Goal: Information Seeking & Learning: Learn about a topic

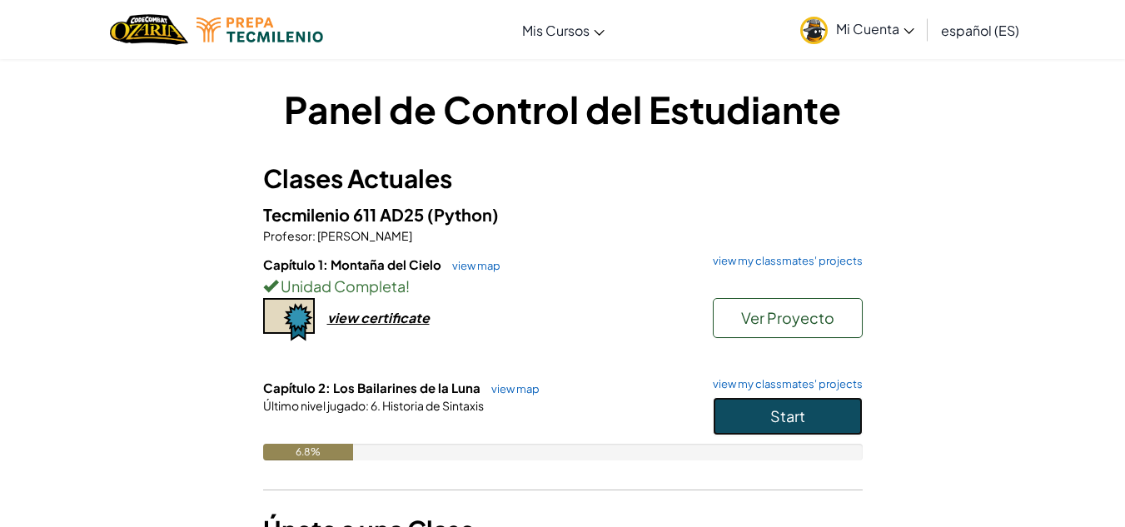
click at [742, 398] on button "Start" at bounding box center [788, 416] width 150 height 38
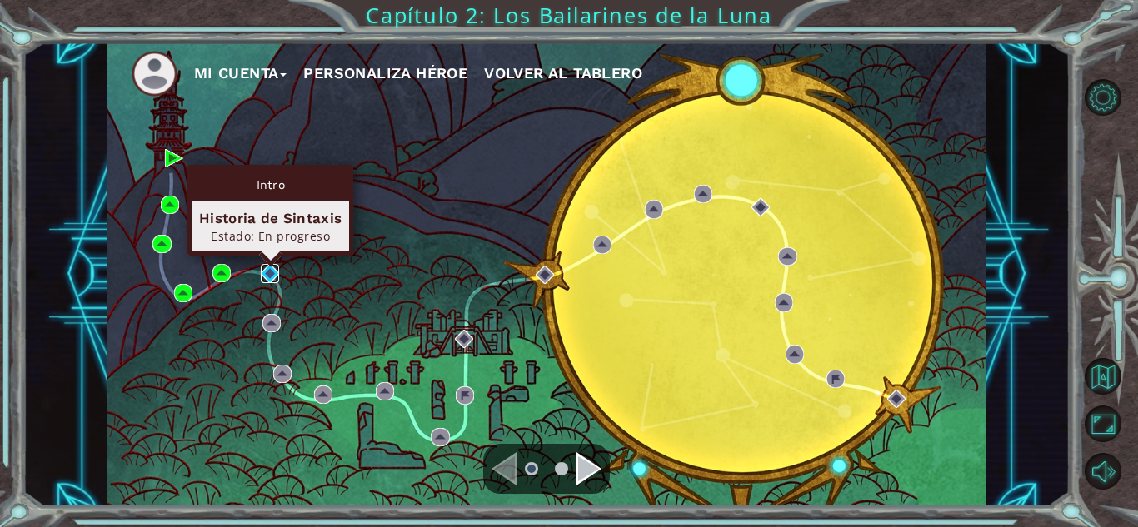
click at [262, 271] on img at bounding box center [270, 273] width 18 height 18
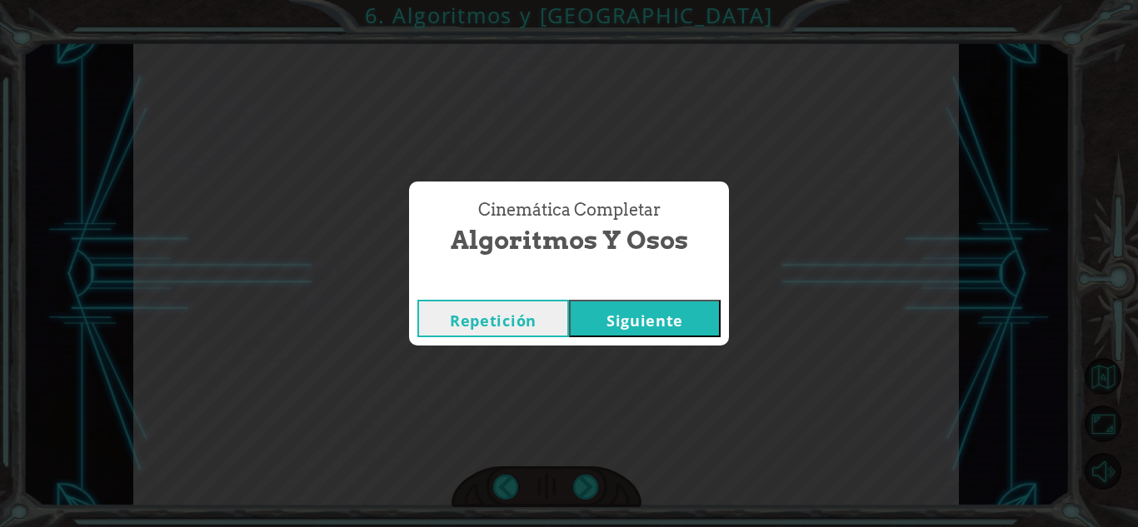
click at [679, 328] on button "Siguiente" at bounding box center [645, 318] width 152 height 37
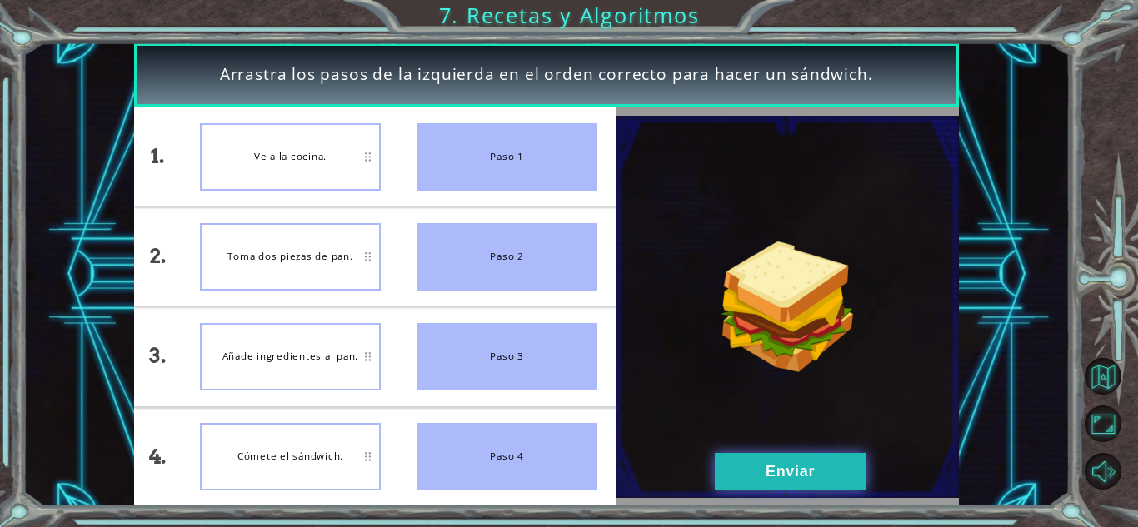
click at [771, 484] on button "Enviar" at bounding box center [791, 471] width 152 height 37
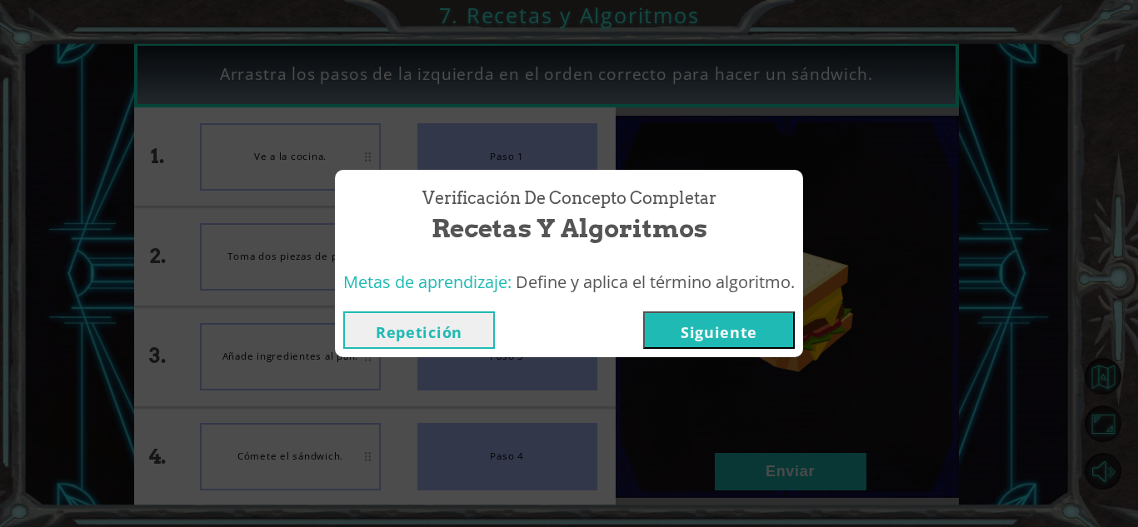
click at [735, 340] on button "Siguiente" at bounding box center [719, 330] width 152 height 37
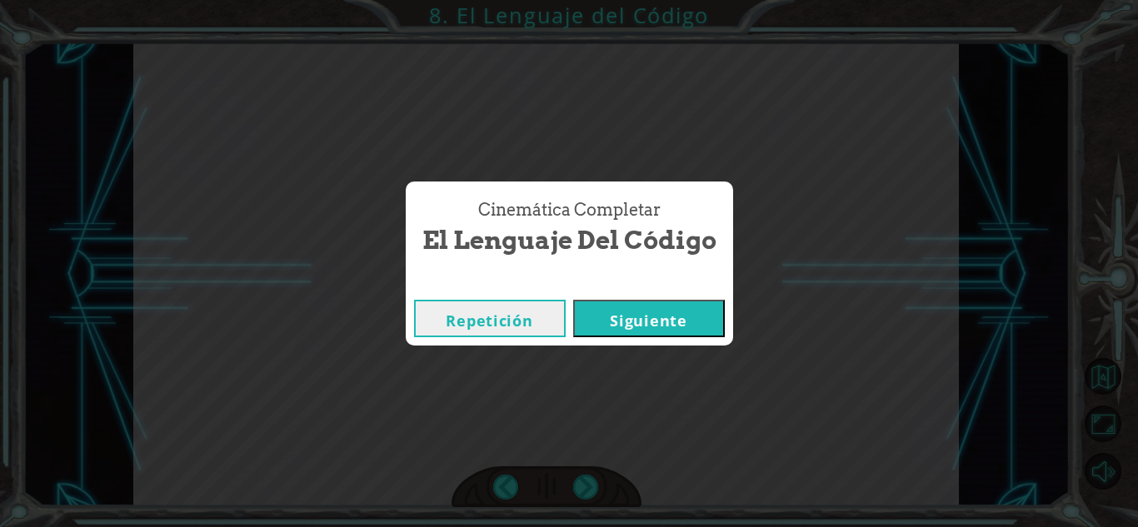
click at [674, 324] on button "Siguiente" at bounding box center [649, 318] width 152 height 37
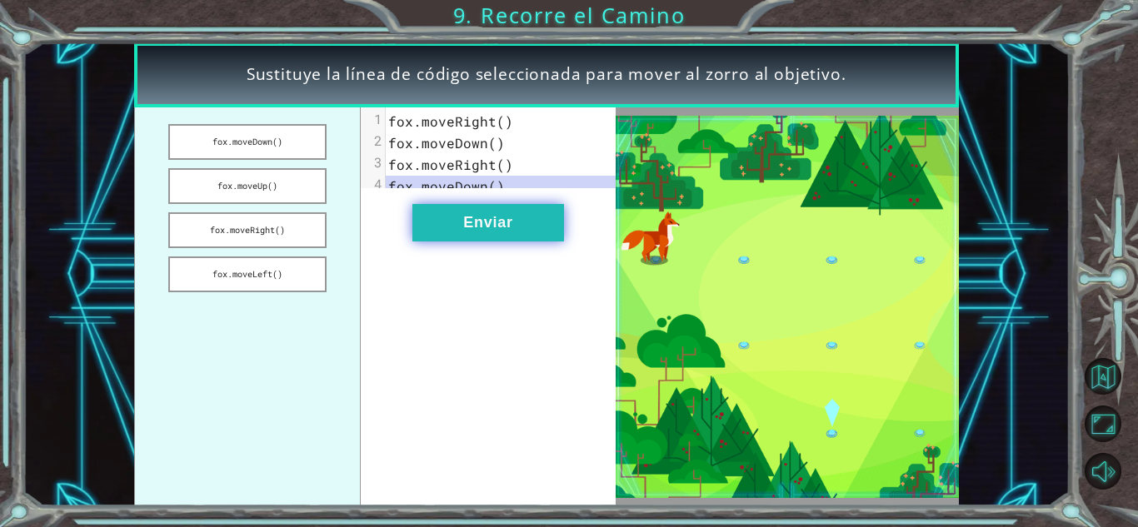
click at [493, 240] on button "Enviar" at bounding box center [488, 222] width 152 height 37
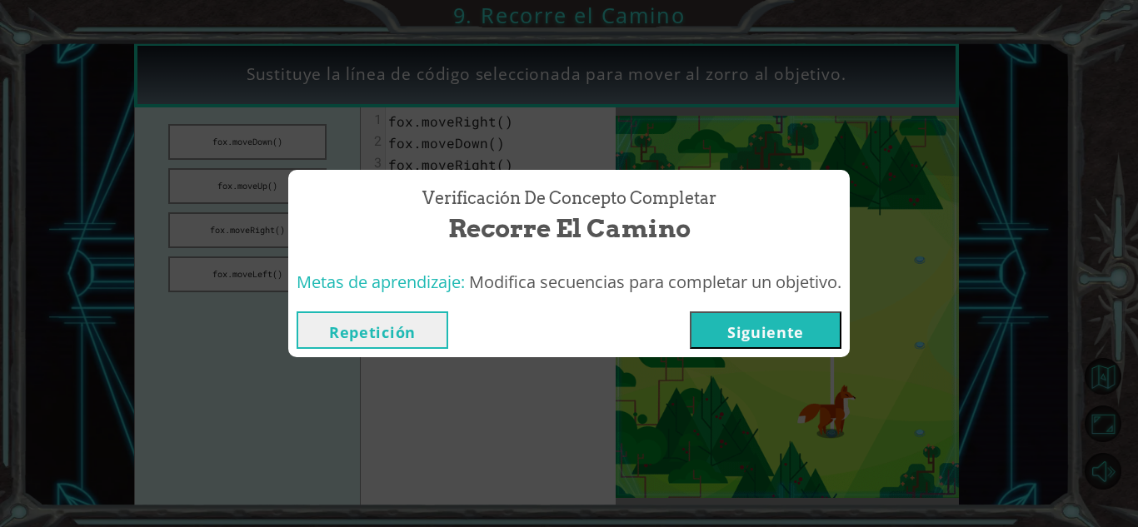
click at [774, 317] on button "Siguiente" at bounding box center [766, 330] width 152 height 37
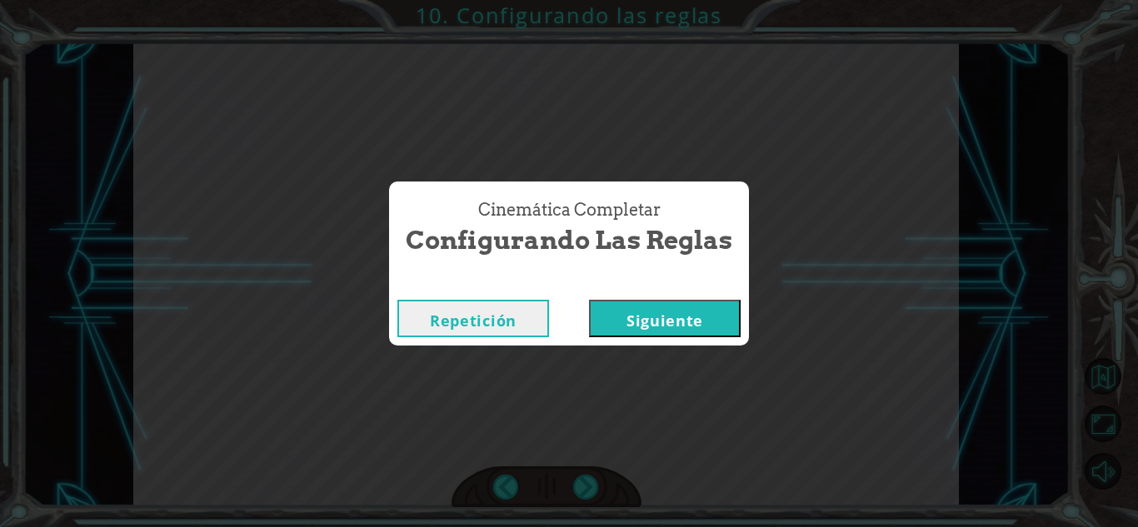
click at [686, 324] on button "Siguiente" at bounding box center [665, 318] width 152 height 37
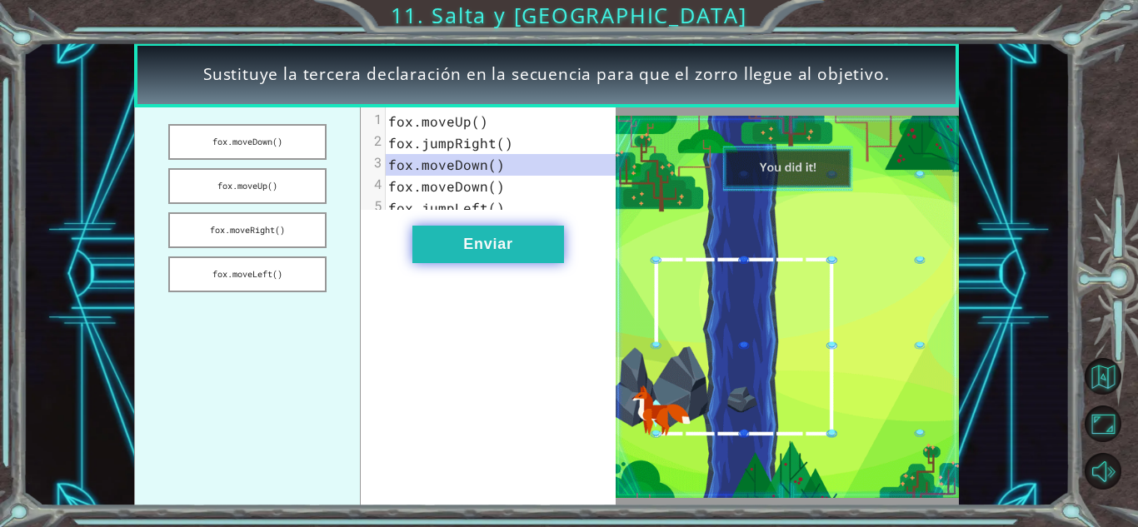
click at [496, 252] on button "Enviar" at bounding box center [488, 244] width 152 height 37
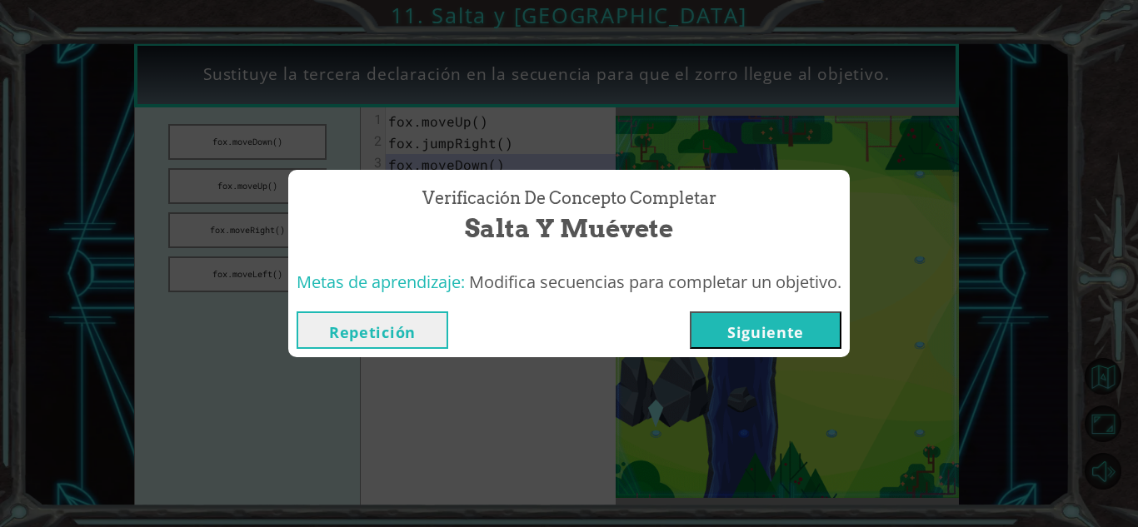
click at [776, 330] on button "Siguiente" at bounding box center [766, 330] width 152 height 37
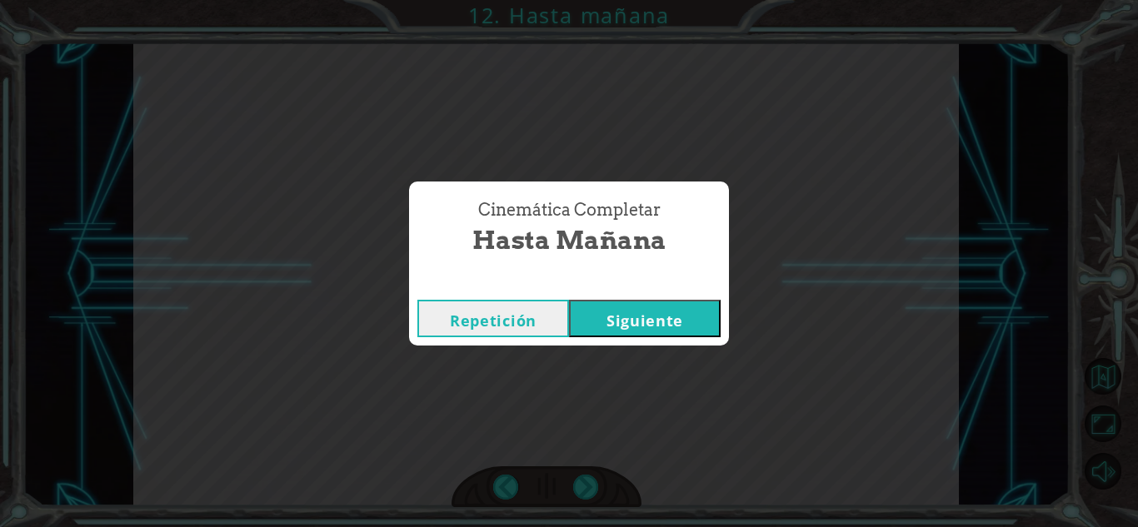
click at [601, 317] on button "Siguiente" at bounding box center [645, 318] width 152 height 37
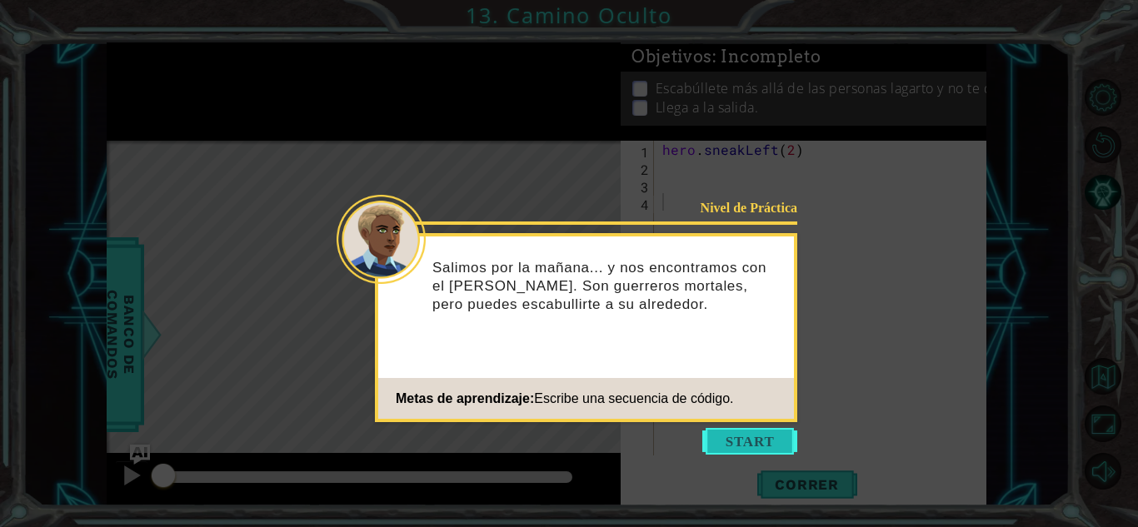
click at [733, 440] on button "Start" at bounding box center [749, 441] width 95 height 27
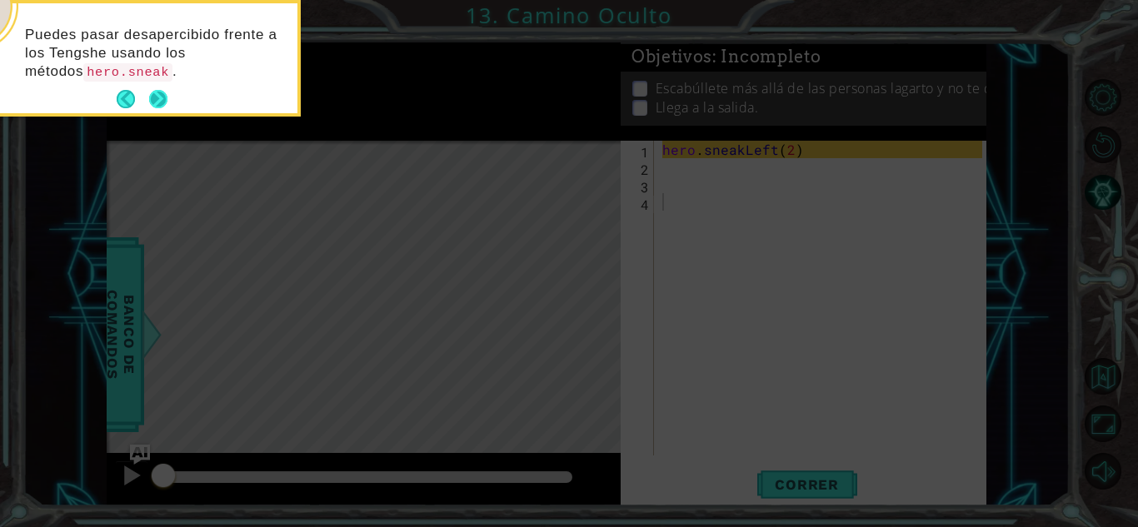
click at [159, 102] on button "Next" at bounding box center [158, 99] width 18 height 18
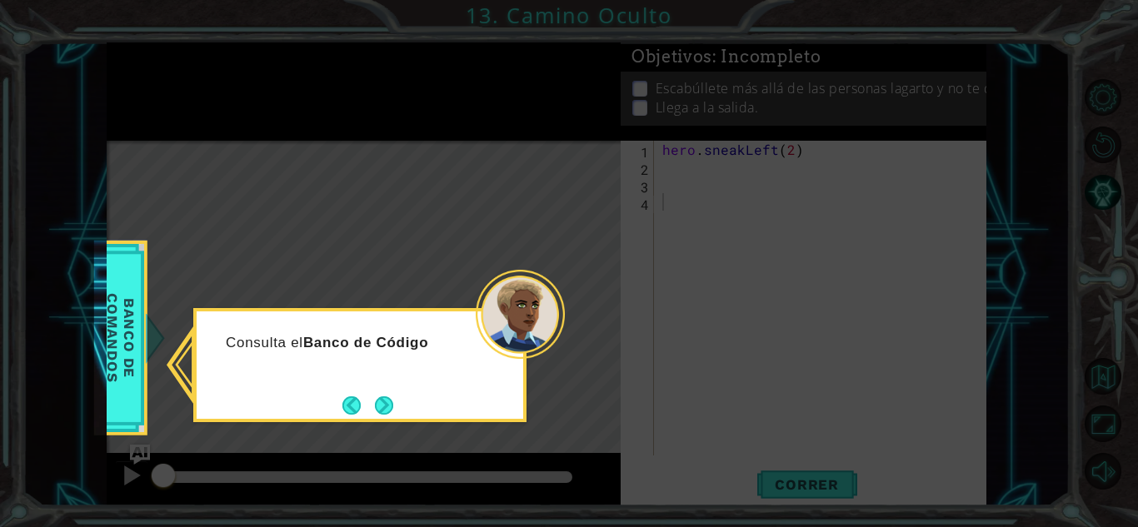
click at [400, 419] on div "Consulta el Banco de Código" at bounding box center [359, 365] width 333 height 114
click at [394, 412] on button "Next" at bounding box center [384, 406] width 30 height 30
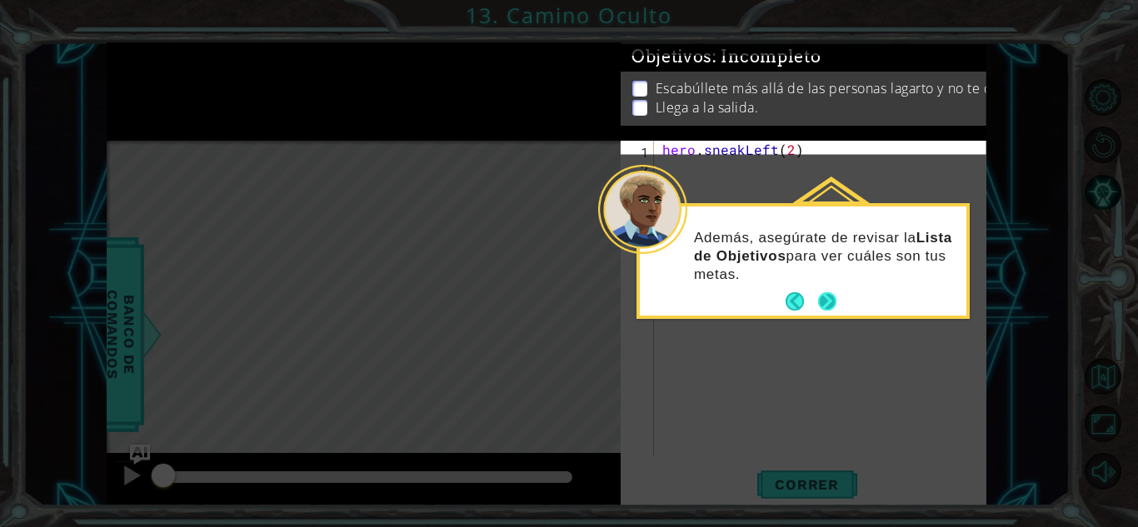
click at [828, 299] on button "Next" at bounding box center [827, 301] width 18 height 18
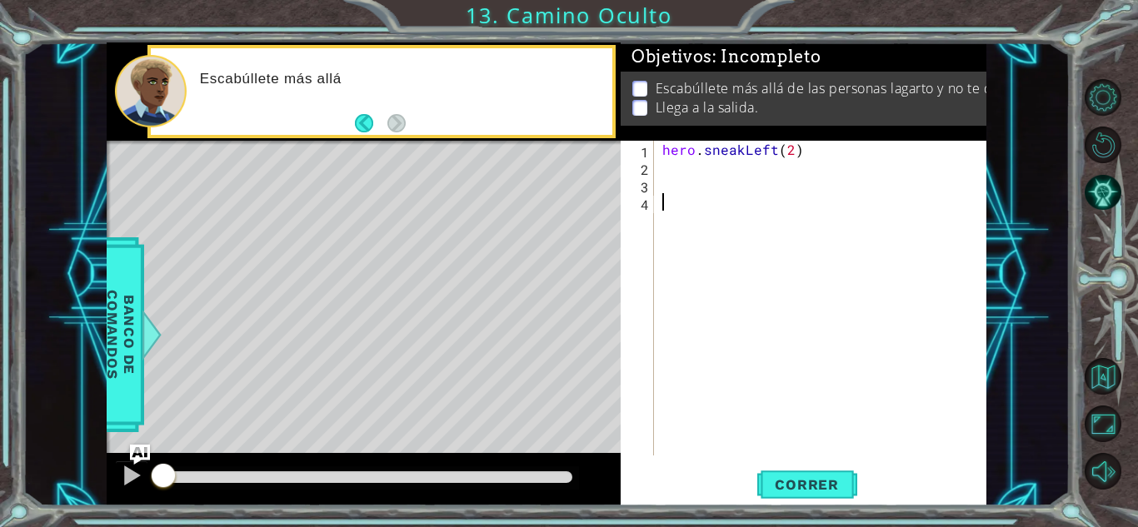
click at [709, 177] on div "hero . sneakLeft ( 2 )" at bounding box center [825, 316] width 332 height 350
click at [690, 156] on div "hero . sneakLeft ( 2 )" at bounding box center [825, 316] width 332 height 350
type textarea "hero.sneakLeft(2)"
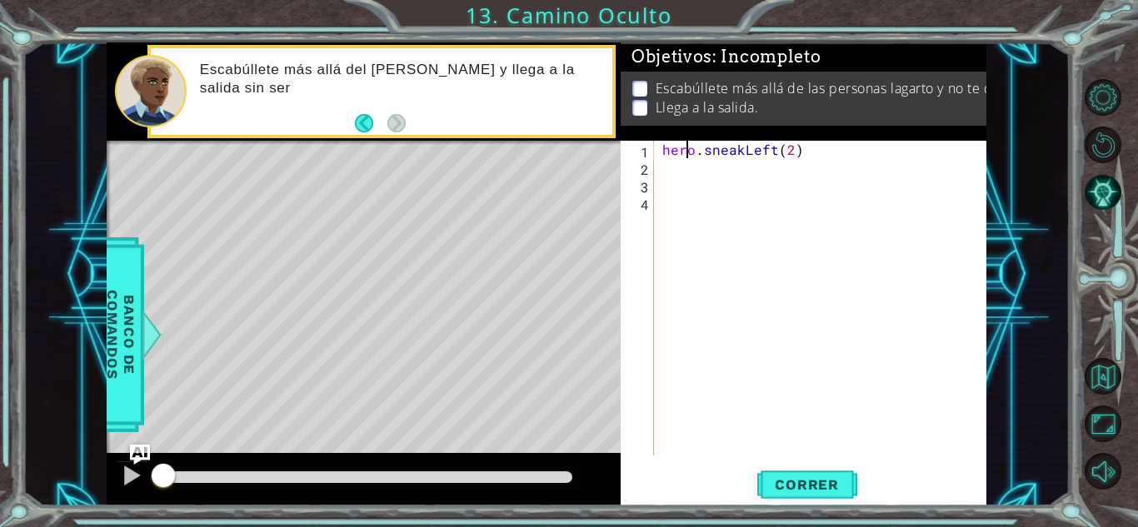
click at [685, 169] on div "hero . sneakLeft ( 2 )" at bounding box center [825, 316] width 332 height 350
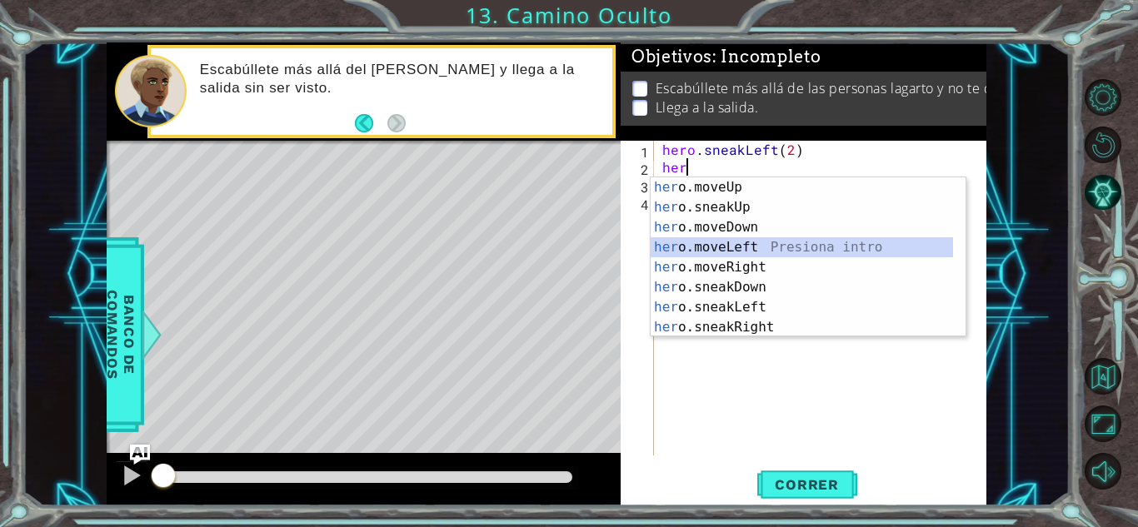
click at [724, 251] on div "her o.moveUp Presiona intro her o.sneakUp Presiona intro her o.moveDown Presion…" at bounding box center [802, 277] width 302 height 200
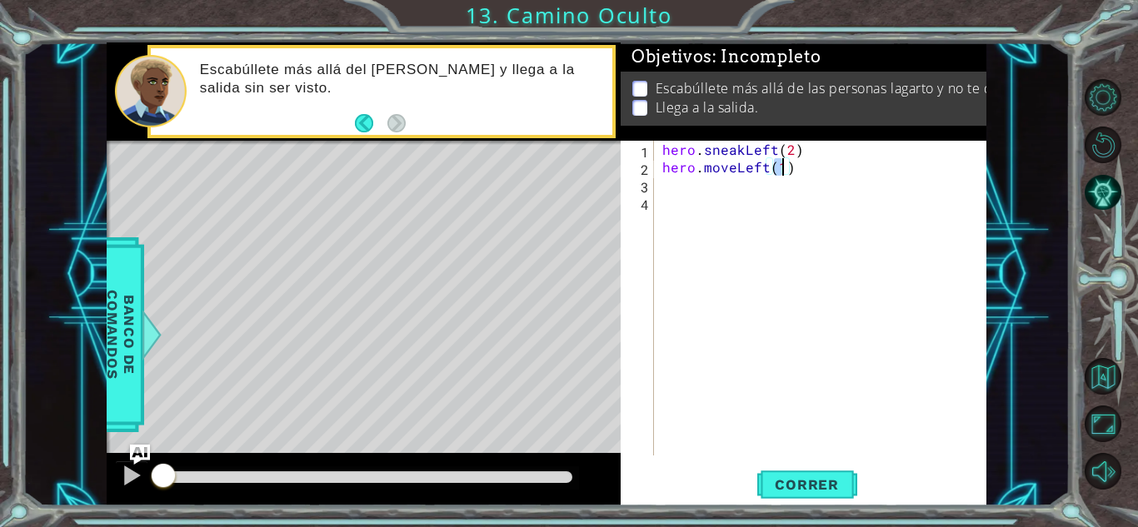
scroll to position [0, 7]
type textarea "hero.moveLeft(2)"
click at [808, 485] on span "Correr" at bounding box center [806, 484] width 97 height 17
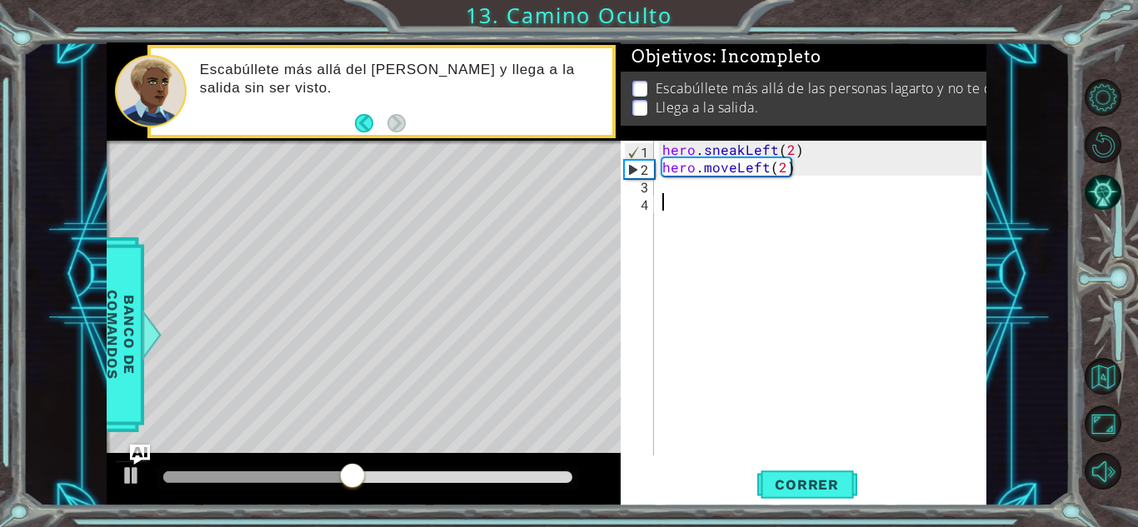
click at [705, 198] on div "hero . sneakLeft ( 2 ) hero . moveLeft ( 2 )" at bounding box center [825, 316] width 332 height 350
click at [705, 195] on div "hero . sneakLeft ( 2 ) hero . moveLeft ( 2 )" at bounding box center [825, 316] width 332 height 350
click at [690, 186] on div "hero . sneakLeft ( 2 ) hero . moveLeft ( 2 )" at bounding box center [825, 316] width 332 height 350
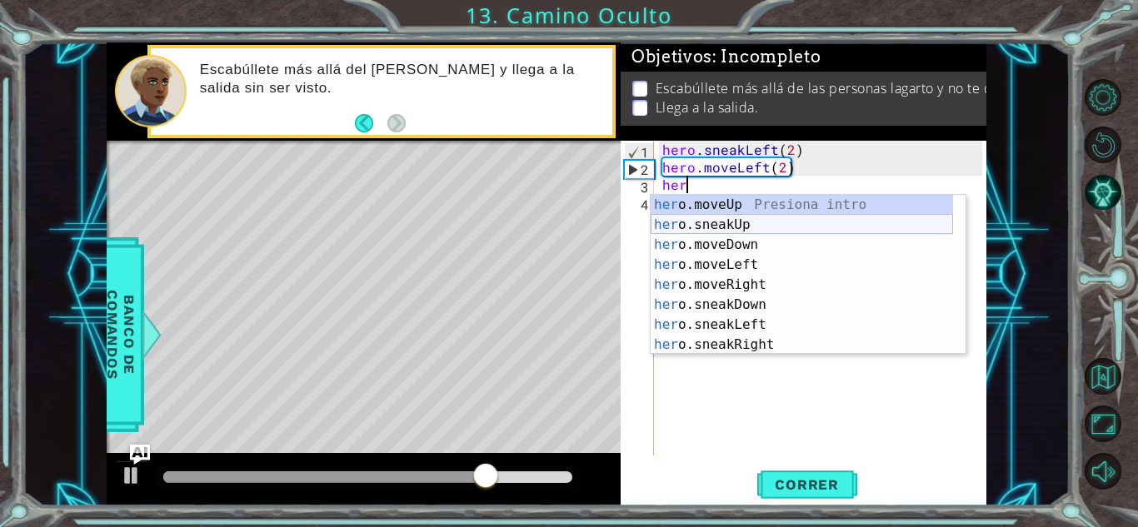
click at [713, 227] on div "her o.moveUp Presiona intro her o.sneakUp Presiona intro her o.moveDown Presion…" at bounding box center [802, 295] width 302 height 200
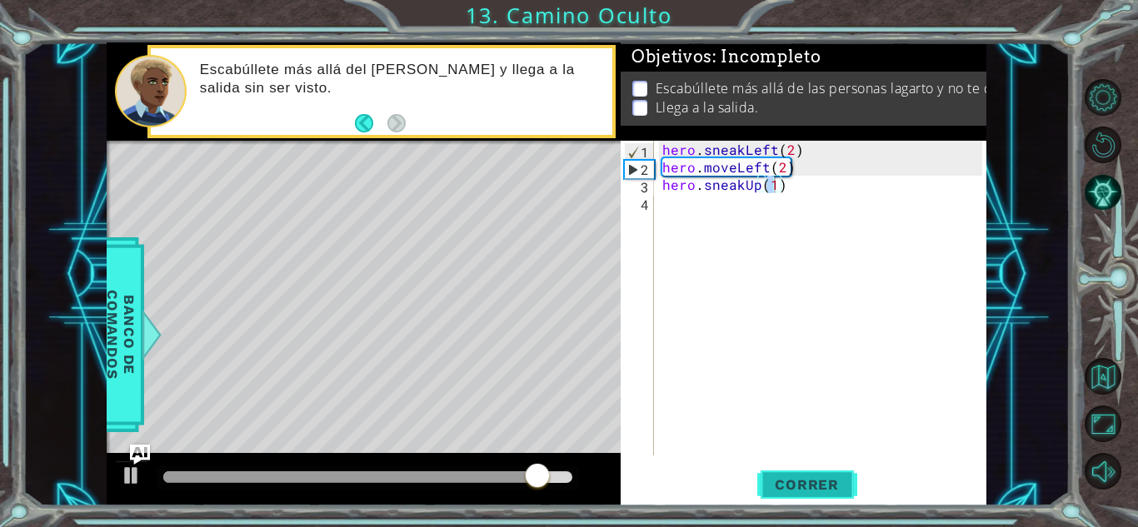
click at [810, 494] on button "Correr" at bounding box center [807, 485] width 100 height 37
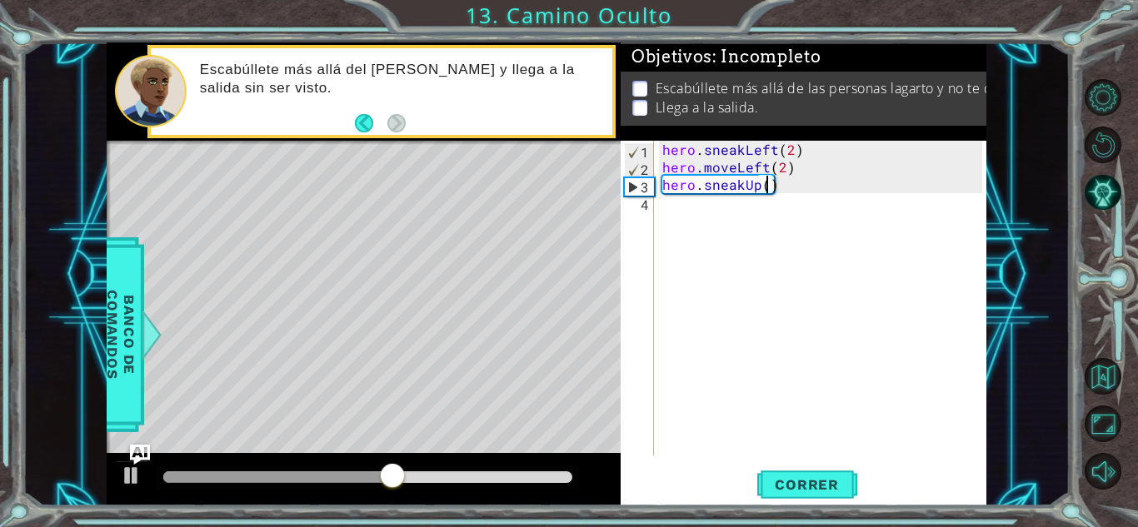
scroll to position [0, 7]
click at [782, 175] on div "hero . sneakLeft ( 2 ) hero . moveLeft ( 2 ) hero . sneakUp ( 2 )" at bounding box center [825, 316] width 332 height 350
type textarea "hero.moveLeft(1)"
click at [791, 470] on button "Correr" at bounding box center [807, 485] width 100 height 37
drag, startPoint x: 799, startPoint y: 165, endPoint x: 655, endPoint y: 171, distance: 144.2
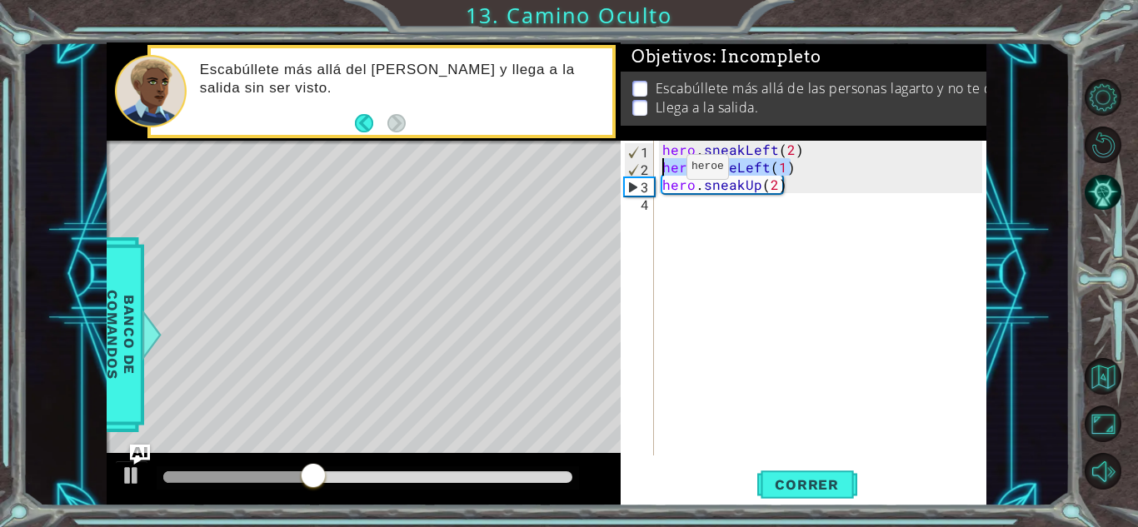
click at [655, 171] on div "hero.moveLeft(1) 1 2 3 4 hero . sneakLeft ( 2 ) hero . moveLeft ( 1 ) hero . sn…" at bounding box center [802, 298] width 362 height 315
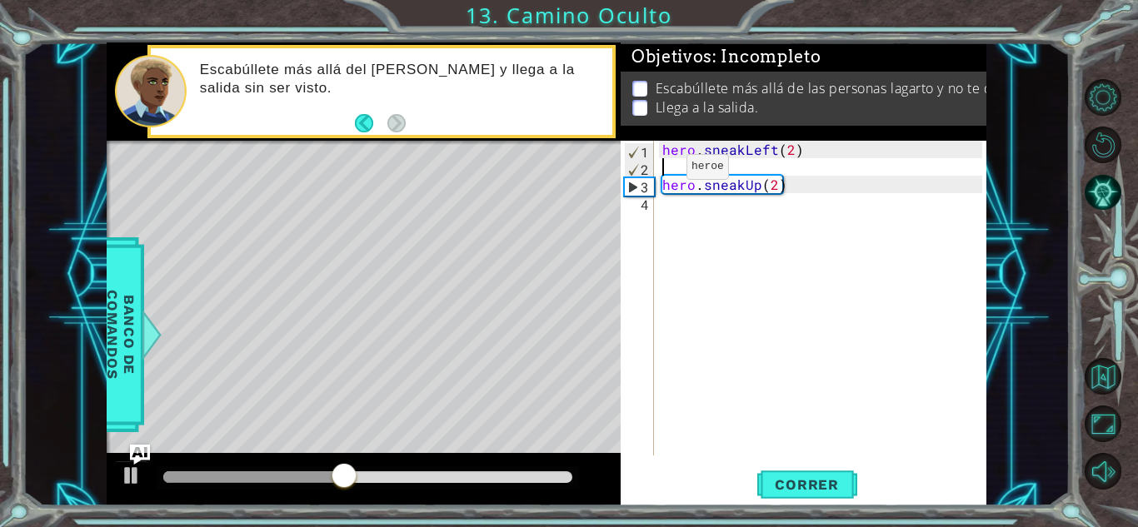
type textarea "hero.sneakLeft(2)"
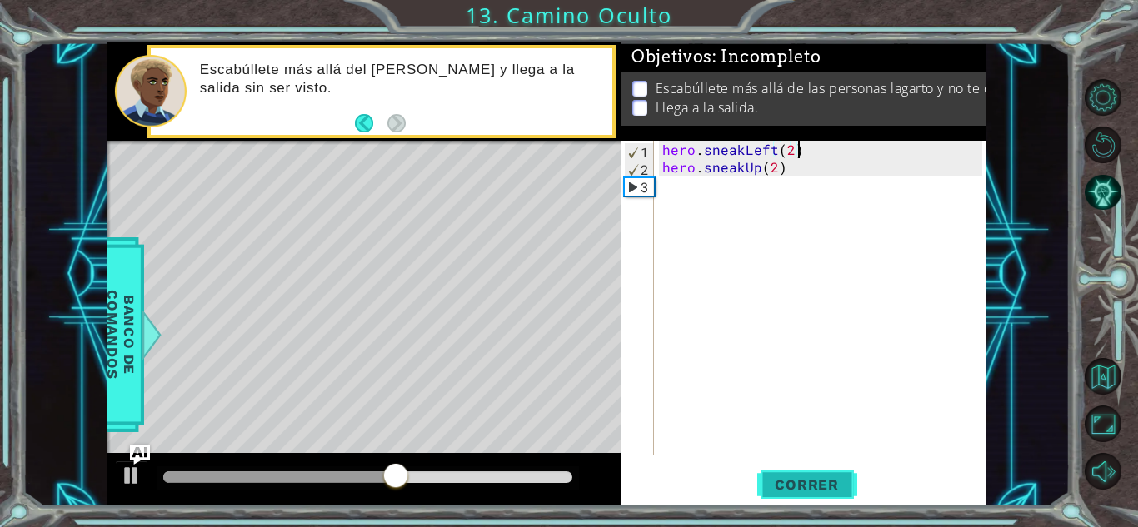
click at [798, 483] on span "Correr" at bounding box center [806, 484] width 97 height 17
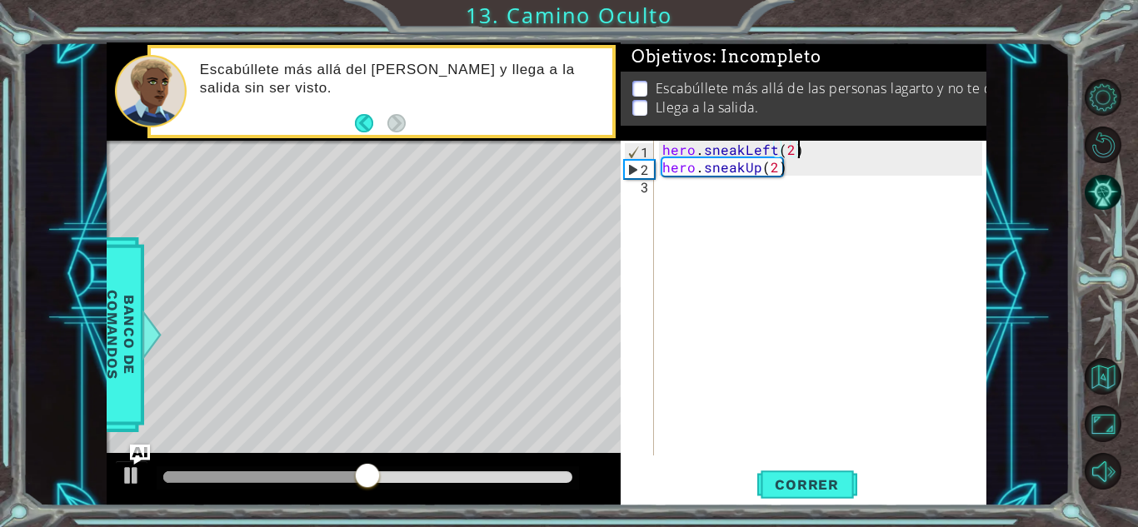
click at [728, 187] on div "hero . sneakLeft ( 2 ) hero . sneakUp ( 2 )" at bounding box center [825, 316] width 332 height 350
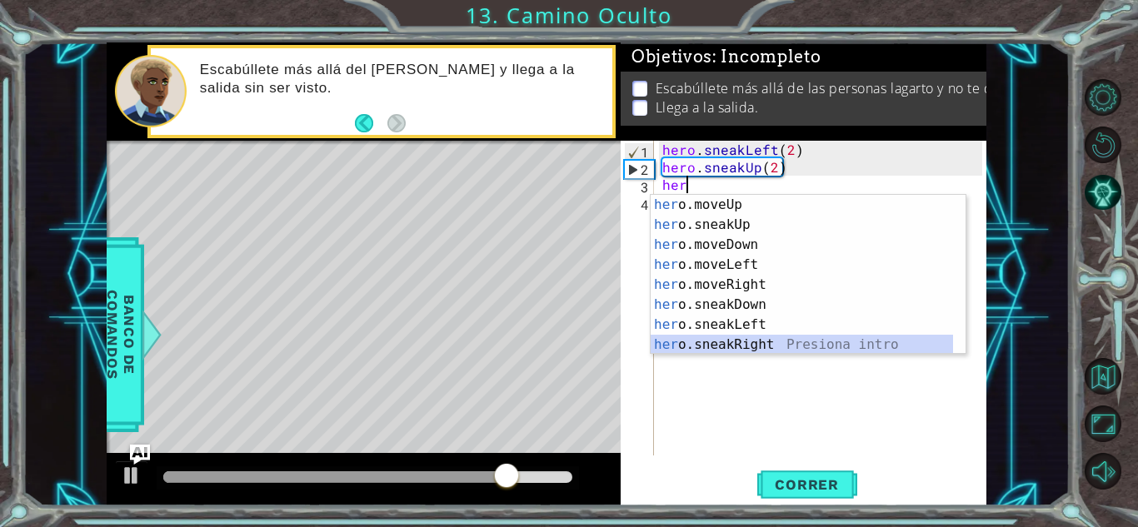
click at [748, 346] on div "her o.moveUp Presiona intro her o.sneakUp Presiona intro her o.moveDown Presion…" at bounding box center [802, 295] width 302 height 200
type textarea "hero.sneakRight(1)"
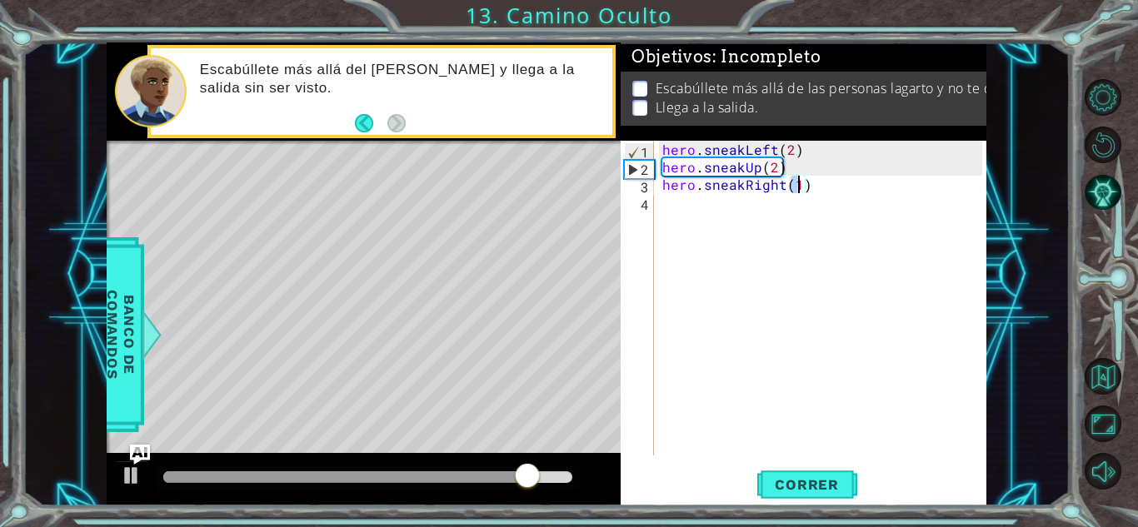
click at [748, 346] on div "hero . sneakLeft ( 2 ) hero . sneakUp ( 2 ) hero . sneakRight ( 1 )" at bounding box center [825, 316] width 332 height 350
click at [794, 182] on div "hero . sneakLeft ( 2 ) hero . sneakUp ( 2 ) hero . sneakRight ( 1 )" at bounding box center [825, 316] width 332 height 350
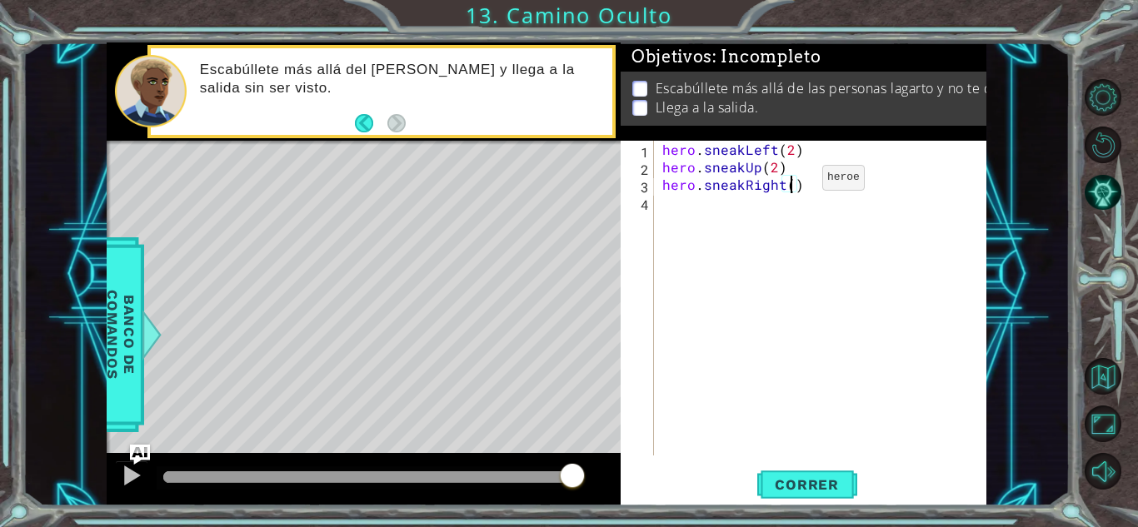
scroll to position [0, 7]
type textarea "hero.sneakRight(2)"
click at [827, 469] on button "Correr" at bounding box center [807, 485] width 100 height 37
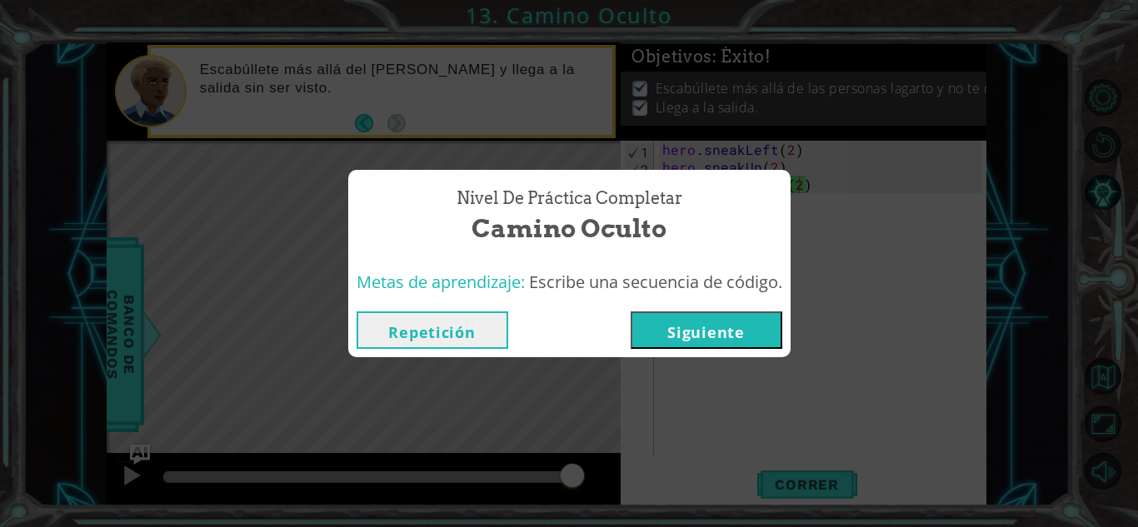
click at [766, 345] on button "Siguiente" at bounding box center [707, 330] width 152 height 37
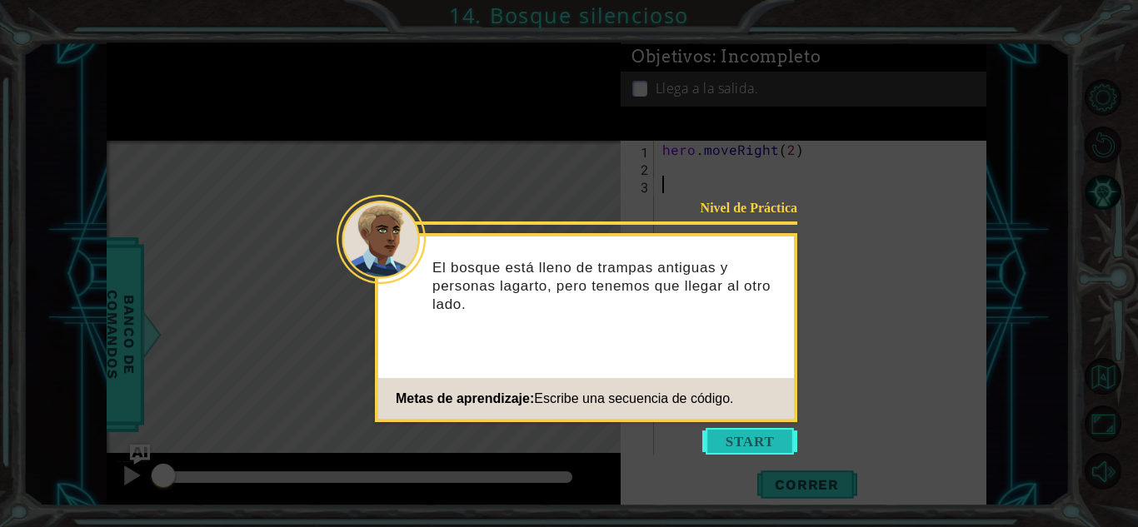
click at [741, 432] on button "Start" at bounding box center [749, 441] width 95 height 27
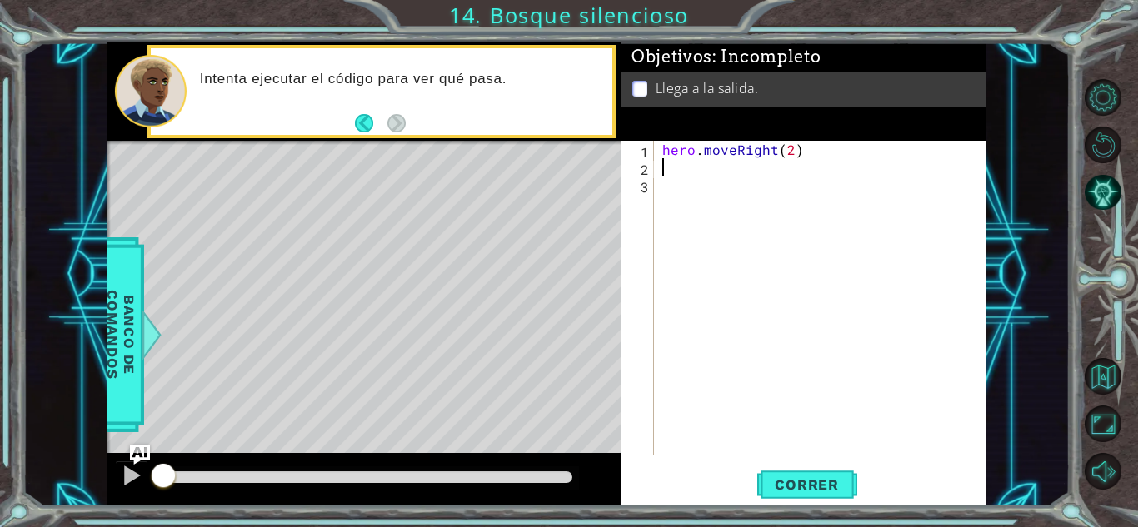
click at [707, 168] on div "hero . moveRight ( 2 )" at bounding box center [825, 316] width 332 height 350
click at [791, 490] on span "Correr" at bounding box center [806, 484] width 97 height 17
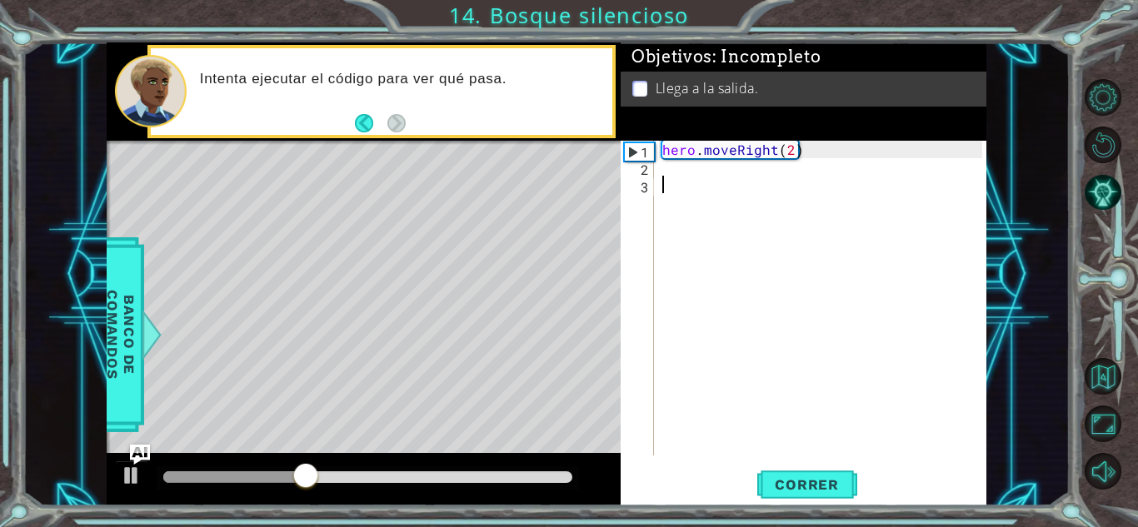
click at [766, 190] on div "hero . moveRight ( 2 )" at bounding box center [825, 316] width 332 height 350
click at [761, 184] on div "hero . moveRight ( 2 )" at bounding box center [825, 316] width 332 height 350
click at [750, 172] on div "hero . moveRight ( 2 )" at bounding box center [825, 316] width 332 height 350
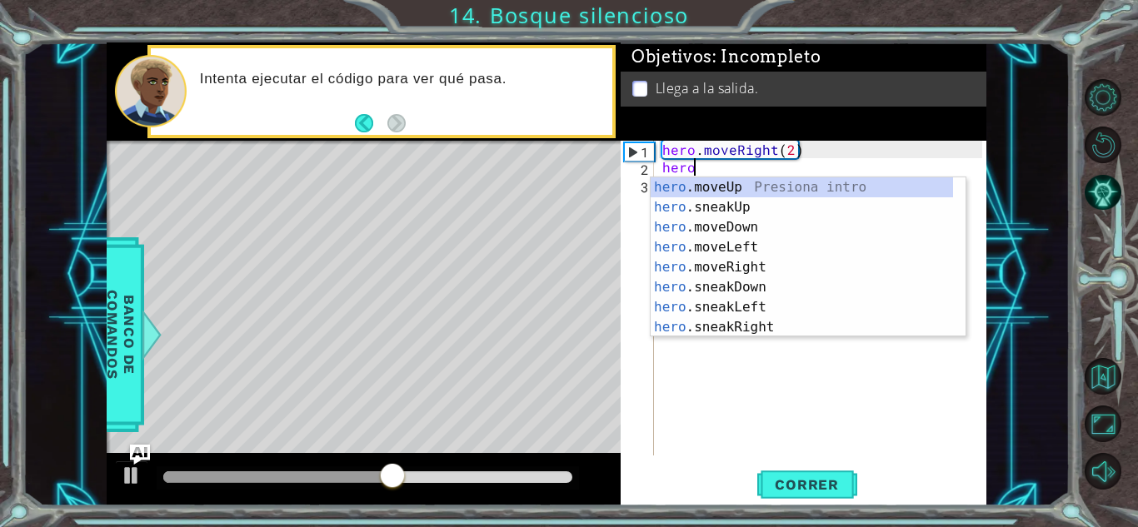
scroll to position [0, 1]
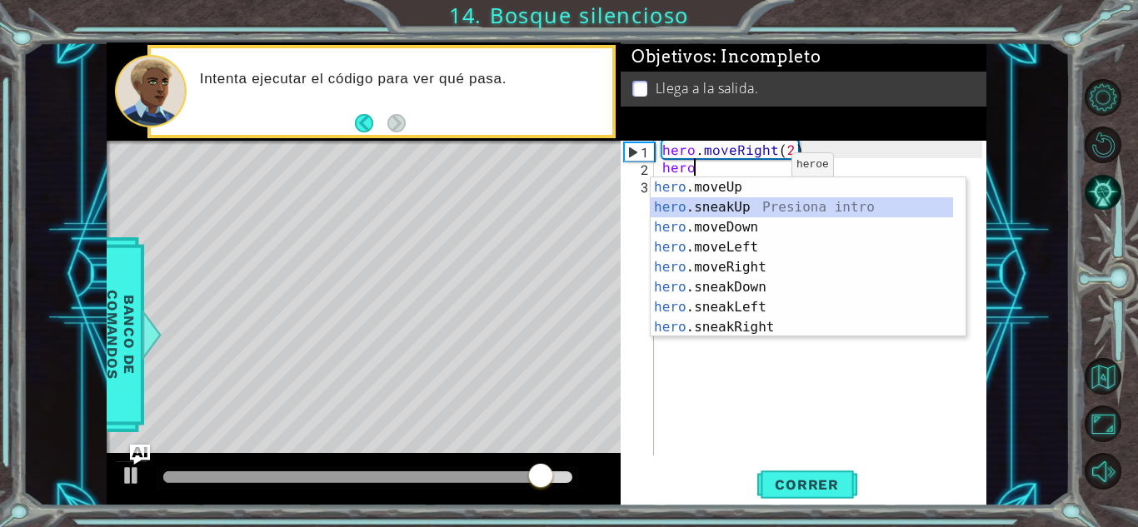
click at [756, 202] on div "hero .moveUp Presiona intro hero .sneakUp Presiona intro hero .moveDown Presion…" at bounding box center [802, 277] width 302 height 200
type textarea "hero.sneakUp(1)"
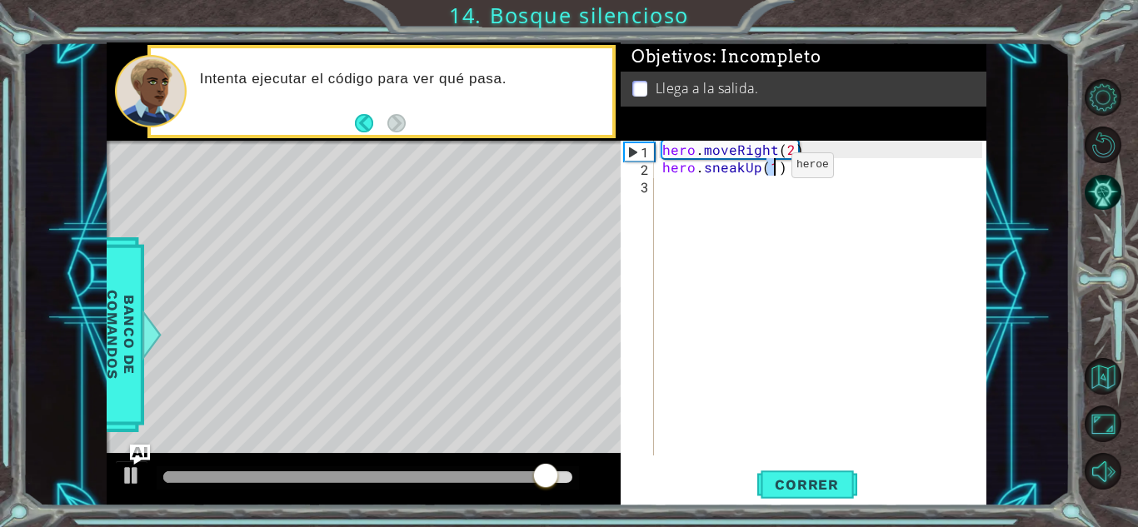
click at [756, 202] on div "hero . moveRight ( 2 ) hero . sneakUp ( 1 )" at bounding box center [825, 316] width 332 height 350
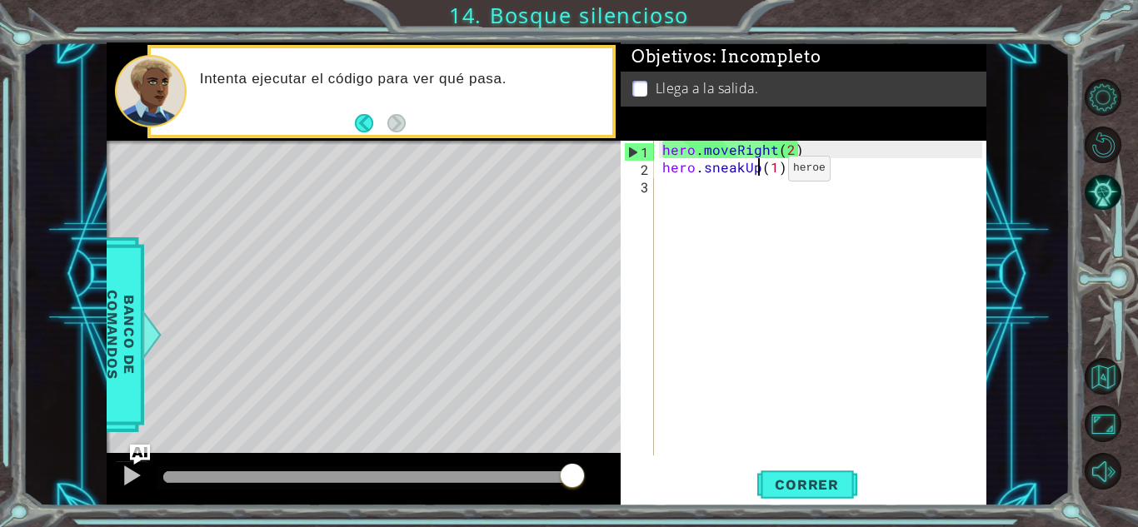
click at [760, 172] on div "hero . moveRight ( 2 ) hero . sneakUp ( 1 )" at bounding box center [825, 316] width 332 height 350
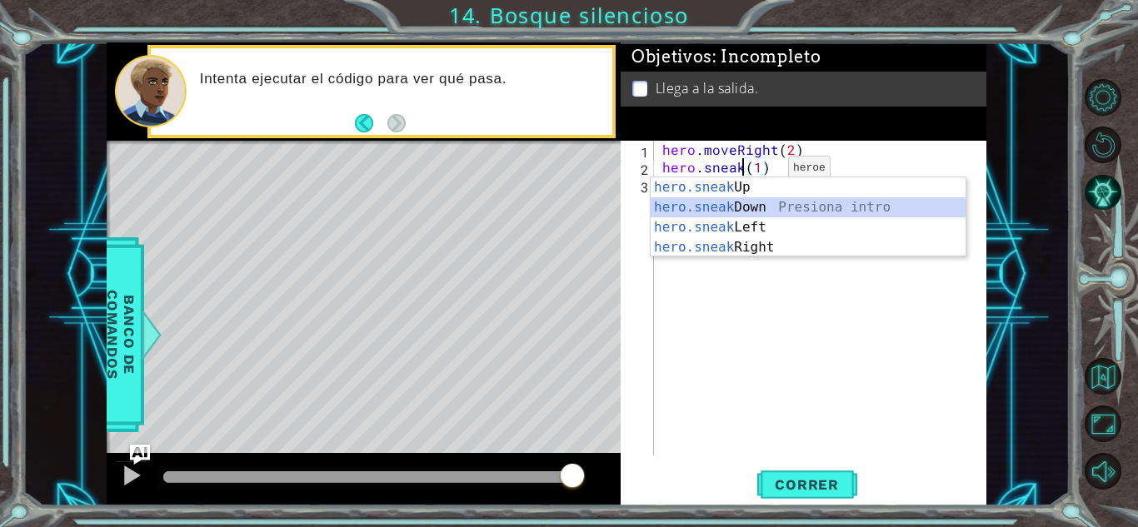
click at [766, 216] on div "hero.sneak Up Presiona intro hero.sneak Down Presiona intro hero.sneak Left Pre…" at bounding box center [808, 237] width 315 height 120
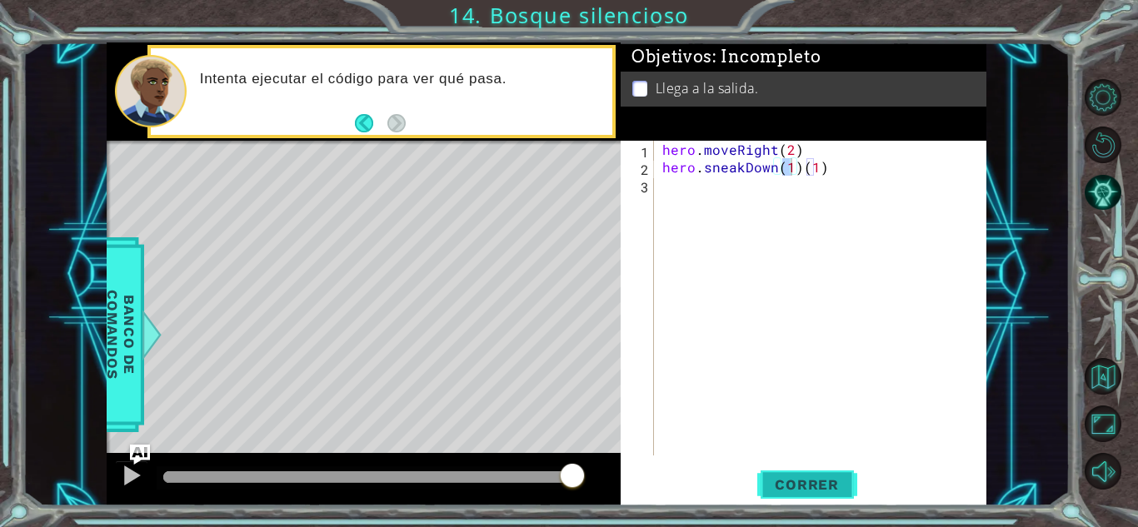
click at [778, 481] on span "Correr" at bounding box center [806, 484] width 97 height 17
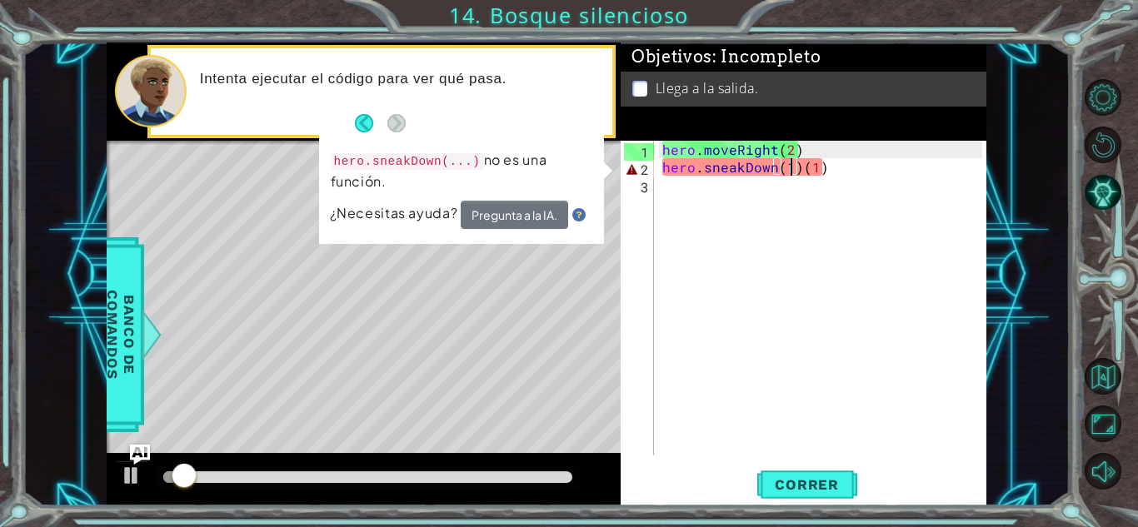
click at [853, 169] on div "hero . moveRight ( 2 ) hero . sneakDown ( 1 ) ( 1 )" at bounding box center [825, 316] width 332 height 350
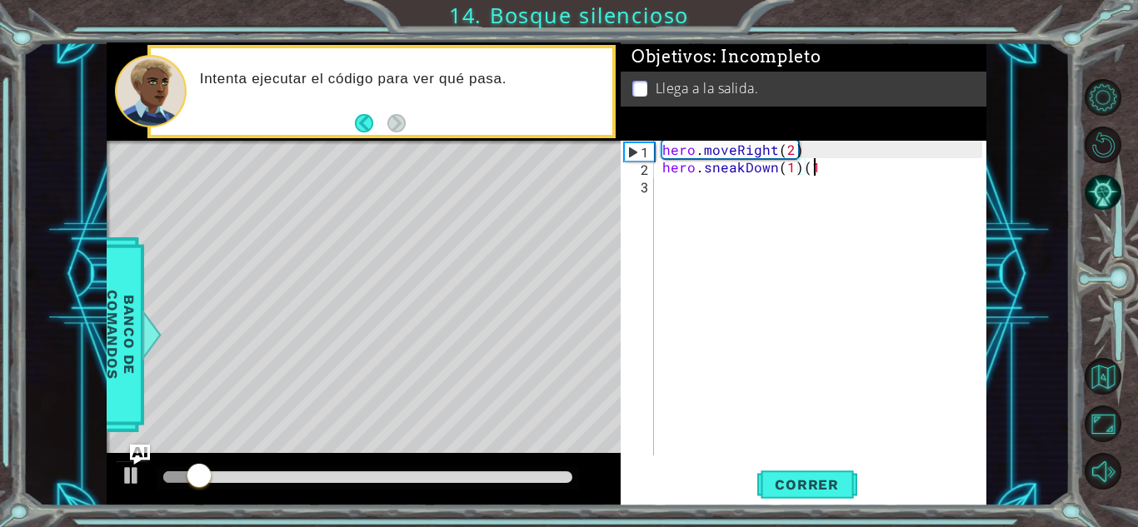
type textarea "hero.sneakDown(1)"
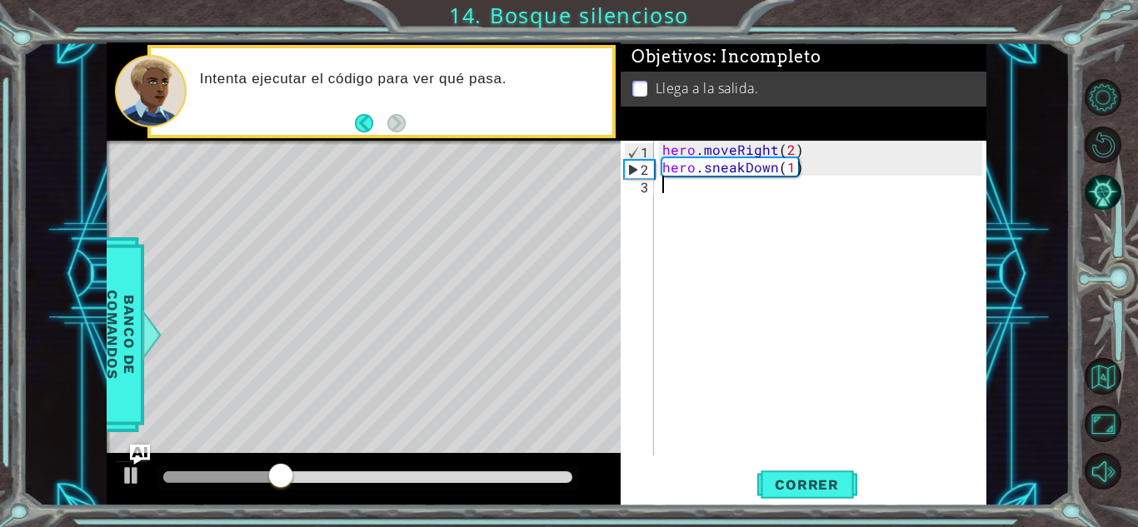
click at [799, 194] on div "hero . moveRight ( 2 ) hero . sneakDown ( 1 )" at bounding box center [825, 316] width 332 height 350
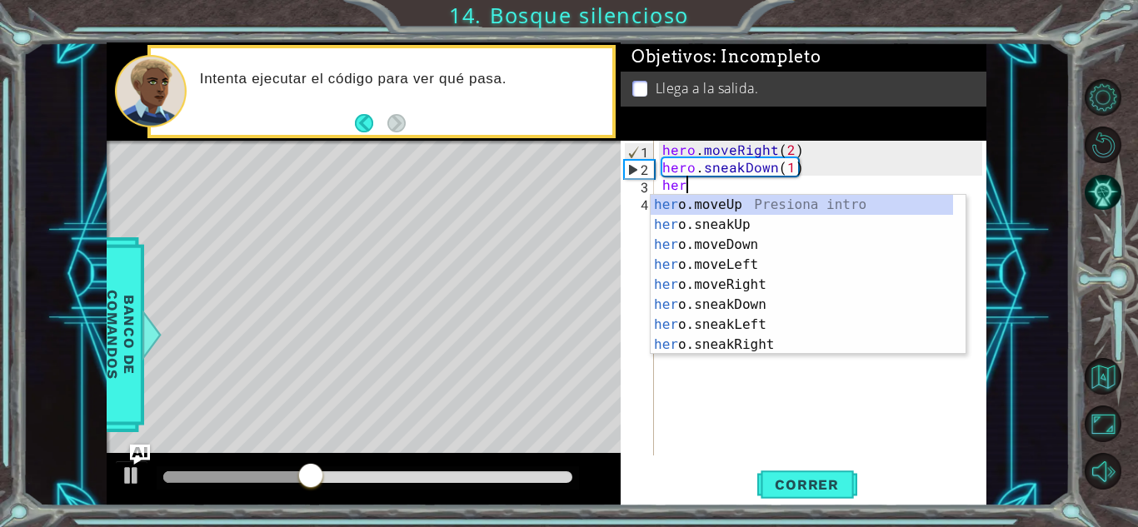
scroll to position [0, 1]
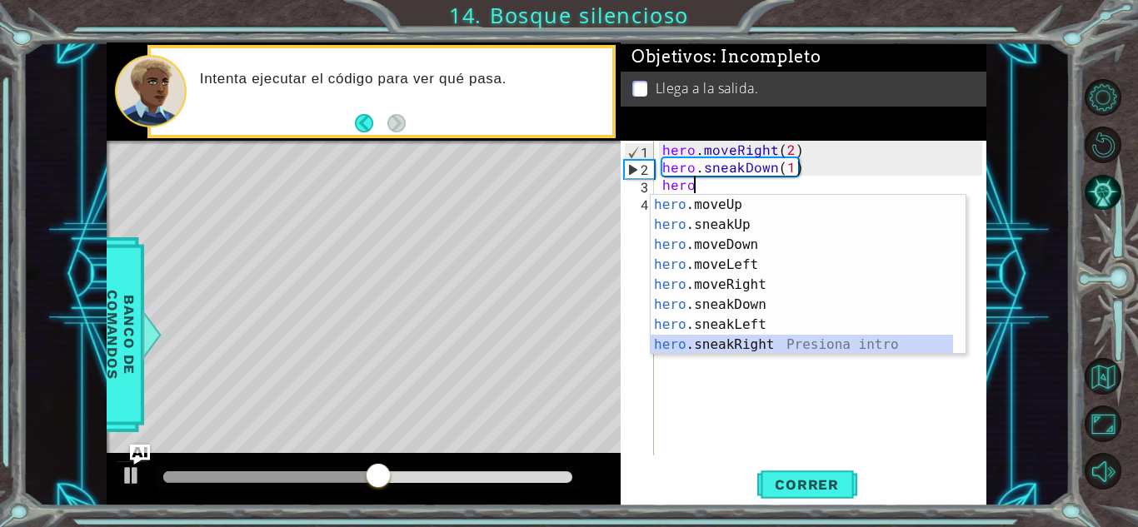
click at [787, 352] on div "hero .moveUp Presiona intro hero .sneakUp Presiona intro hero .moveDown Presion…" at bounding box center [802, 295] width 302 height 200
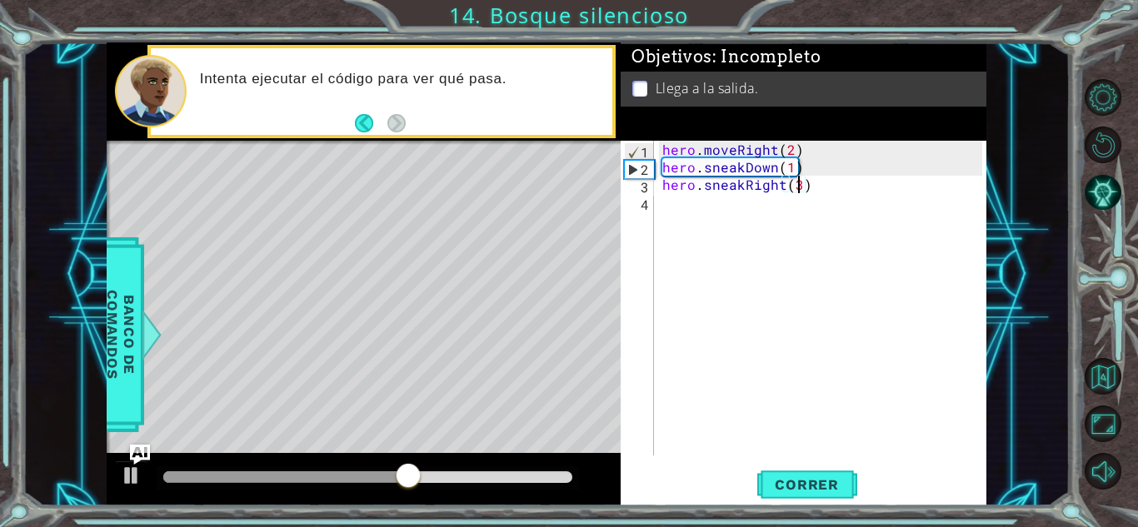
scroll to position [0, 7]
type textarea "hero.sneakRight(3)"
click at [824, 477] on span "Correr" at bounding box center [806, 484] width 97 height 17
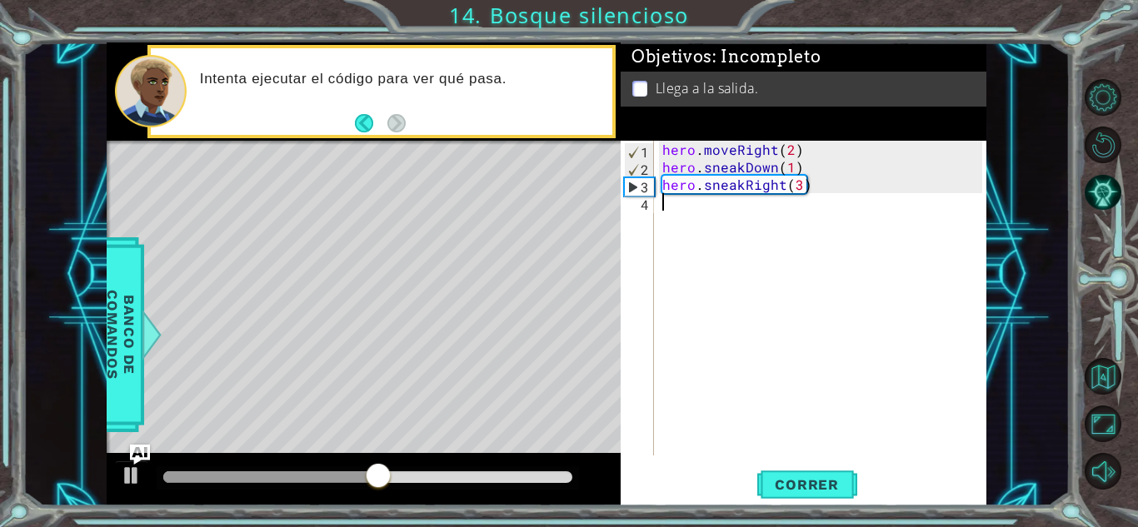
click at [787, 220] on div "hero . moveRight ( 2 ) hero . sneakDown ( 1 ) hero . sneakRight ( 3 )" at bounding box center [825, 316] width 332 height 350
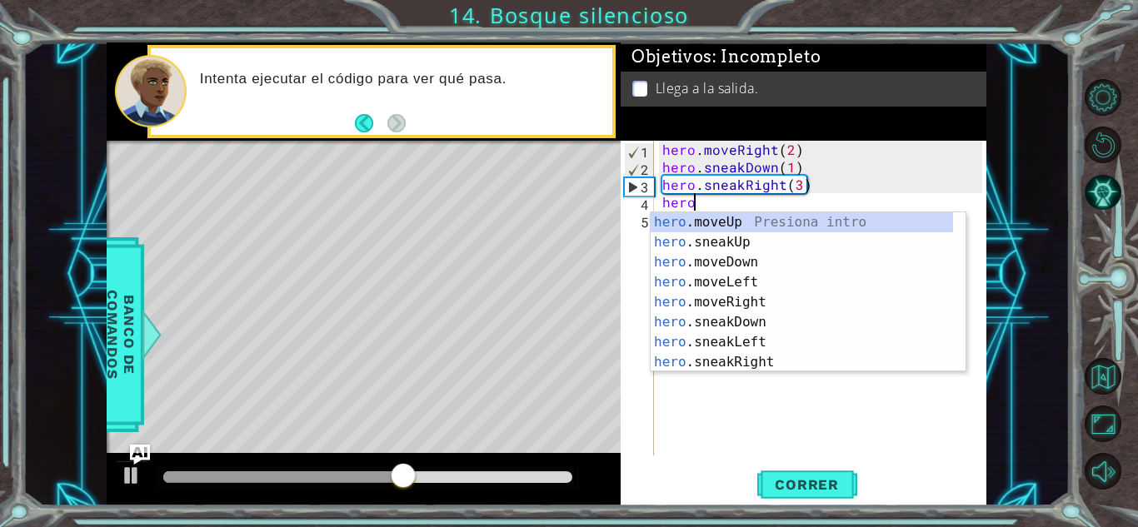
scroll to position [0, 1]
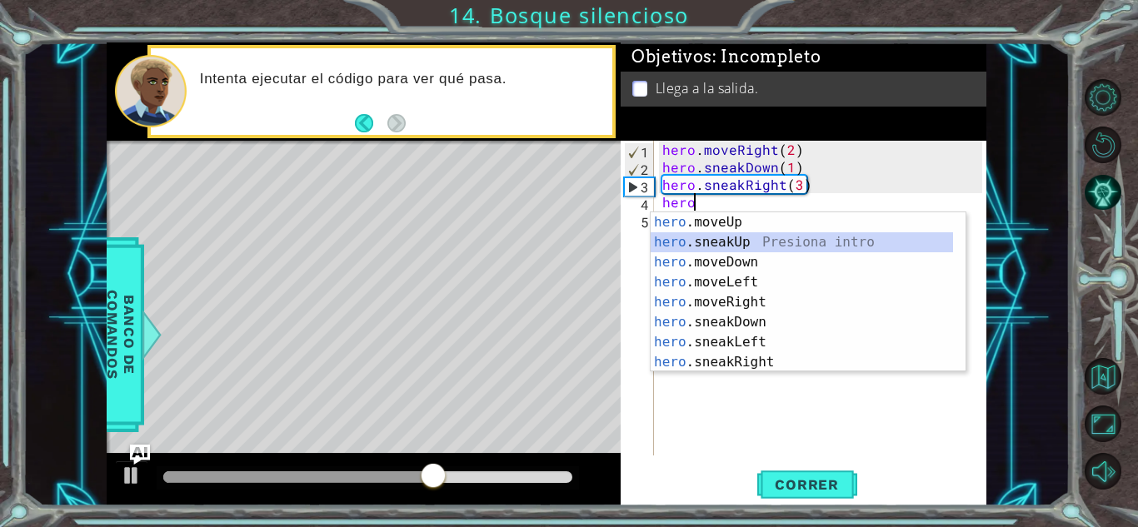
click at [787, 244] on div "hero .moveUp Presiona intro hero .sneakUp Presiona intro hero .moveDown Presion…" at bounding box center [802, 312] width 302 height 200
type textarea "hero.sneakUp(1)"
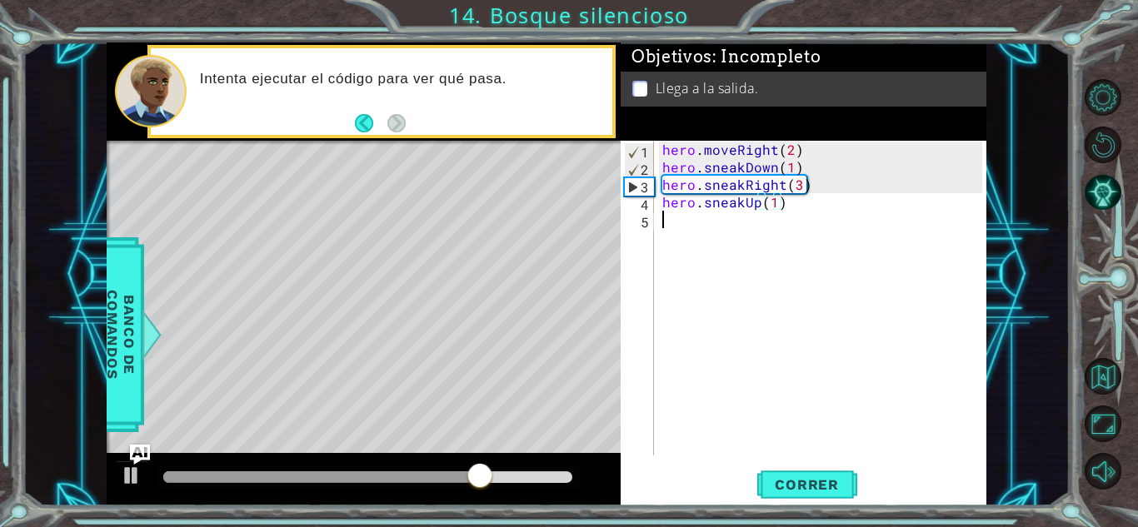
click at [749, 222] on div "hero . moveRight ( 2 ) hero . sneakDown ( 1 ) hero . sneakRight ( 3 ) hero . sn…" at bounding box center [825, 316] width 332 height 350
click at [788, 475] on button "Correr" at bounding box center [807, 485] width 100 height 37
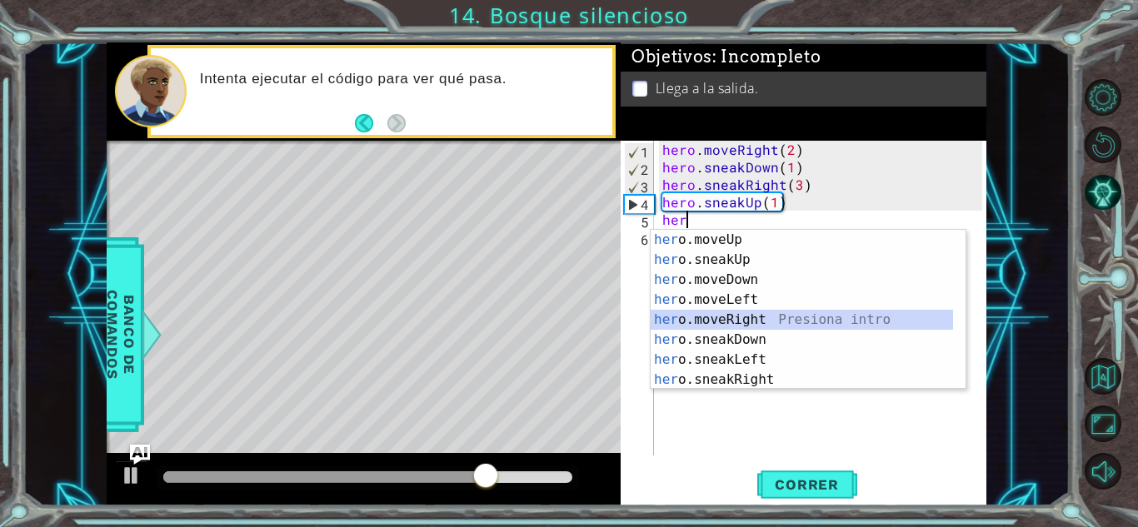
click at [810, 322] on div "her o.moveUp Presiona intro her o.sneakUp Presiona intro her o.moveDown Presion…" at bounding box center [802, 330] width 302 height 200
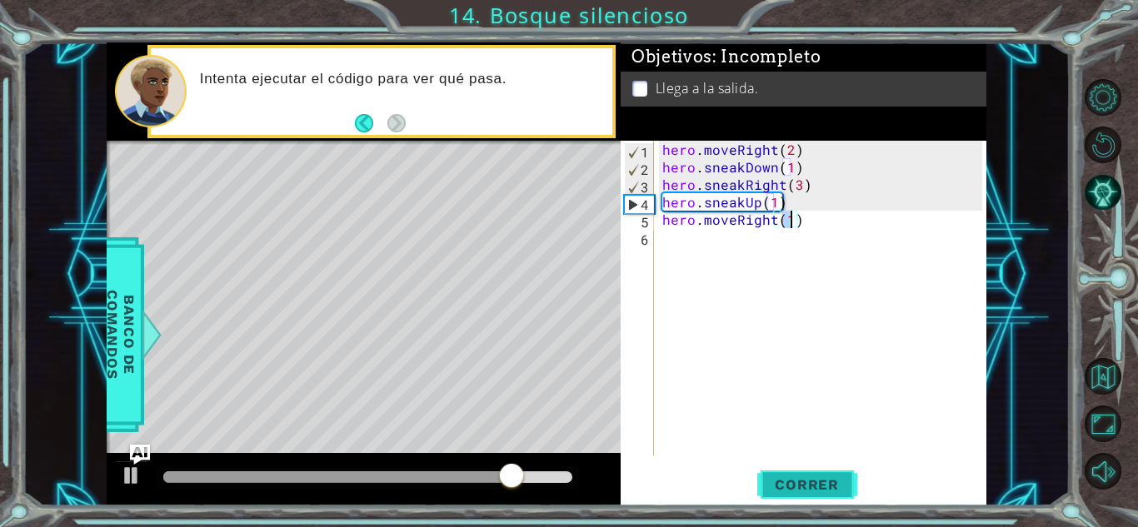
type textarea "hero.moveRight(1)"
click at [808, 486] on span "Correr" at bounding box center [806, 484] width 97 height 17
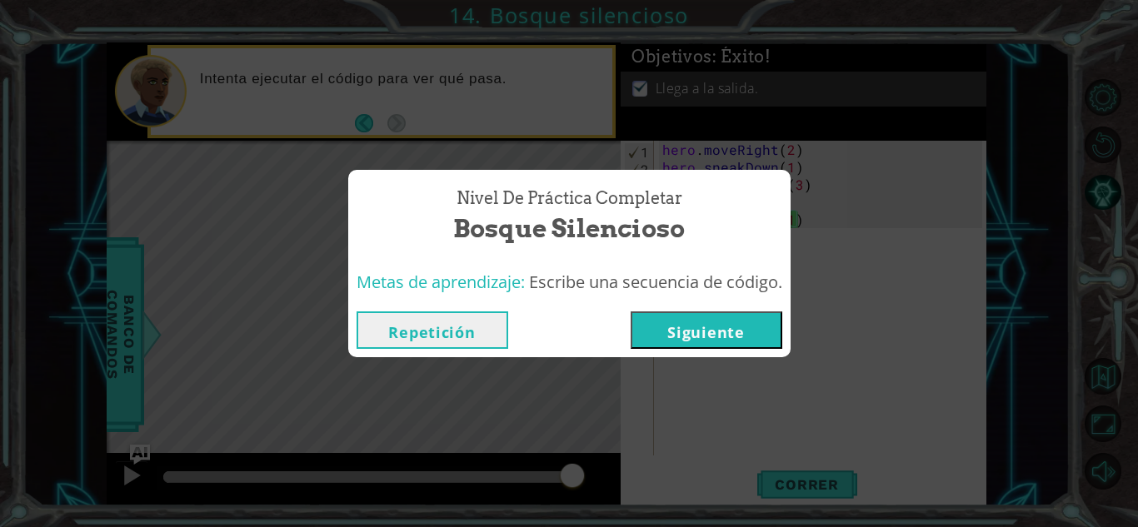
click at [718, 329] on button "Siguiente" at bounding box center [707, 330] width 152 height 37
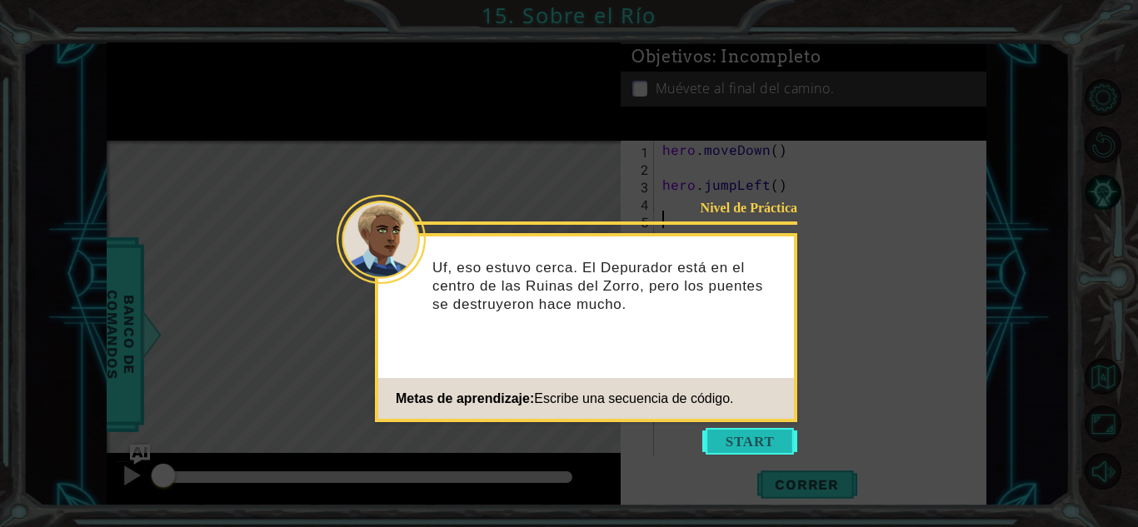
click at [738, 445] on button "Start" at bounding box center [749, 441] width 95 height 27
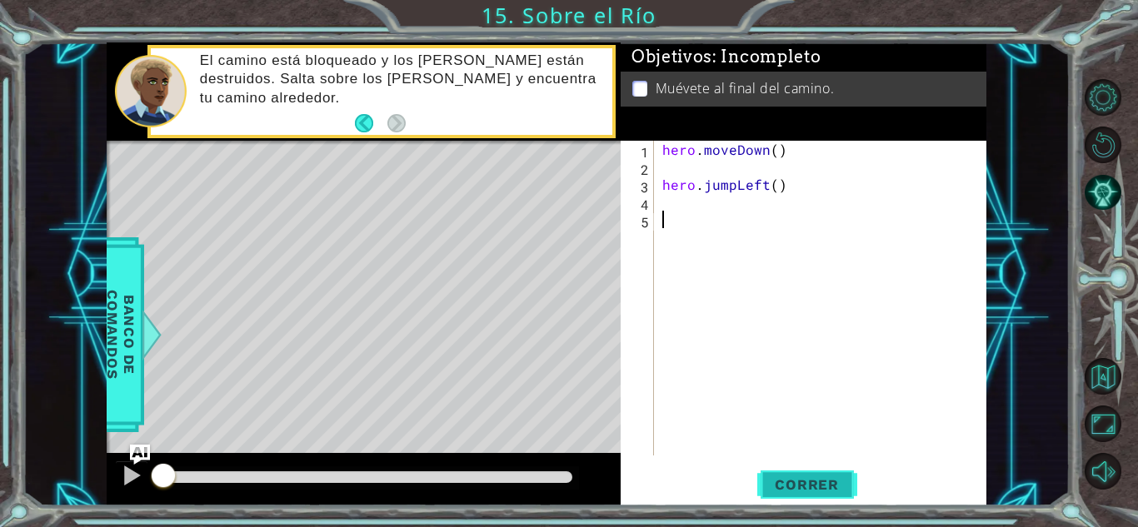
click at [812, 474] on button "Correr" at bounding box center [807, 485] width 100 height 37
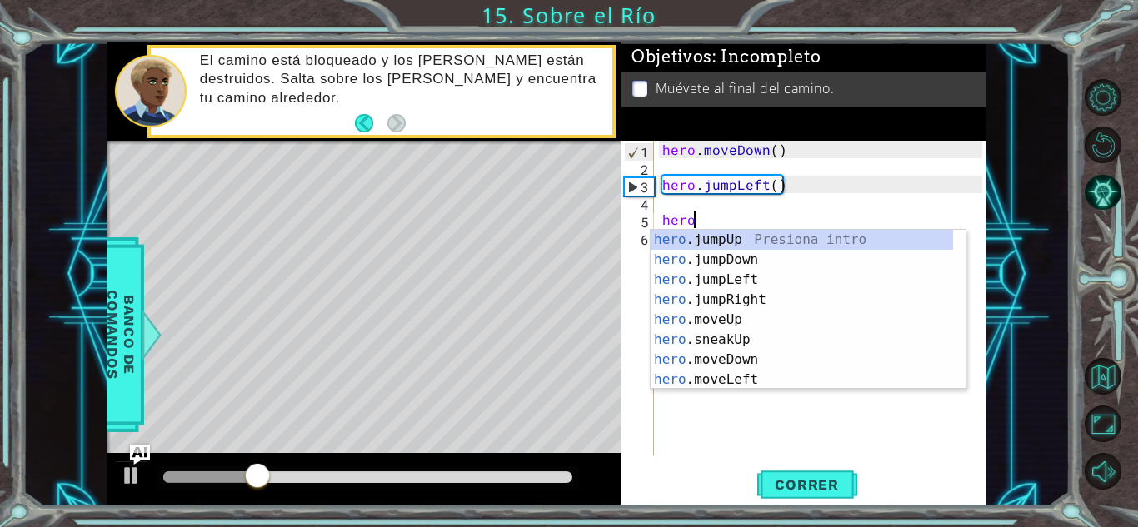
scroll to position [0, 1]
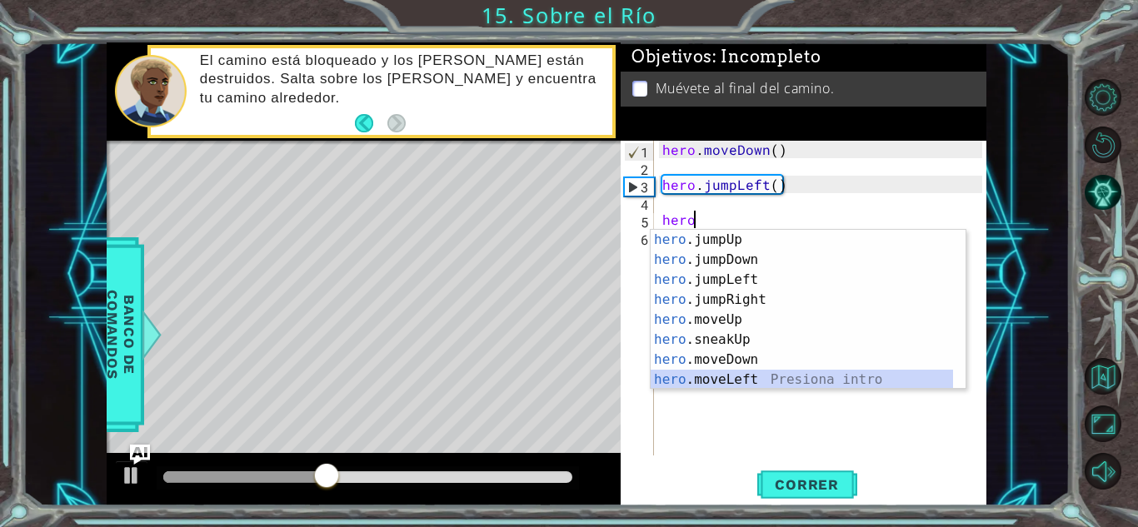
click at [719, 387] on div "hero .jumpUp Presiona intro hero .jumpDown Presiona intro hero .jumpLeft Presio…" at bounding box center [802, 330] width 302 height 200
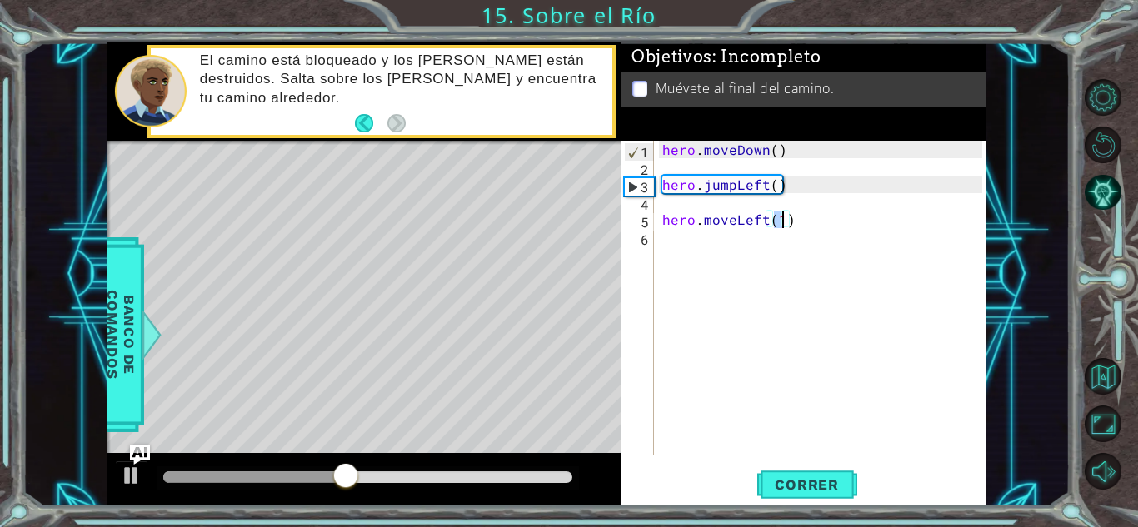
type textarea "hero.moveLeft(1)"
drag, startPoint x: 772, startPoint y: 510, endPoint x: 782, endPoint y: 486, distance: 25.4
click at [782, 486] on div "1 ההההההההההההההההההההההההההההההההההההההההההההההההההההההההההההההההההההההההההההה…" at bounding box center [569, 263] width 1138 height 527
click at [782, 486] on span "Correr" at bounding box center [806, 484] width 97 height 17
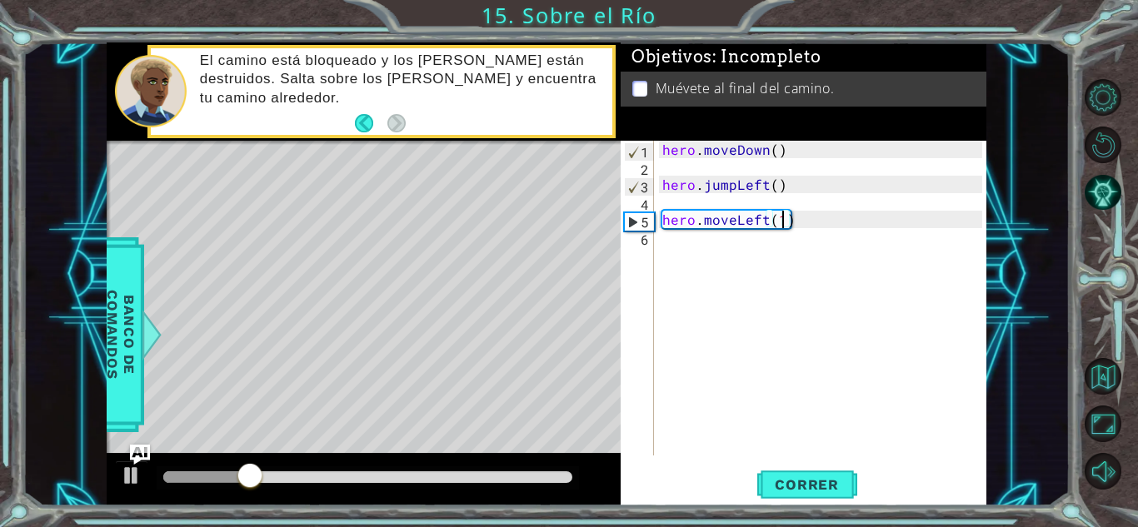
click at [714, 245] on div "hero . moveDown ( ) hero . jumpLeft ( ) hero . moveLeft ( 1 )" at bounding box center [825, 316] width 332 height 350
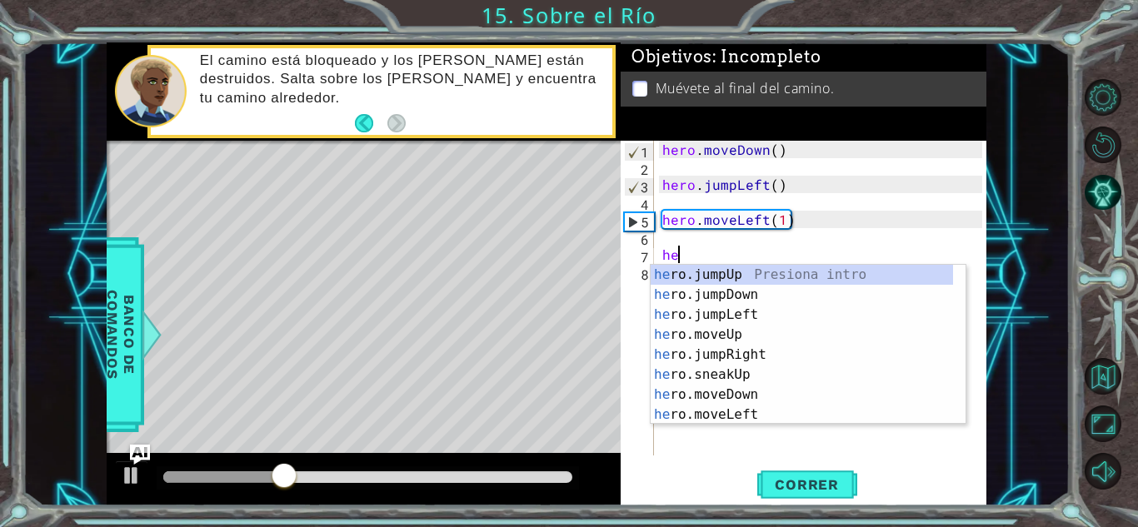
type textarea "hero"
click at [719, 297] on div "hero .jumpUp Presiona intro hero .jumpDown Presiona intro hero .jumpLeft Presio…" at bounding box center [802, 365] width 302 height 200
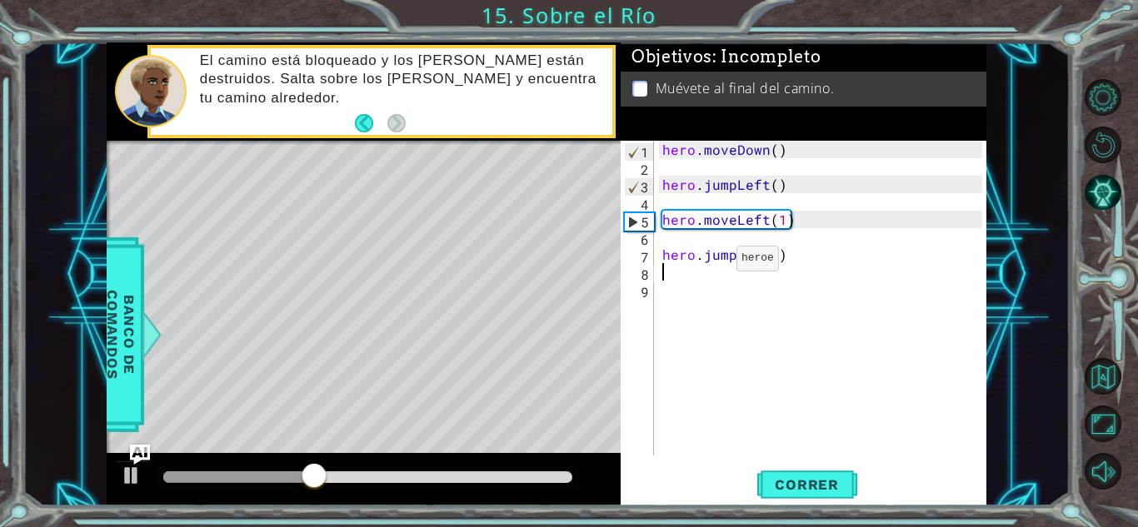
scroll to position [0, 0]
click at [793, 498] on button "Correr" at bounding box center [807, 485] width 100 height 37
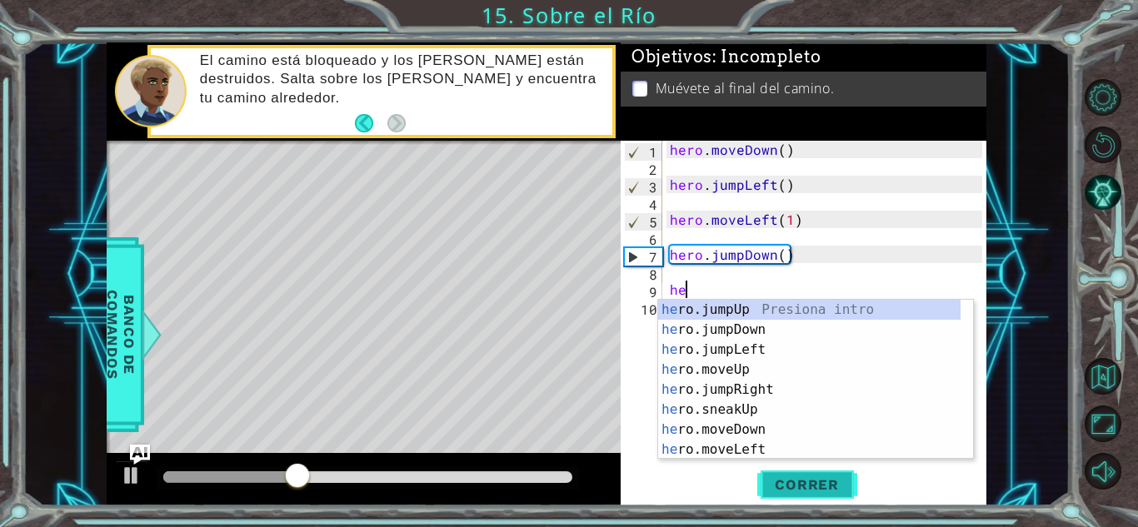
type textarea "hero"
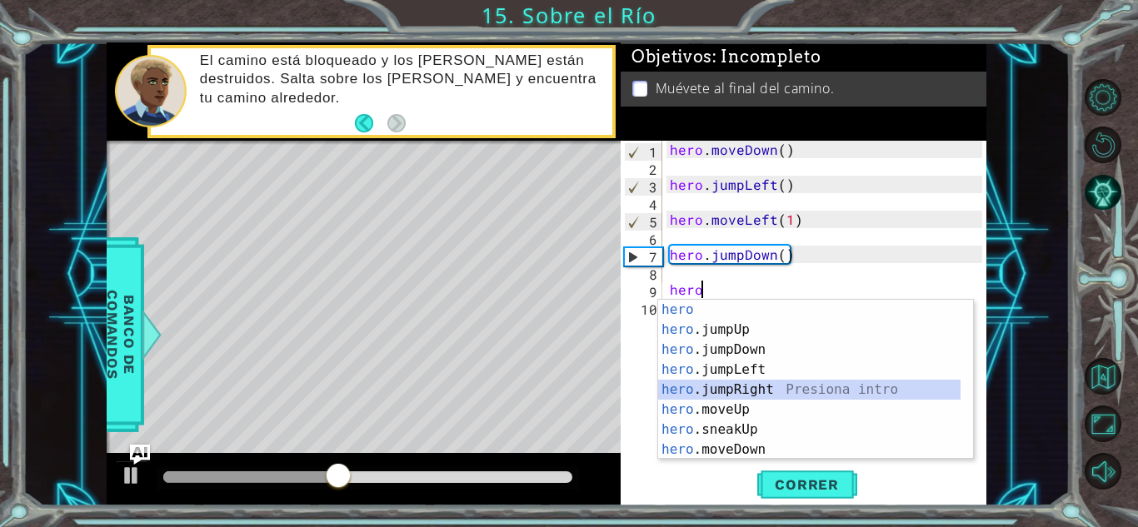
click at [800, 388] on div "hero Presiona intro hero .jumpUp Presiona intro hero .jumpDown Presiona intro h…" at bounding box center [809, 400] width 302 height 200
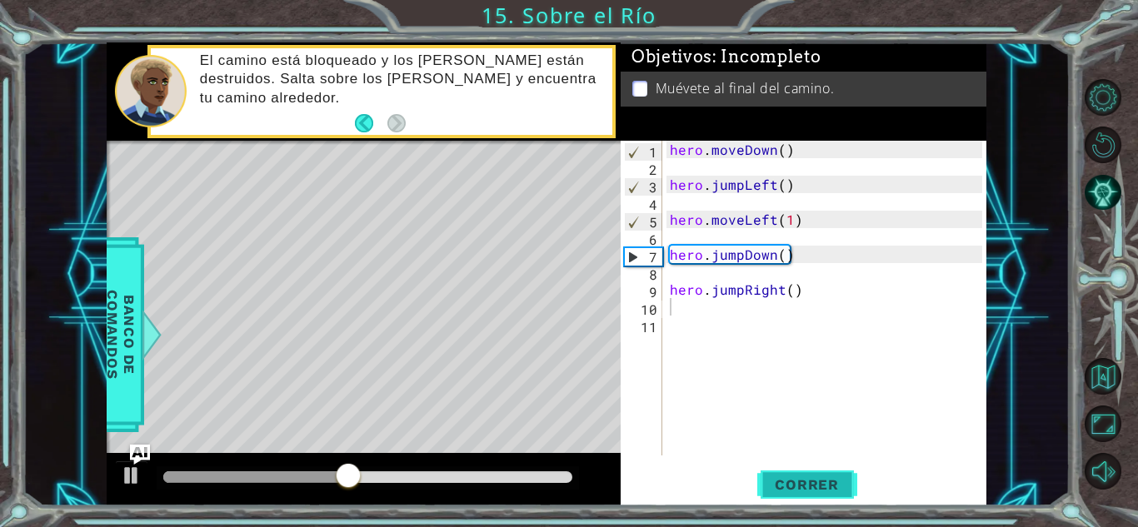
click at [799, 493] on button "Correr" at bounding box center [807, 485] width 100 height 37
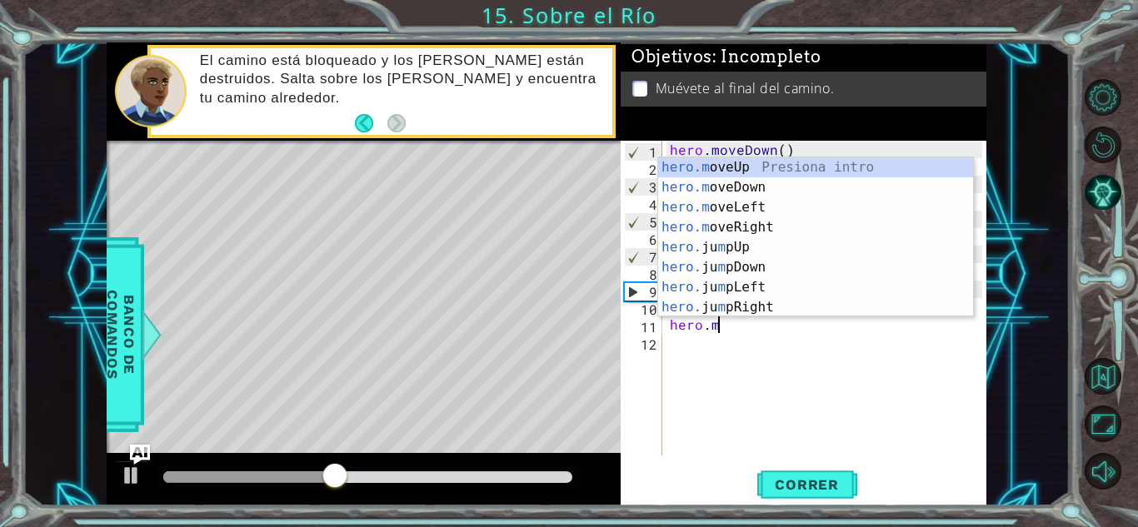
scroll to position [0, 2]
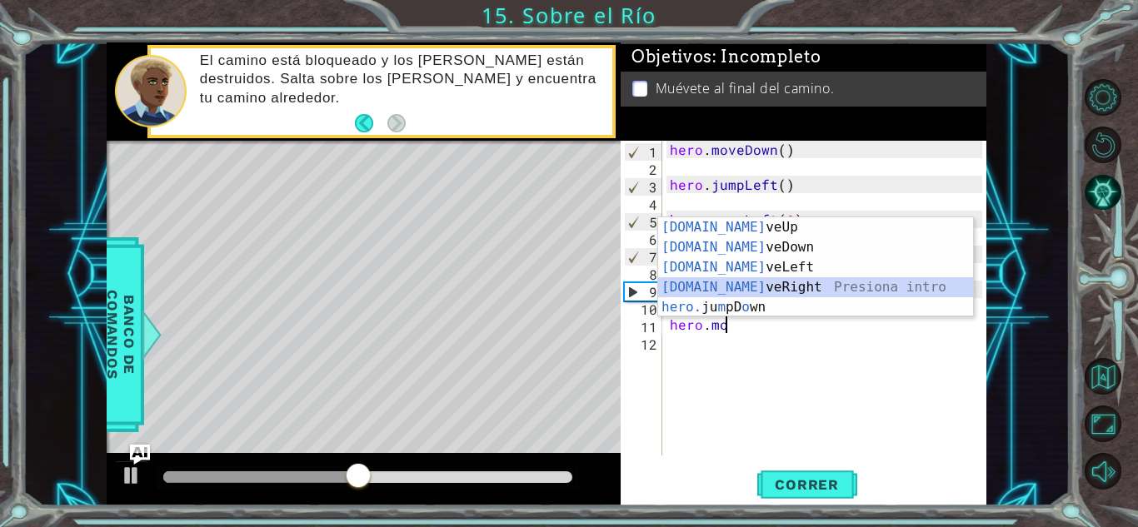
click at [773, 282] on div "[DOMAIN_NAME] veUp Presiona intro [DOMAIN_NAME] veDown Presiona intro [DOMAIN_N…" at bounding box center [815, 287] width 315 height 140
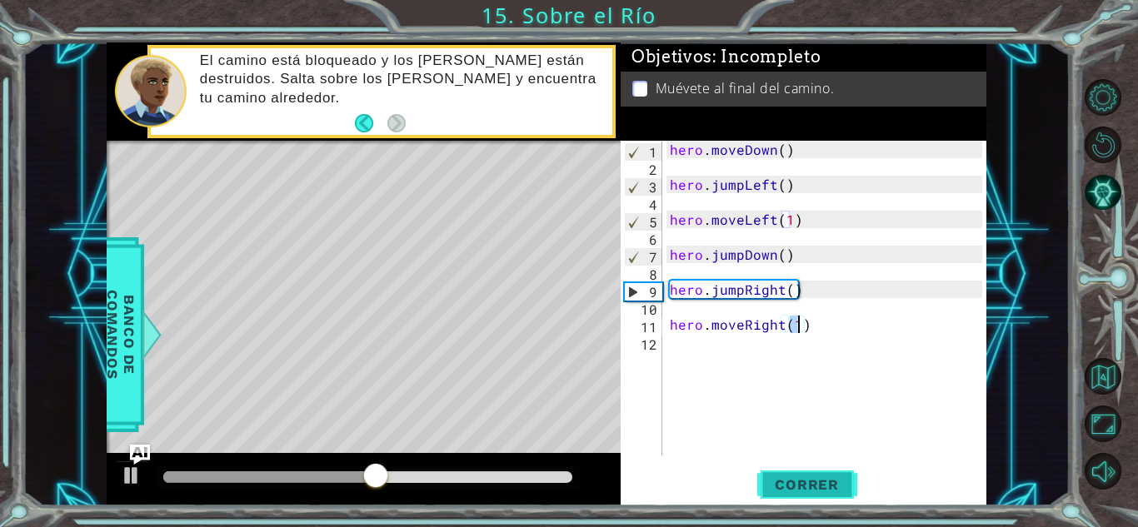
type textarea "hero.moveRight(1)"
click at [779, 476] on span "Correr" at bounding box center [806, 484] width 97 height 17
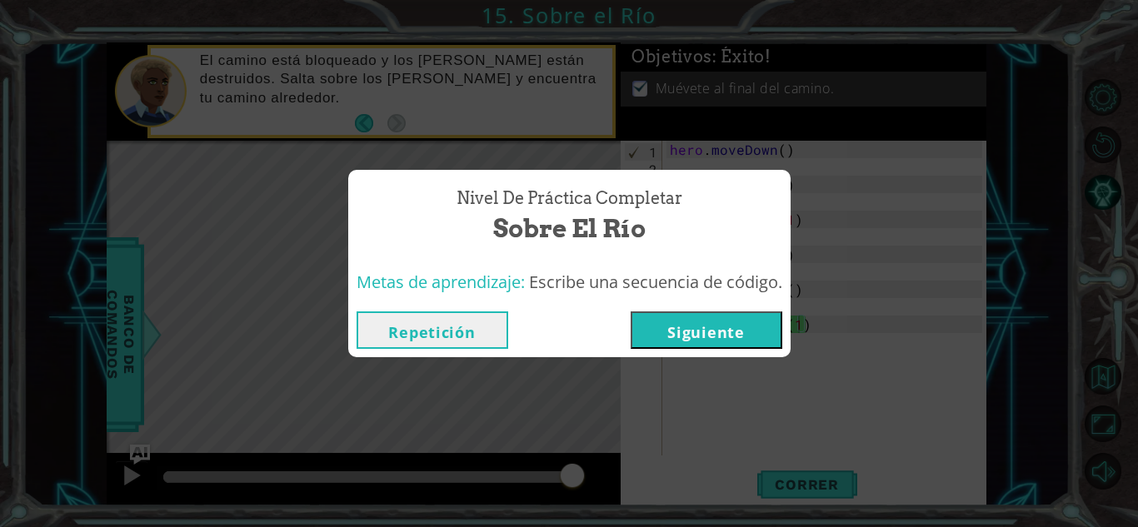
click at [748, 330] on button "Siguiente" at bounding box center [707, 330] width 152 height 37
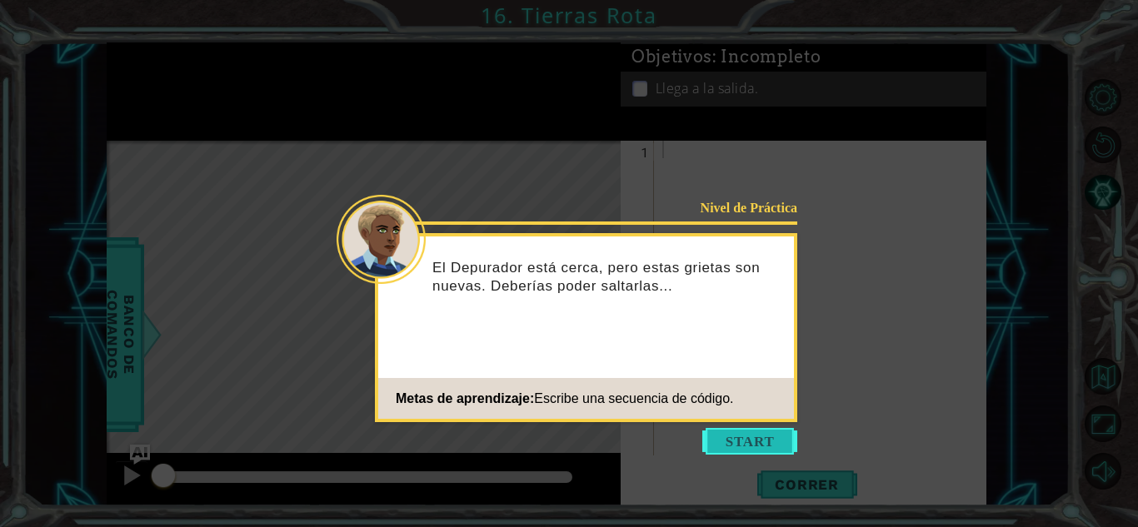
click at [766, 433] on button "Start" at bounding box center [749, 441] width 95 height 27
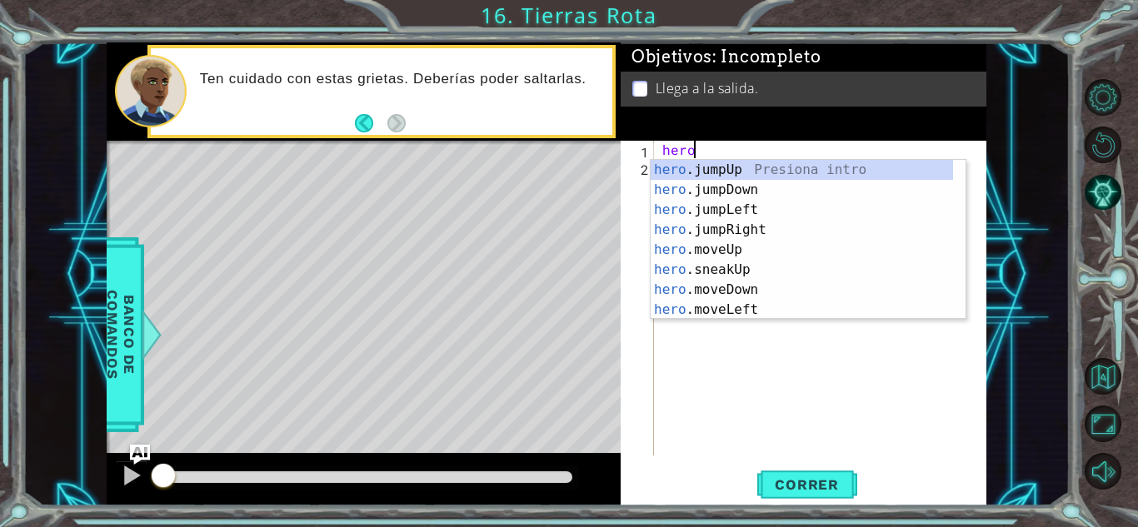
scroll to position [0, 2]
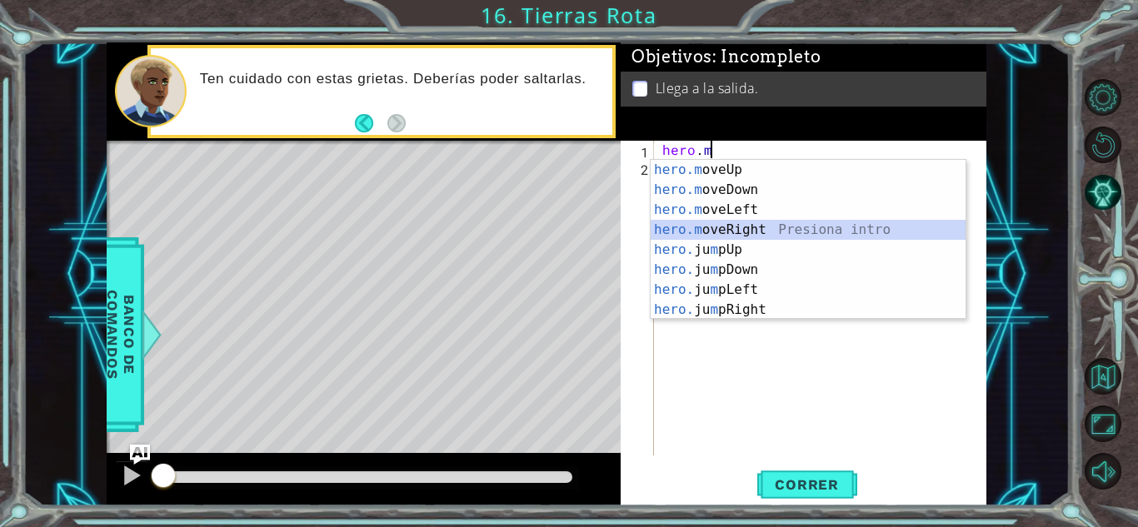
click at [790, 232] on div "hero.m oveUp Presiona intro hero.m oveDown Presiona intro hero.m oveLeft Presio…" at bounding box center [808, 260] width 315 height 200
type textarea "hero.moveRight(1)"
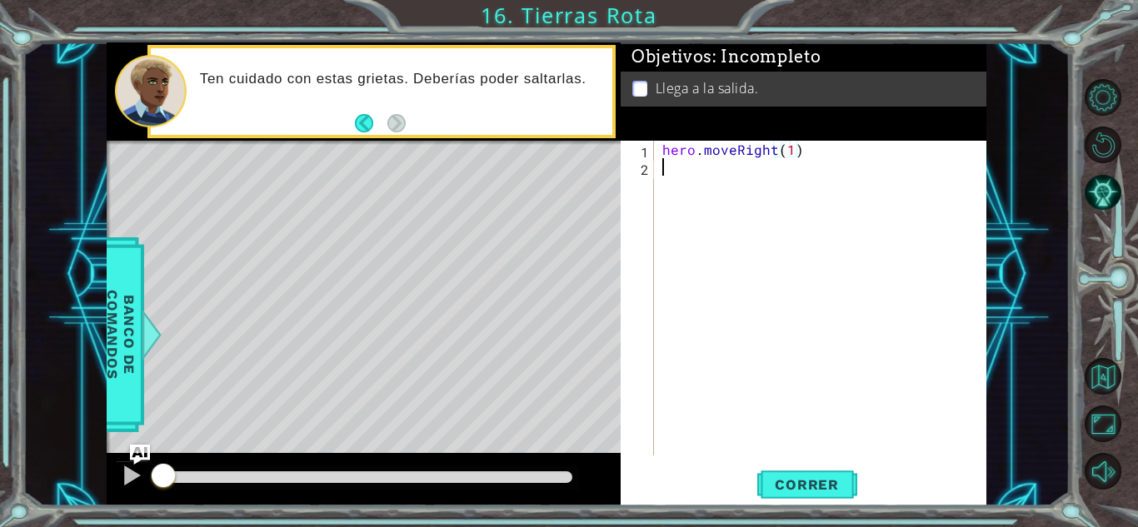
click at [755, 165] on div "hero . moveRight ( 1 )" at bounding box center [825, 316] width 332 height 350
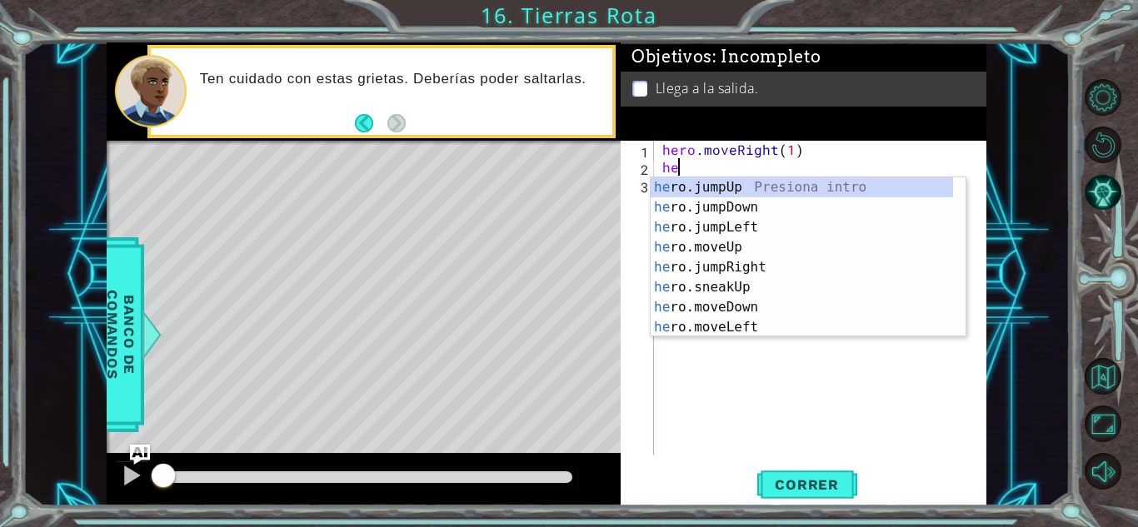
type textarea "her"
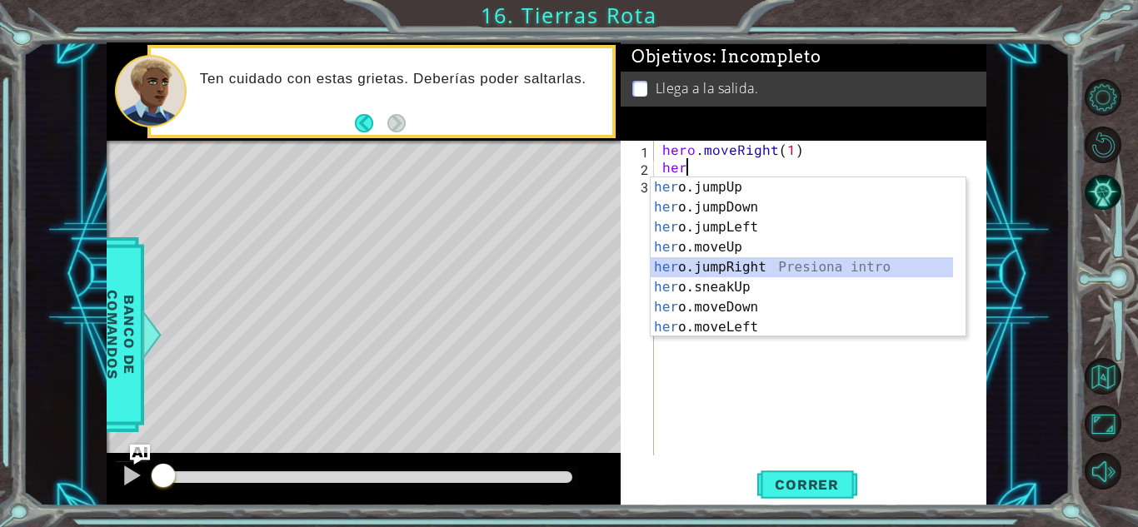
click at [775, 261] on div "her o.jumpUp Presiona intro her o.jumpDown Presiona intro her o.jumpLeft Presio…" at bounding box center [802, 277] width 302 height 200
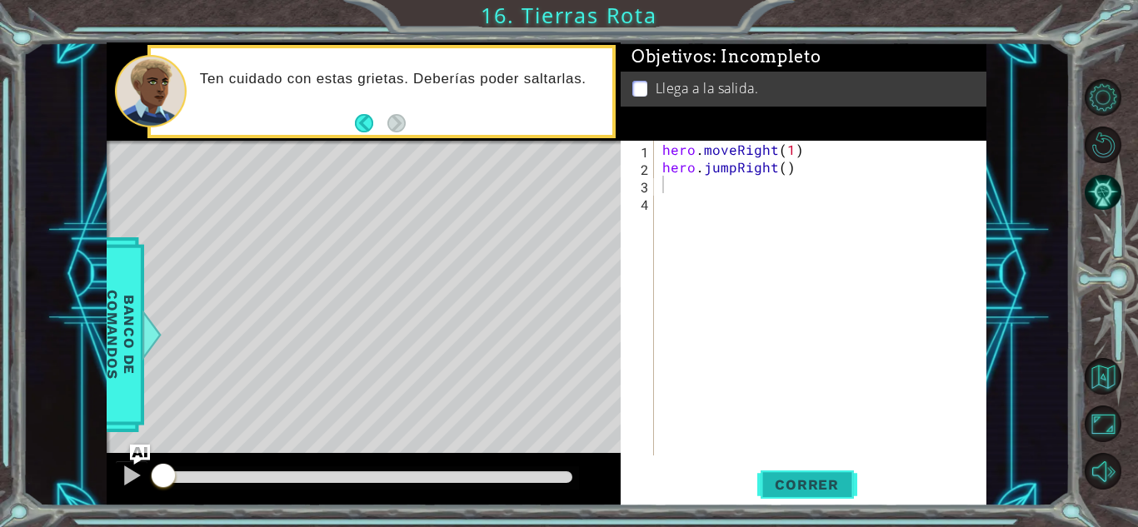
click at [800, 479] on span "Correr" at bounding box center [806, 484] width 97 height 17
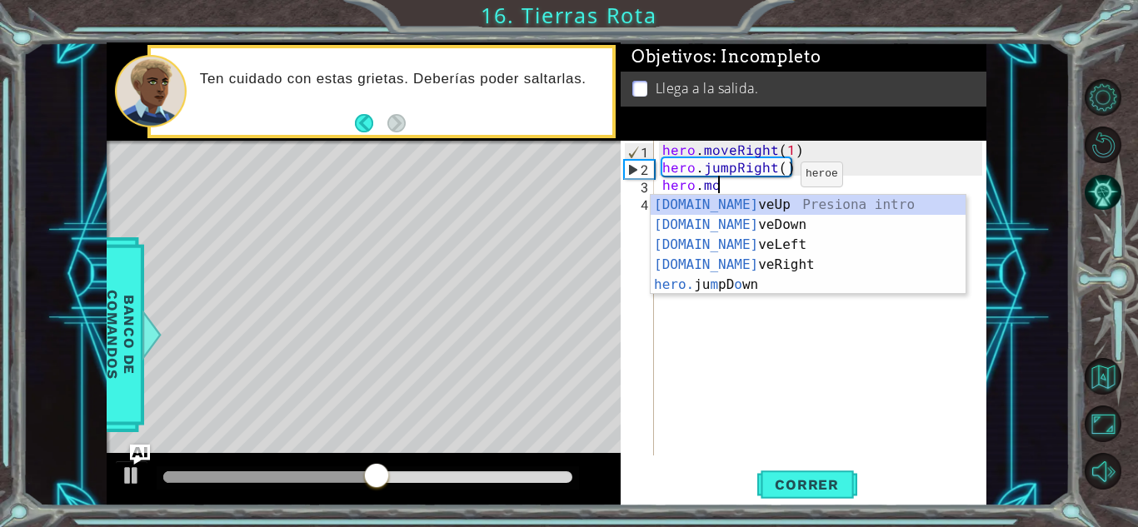
scroll to position [0, 3]
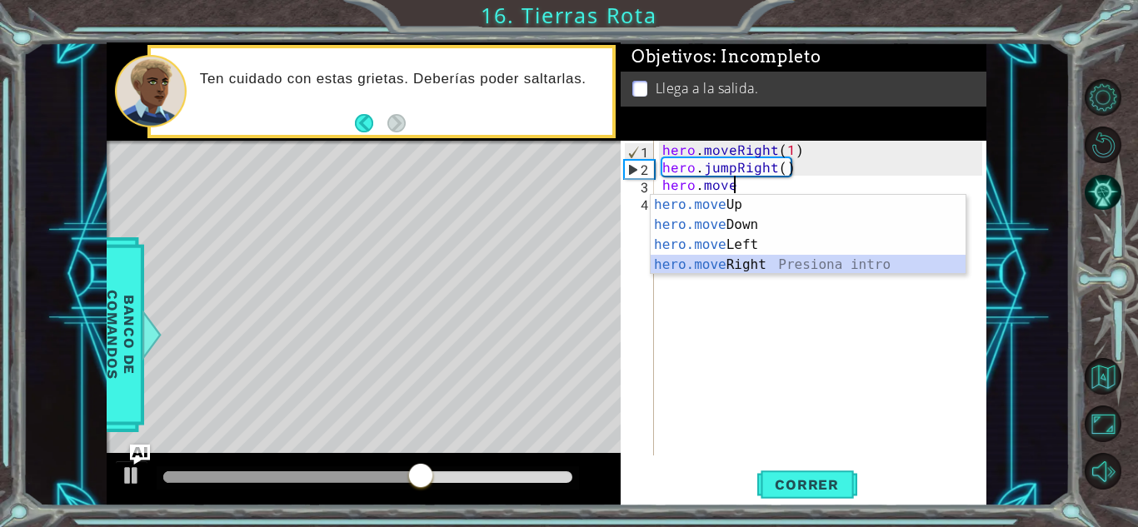
click at [768, 272] on div "hero.move Up Presiona intro hero.move Down Presiona intro hero.move Left Presio…" at bounding box center [808, 255] width 315 height 120
type textarea "hero.moveRight(1)"
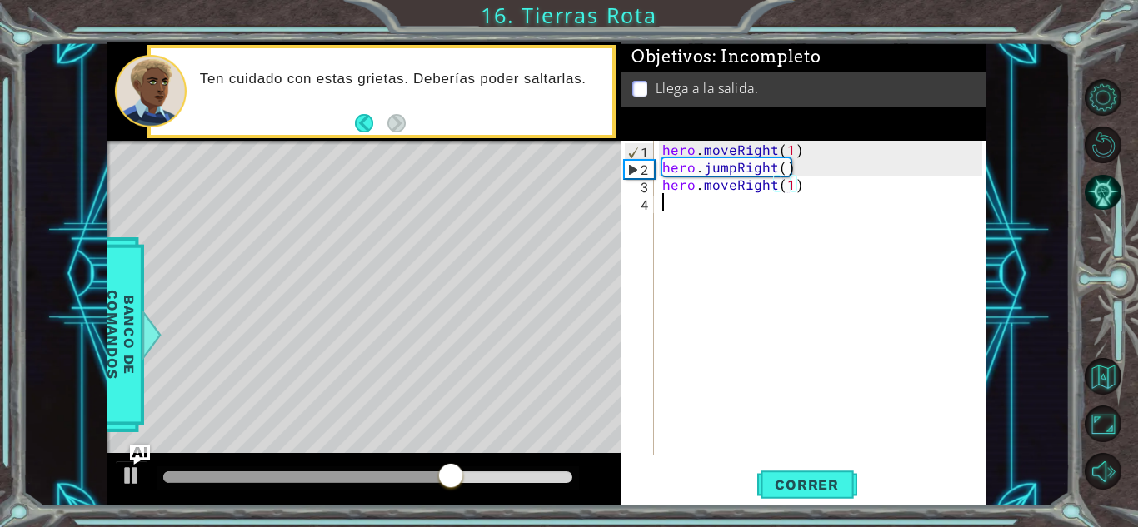
click at [757, 198] on div "hero . moveRight ( 1 ) hero . jumpRight ( ) hero . moveRight ( 1 )" at bounding box center [825, 316] width 332 height 350
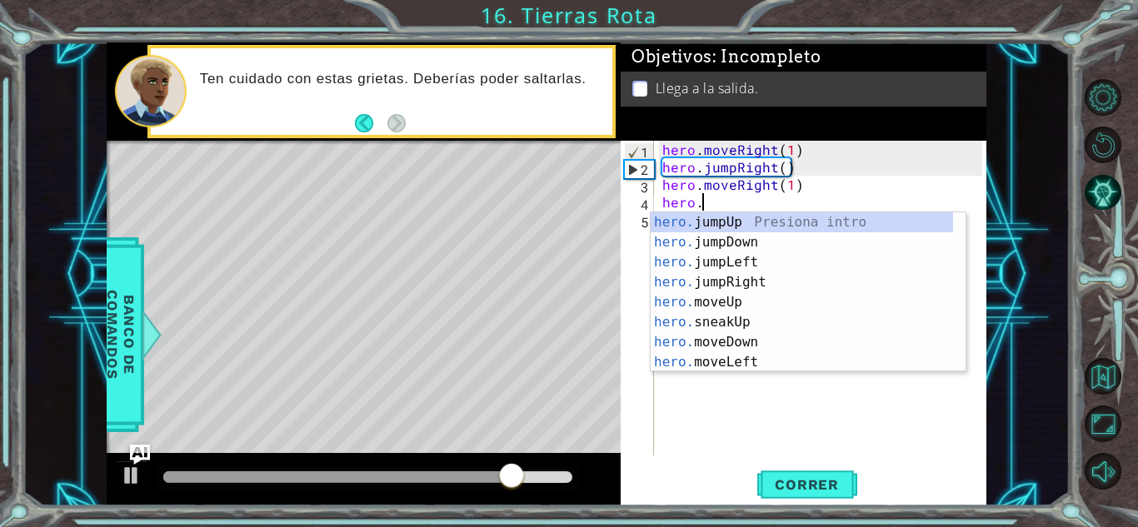
scroll to position [0, 2]
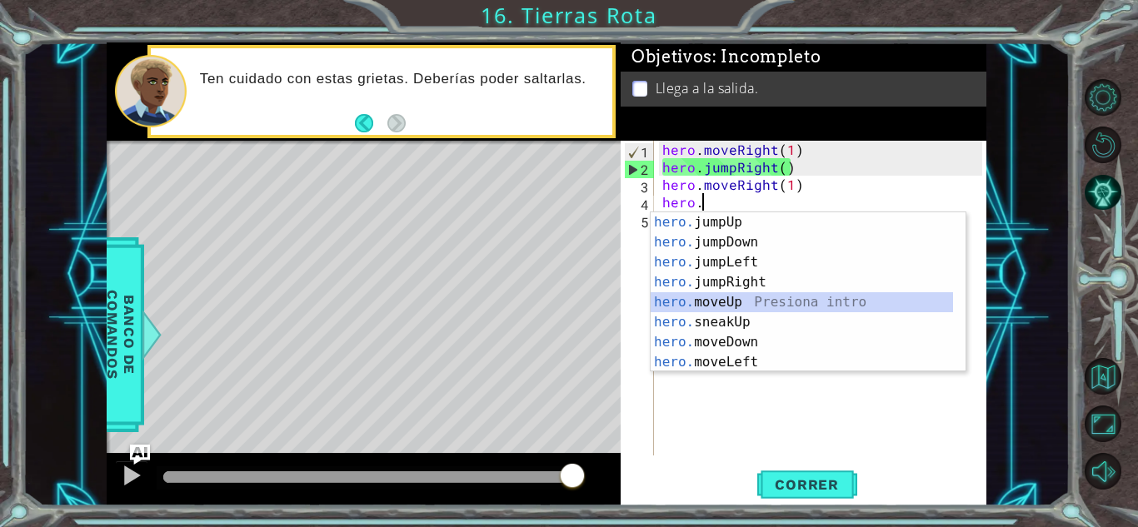
click at [761, 297] on div "hero. jumpUp Presiona intro hero. jumpDown Presiona intro hero. jumpLeft Presio…" at bounding box center [802, 312] width 302 height 200
type textarea "hero.moveUp(1)"
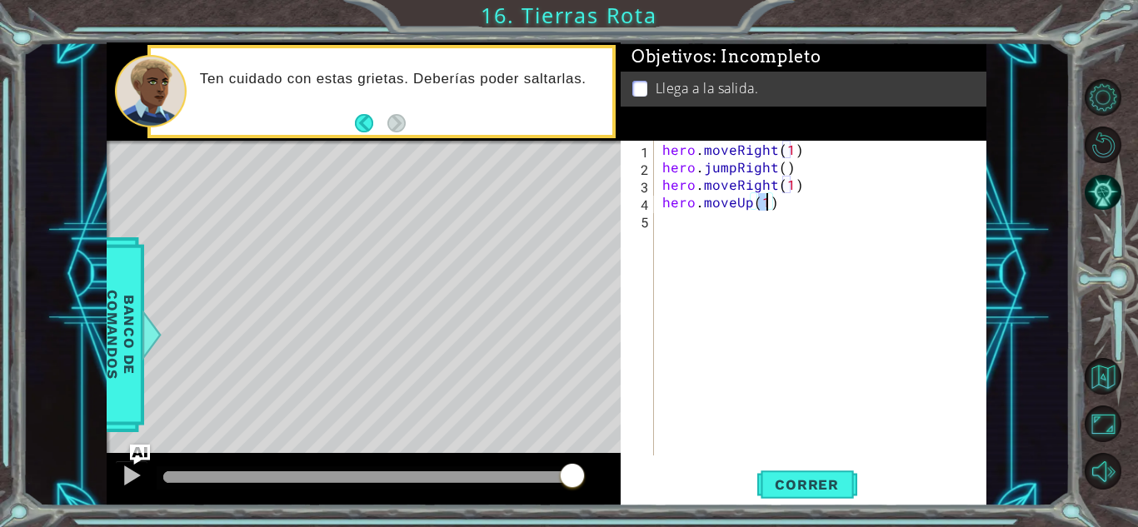
click at [712, 237] on div "hero . moveRight ( 1 ) hero . jumpRight ( ) hero . moveRight ( 1 ) hero . moveU…" at bounding box center [825, 316] width 332 height 350
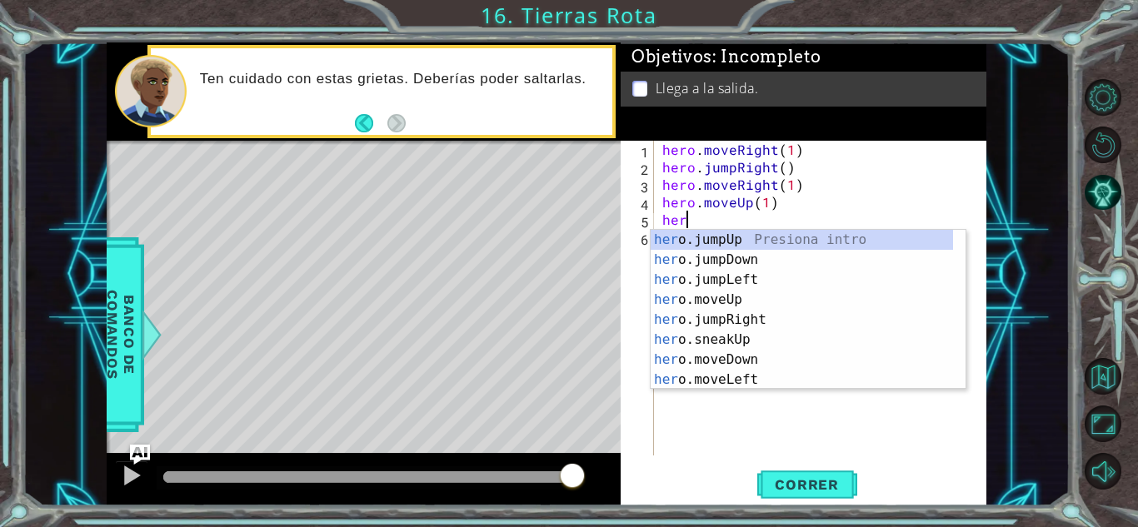
scroll to position [0, 1]
type textarea "hero."
click at [780, 246] on div "hero. jumpUp Presiona intro hero. jumpDown Presiona intro hero. jumpLeft Presio…" at bounding box center [802, 330] width 302 height 200
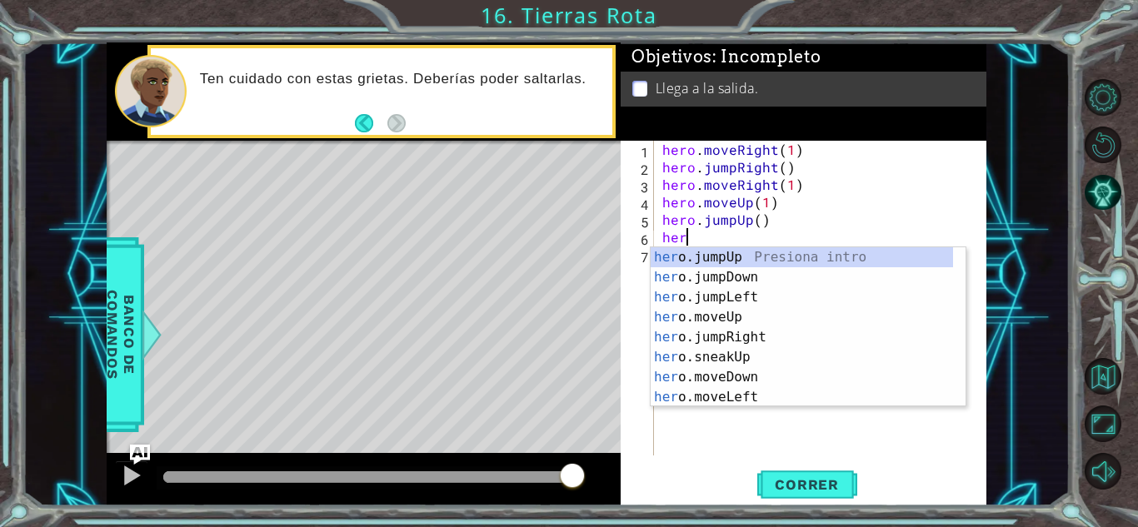
scroll to position [0, 1]
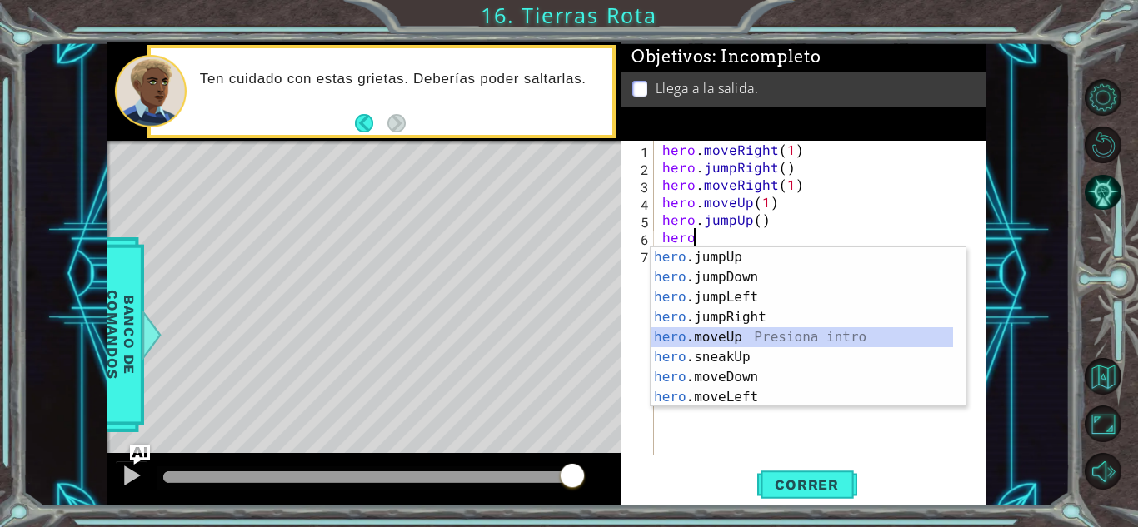
click at [727, 342] on div "hero .jumpUp Presiona intro hero .jumpDown Presiona intro hero .jumpLeft Presio…" at bounding box center [802, 347] width 302 height 200
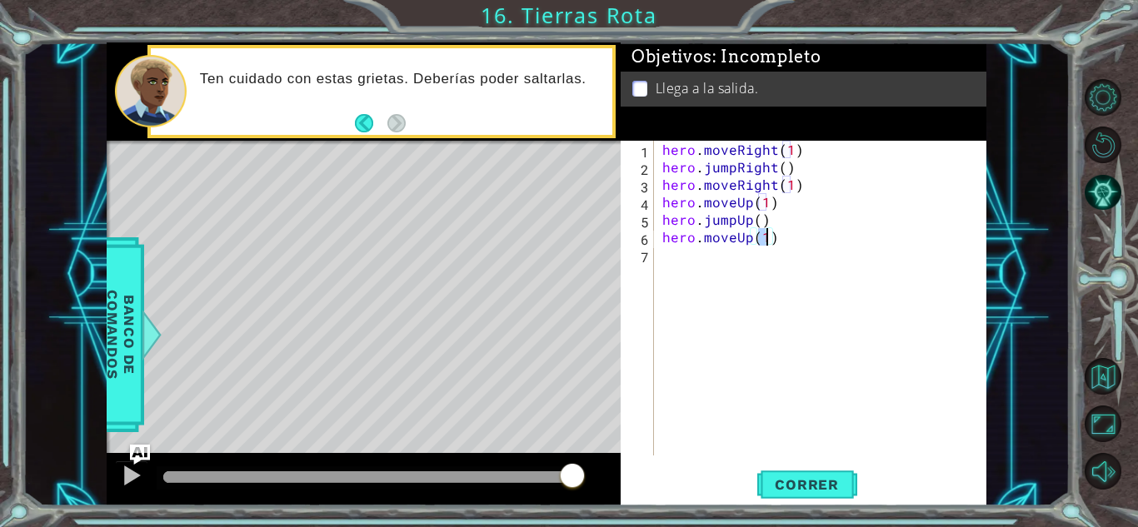
scroll to position [0, 6]
click at [794, 487] on span "Correr" at bounding box center [806, 484] width 97 height 17
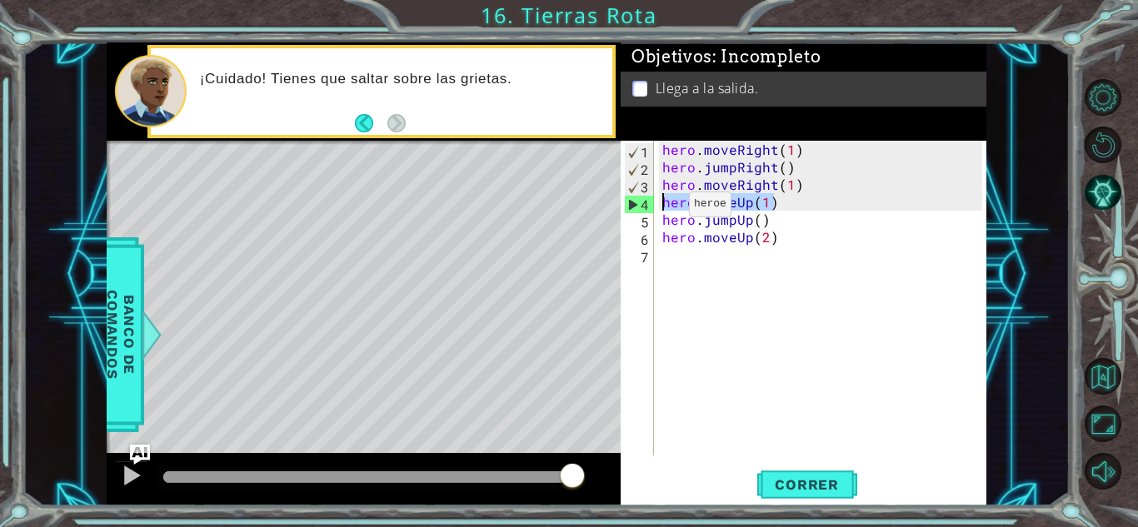
drag, startPoint x: 786, startPoint y: 203, endPoint x: 659, endPoint y: 209, distance: 126.8
click at [659, 209] on div "hero . moveRight ( 1 ) hero . jumpRight ( ) hero . moveRight ( 1 ) hero . moveU…" at bounding box center [825, 316] width 332 height 350
type textarea "hero.moveUp(1)"
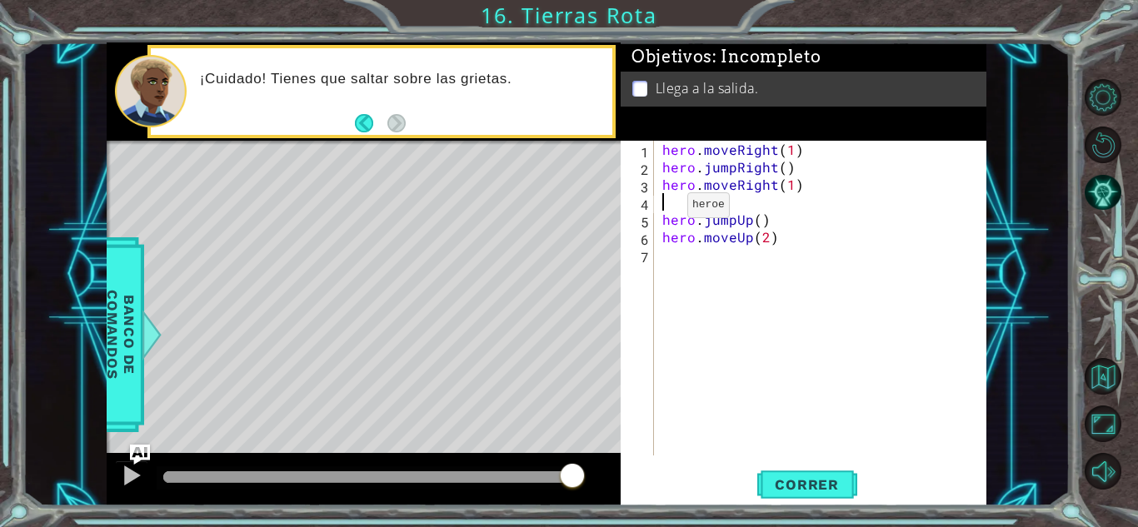
type textarea "hero.moveRight(1)"
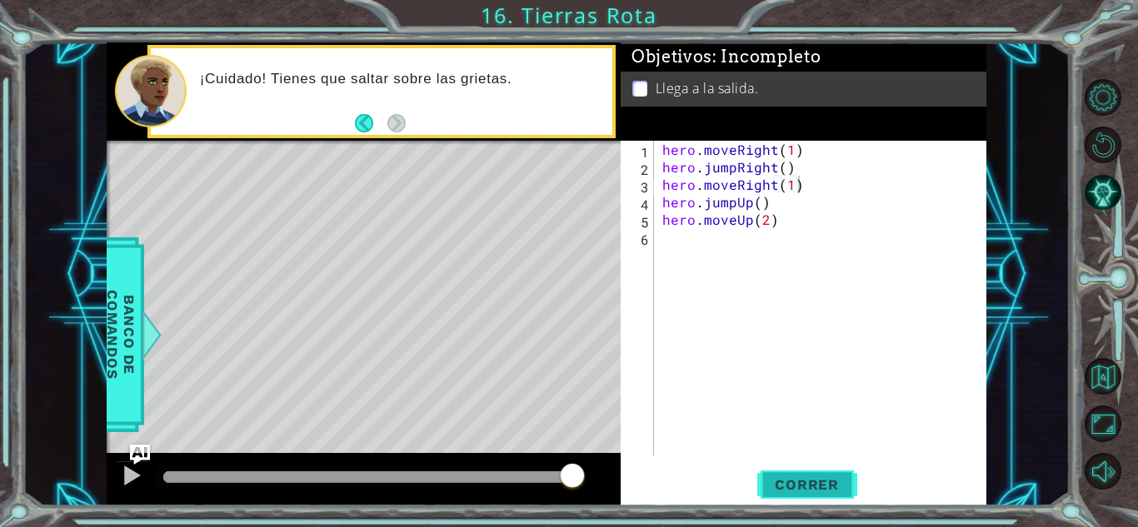
click at [803, 501] on button "Correr" at bounding box center [807, 485] width 100 height 37
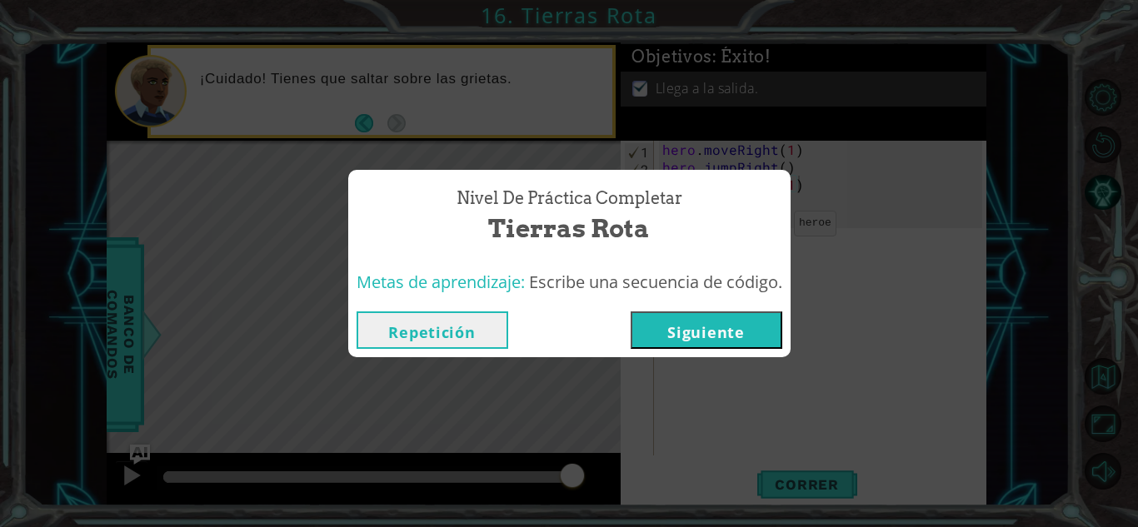
click at [758, 345] on button "Siguiente" at bounding box center [707, 330] width 152 height 37
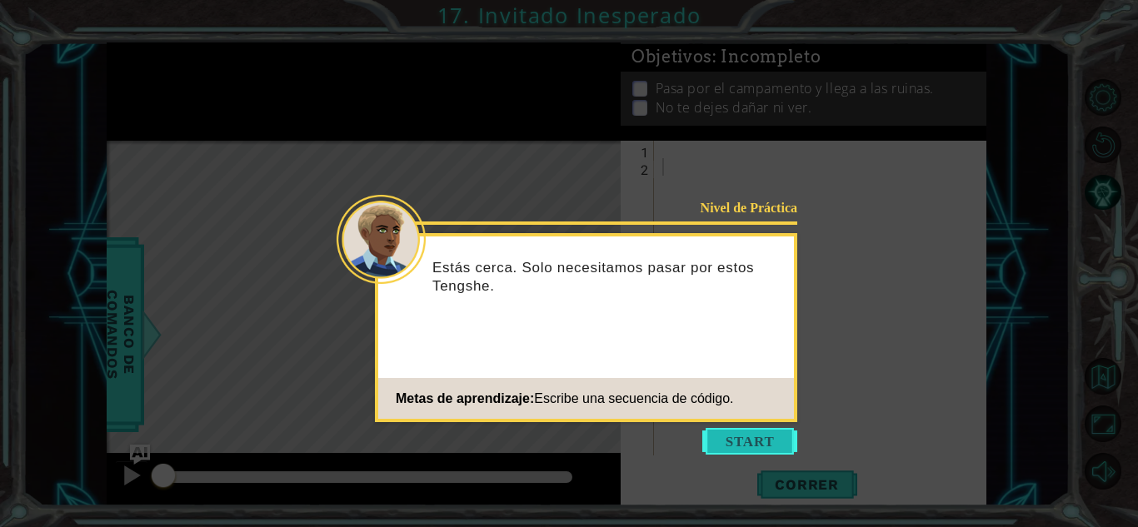
click at [744, 437] on button "Start" at bounding box center [749, 441] width 95 height 27
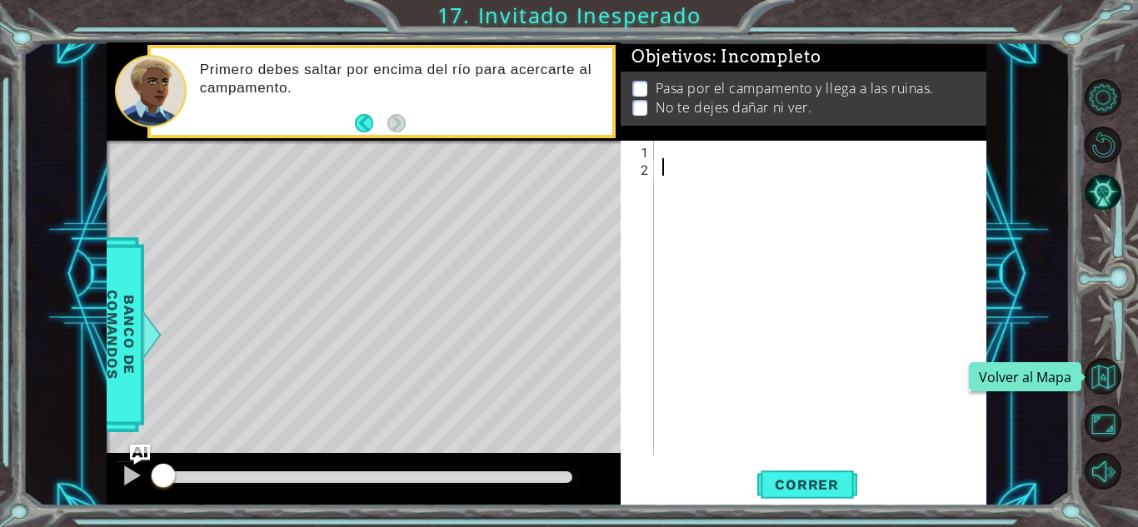
click at [828, 143] on div at bounding box center [825, 316] width 332 height 350
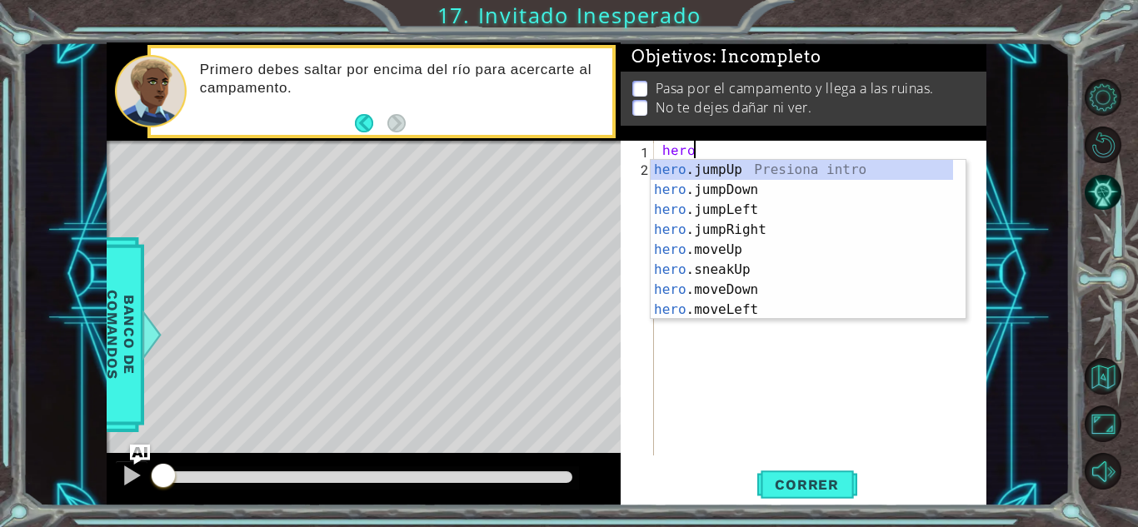
scroll to position [0, 1]
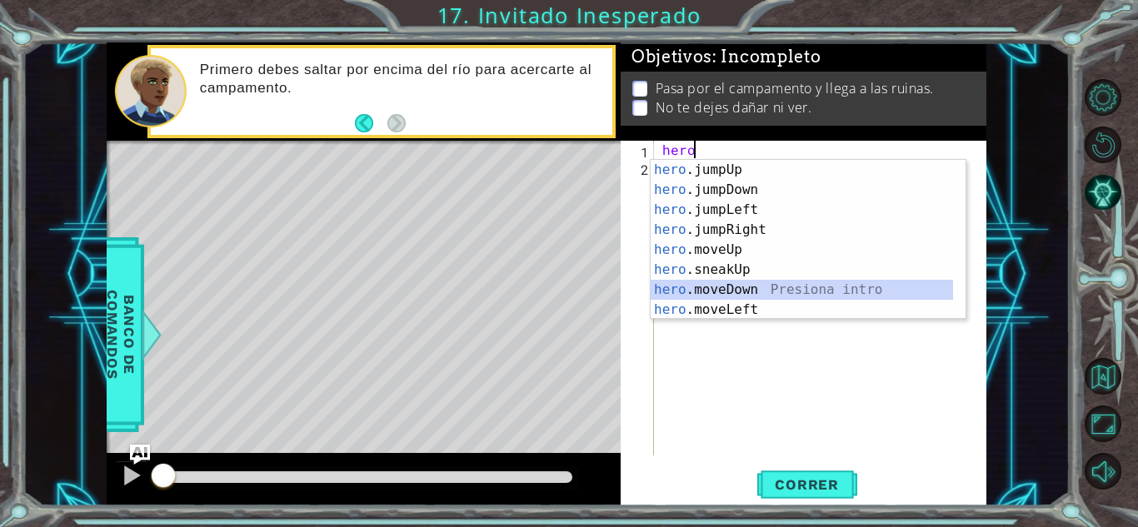
click at [743, 292] on div "hero .jumpUp Presiona intro hero .jumpDown Presiona intro hero .jumpLeft Presio…" at bounding box center [802, 260] width 302 height 200
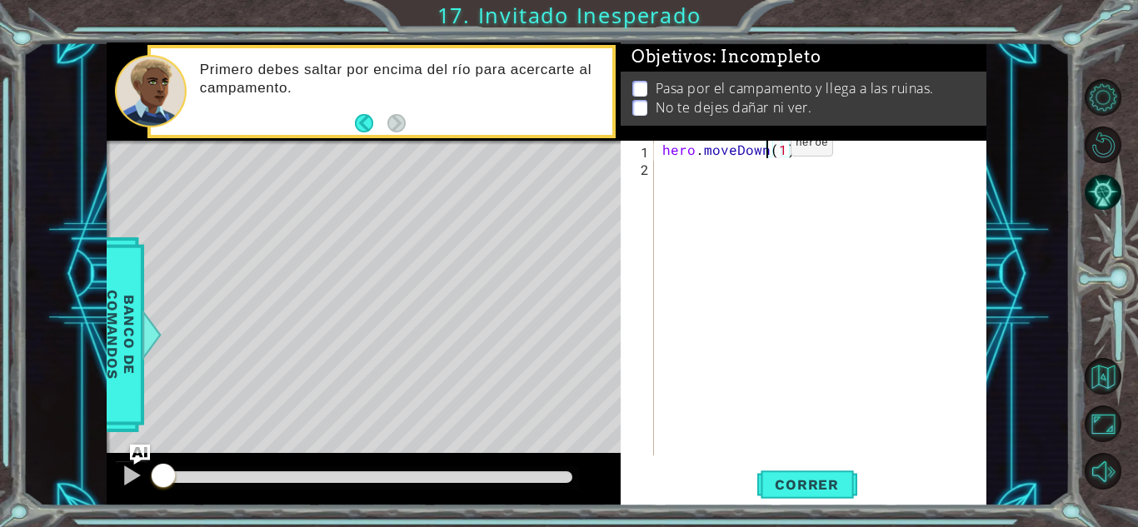
click at [762, 147] on div "hero . moveDown ( 1 )" at bounding box center [825, 316] width 332 height 350
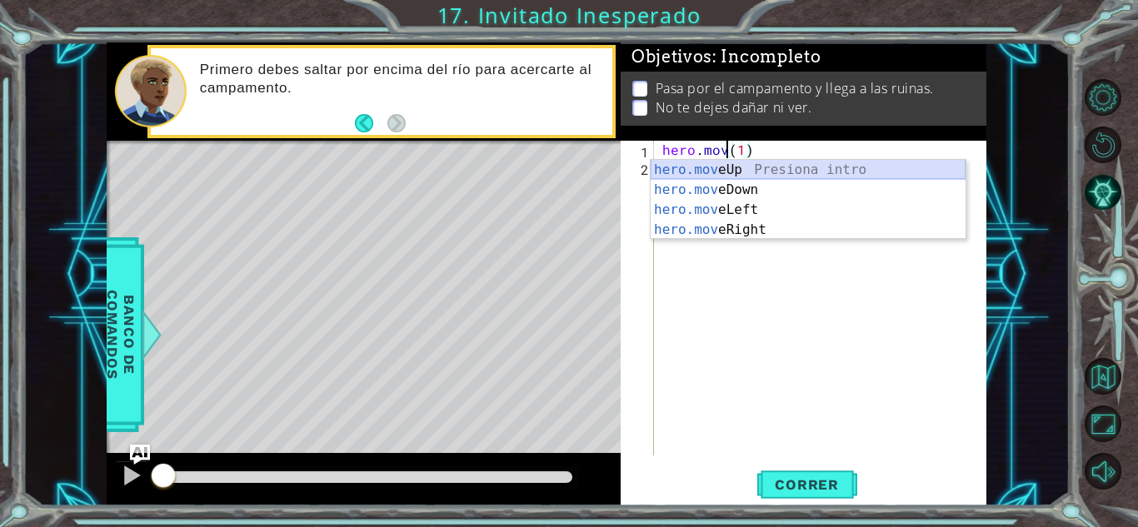
click at [766, 177] on div "hero.mov eUp Presiona intro hero.mov eDown Presiona intro hero.mov eLeft Presio…" at bounding box center [808, 220] width 315 height 120
type textarea "hero.moveUp(1)(1)"
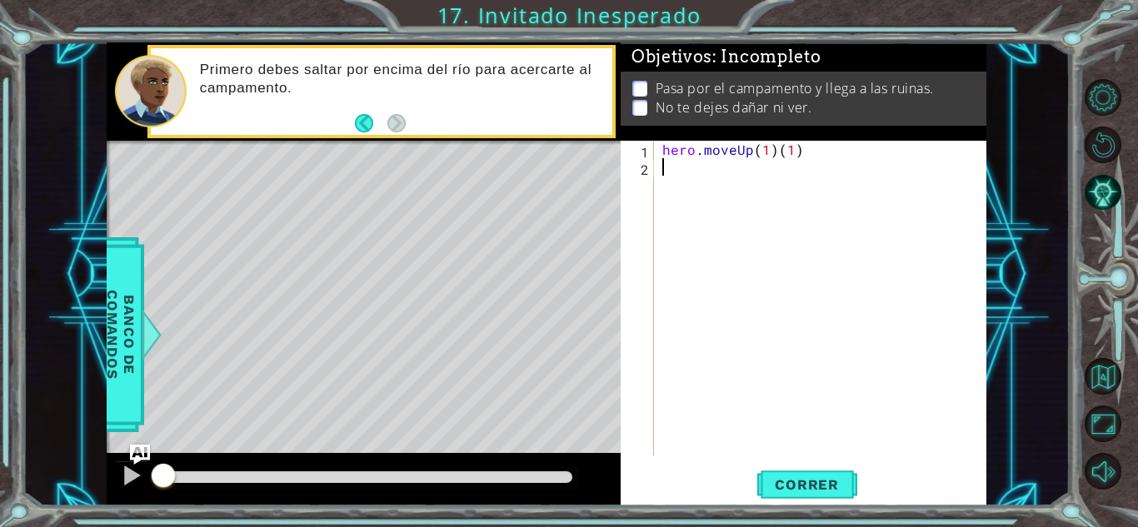
click at [717, 162] on div "hero . moveUp ( 1 ) ( 1 )" at bounding box center [825, 316] width 332 height 350
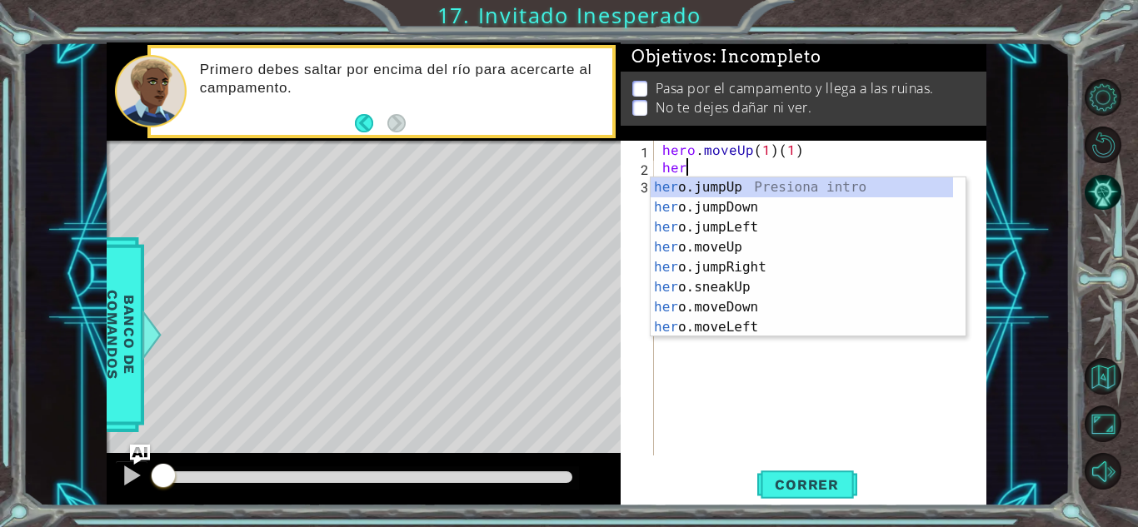
type textarea "hero"
click at [723, 242] on div "hero .jumpUp Presiona intro hero .jumpDown Presiona intro hero .jumpLeft Presio…" at bounding box center [802, 277] width 302 height 200
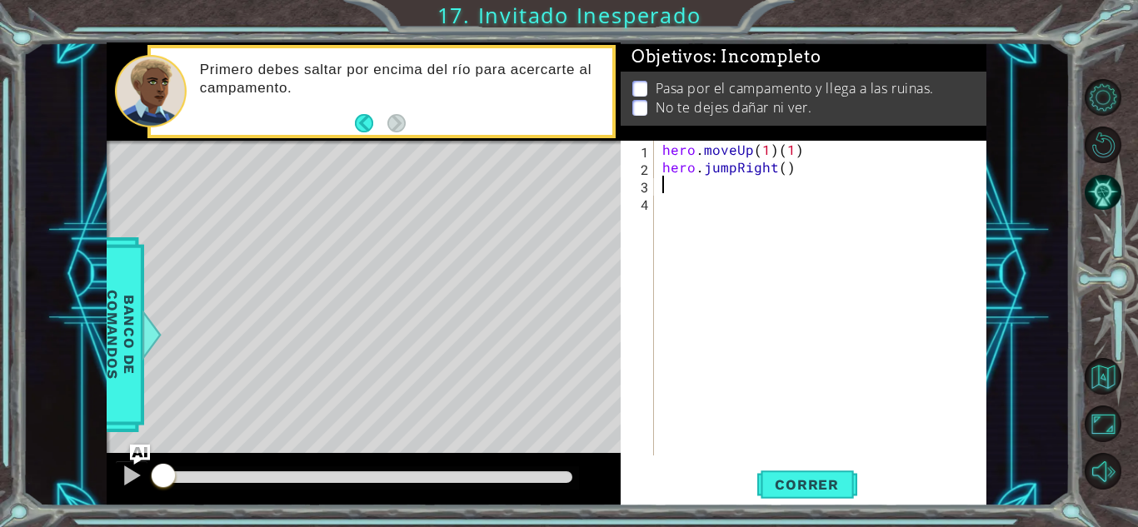
scroll to position [0, 0]
click at [806, 152] on div "hero . moveUp ( 1 ) ( 1 ) hero . jumpRight ( )" at bounding box center [825, 316] width 332 height 350
click at [751, 176] on div "hero . moveUp ( 1 ) hero . jumpRight ( )" at bounding box center [825, 316] width 332 height 350
type textarea "hero.jumpRight()"
click at [697, 188] on div "hero . moveUp ( 1 ) hero . jumpRight ( )" at bounding box center [825, 316] width 332 height 350
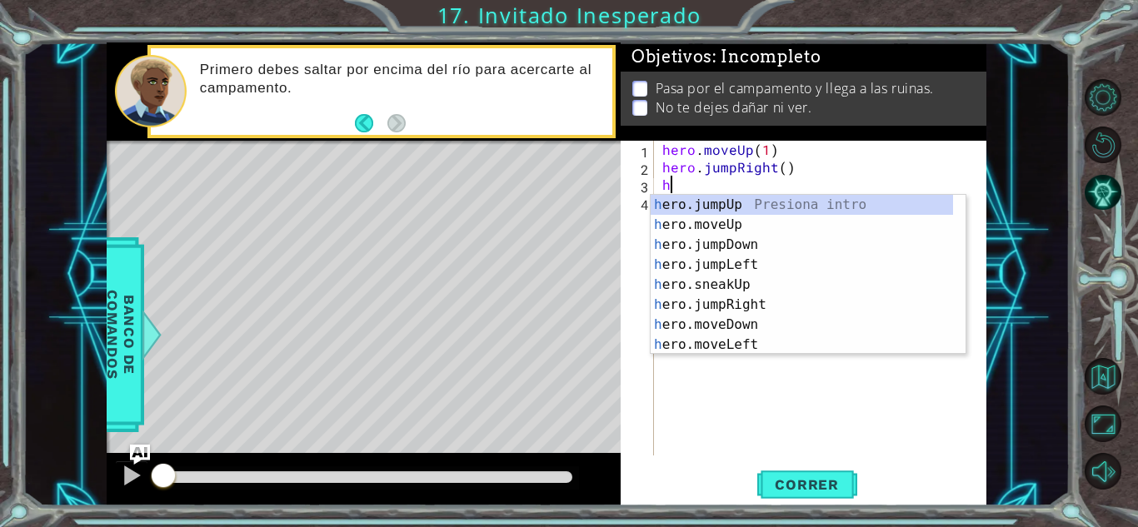
type textarea "he"
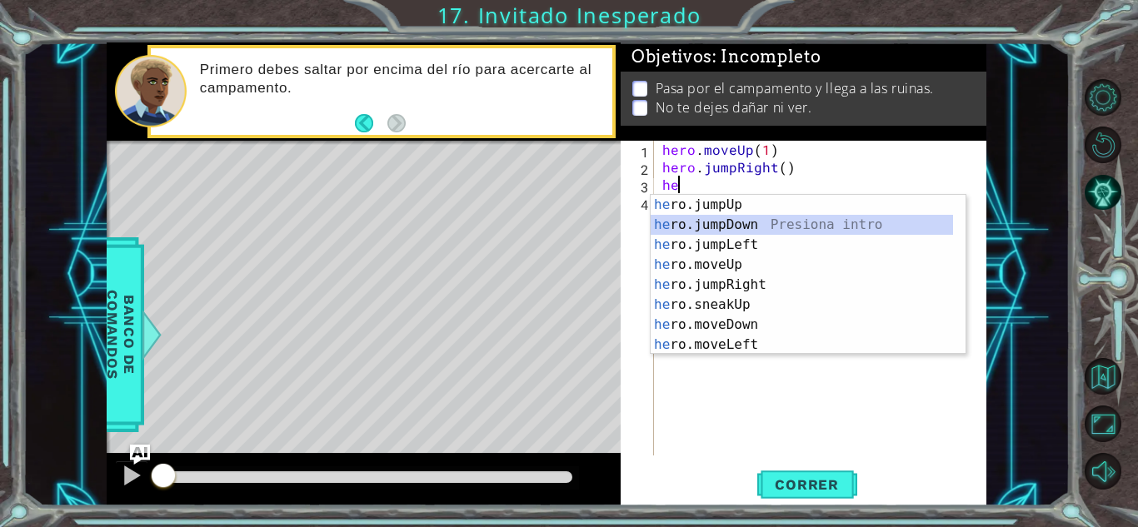
click at [699, 220] on div "he ro.jumpUp Presiona intro he ro.jumpDown Presiona intro he ro.jumpLeft Presio…" at bounding box center [802, 295] width 302 height 200
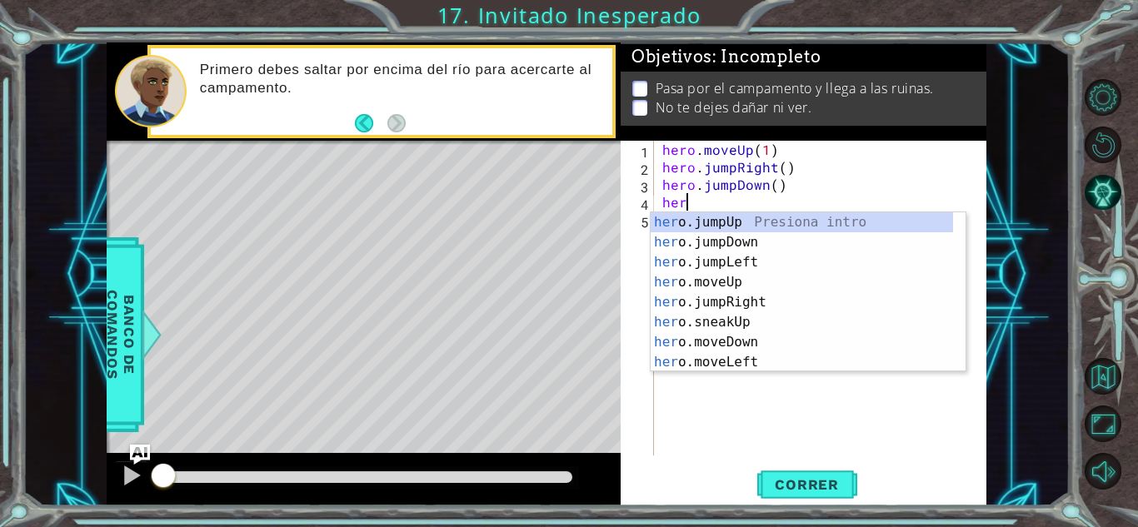
scroll to position [0, 1]
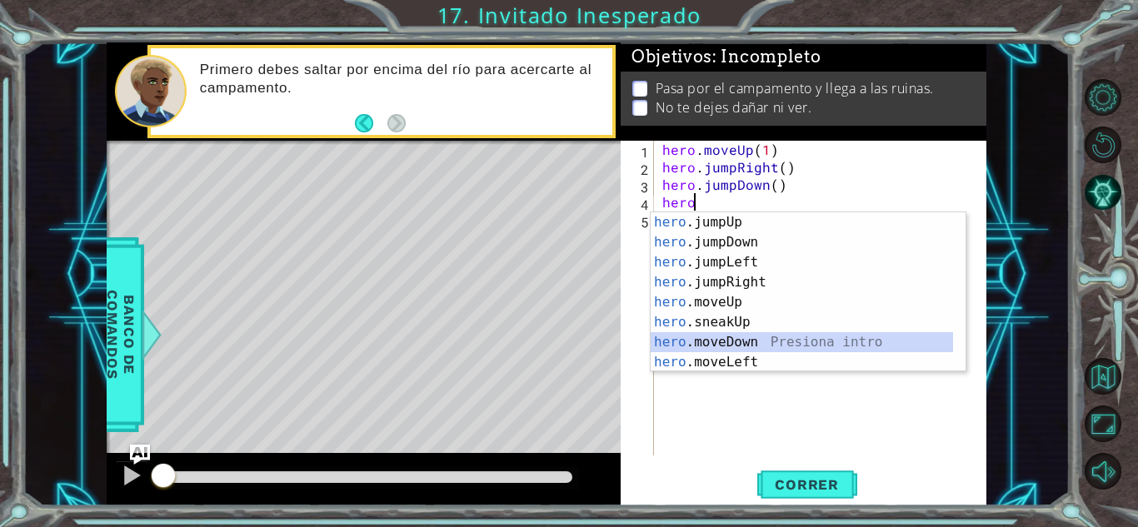
click at [708, 339] on div "hero .jumpUp Presiona intro hero .jumpDown Presiona intro hero .jumpLeft Presio…" at bounding box center [802, 312] width 302 height 200
type textarea "hero.moveDown(1)"
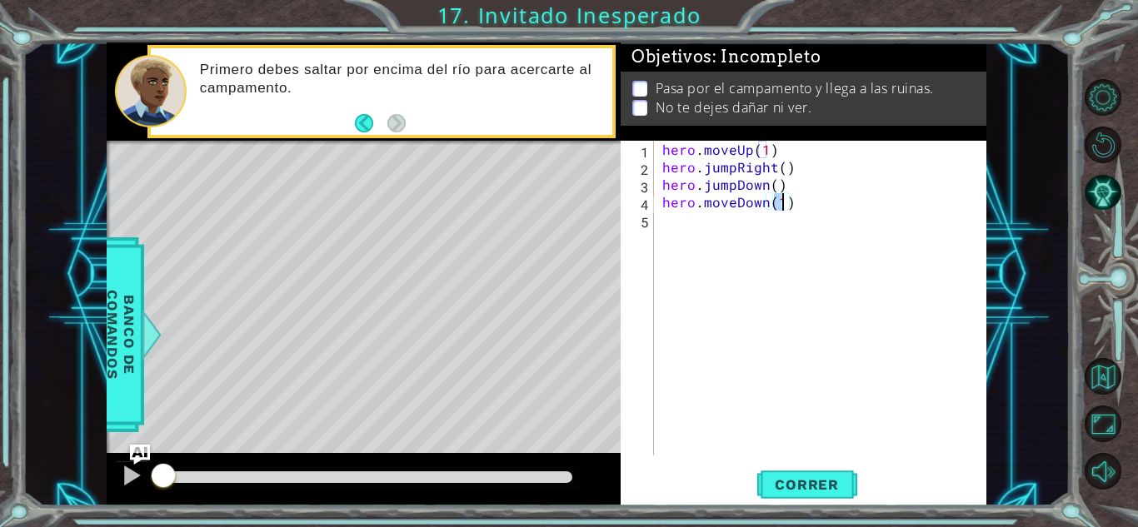
click at [722, 218] on div "hero . moveUp ( 1 ) hero . jumpRight ( ) hero . jumpDown ( ) hero . moveDown ( …" at bounding box center [825, 316] width 332 height 350
click at [805, 479] on span "Correr" at bounding box center [806, 484] width 97 height 17
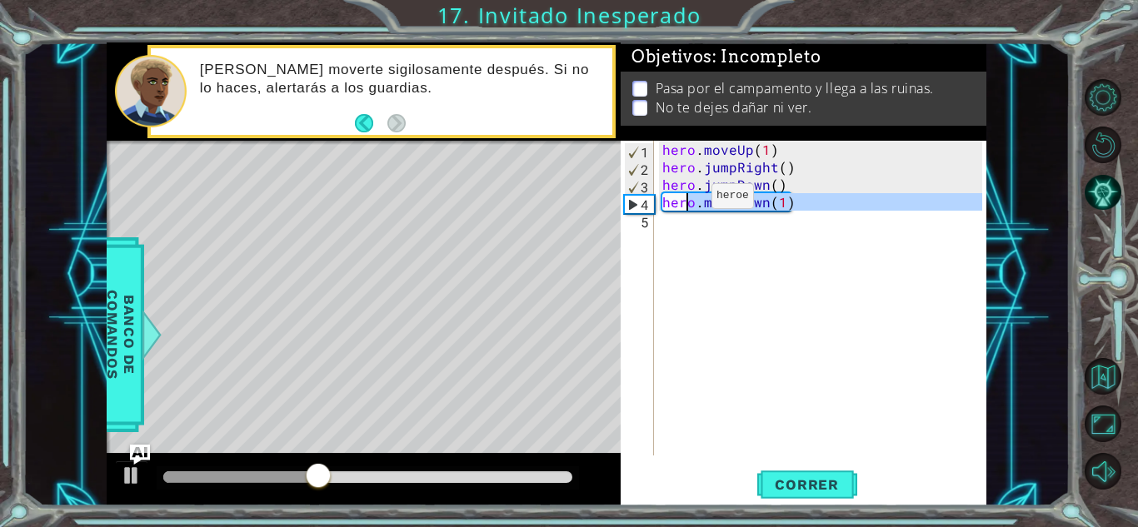
drag, startPoint x: 824, startPoint y: 217, endPoint x: 683, endPoint y: 200, distance: 141.9
click at [683, 200] on div "hero . moveUp ( 1 ) hero . jumpRight ( ) hero . jumpDown ( ) hero . moveDown ( …" at bounding box center [825, 316] width 332 height 350
type textarea "hero.moveDown(1)"
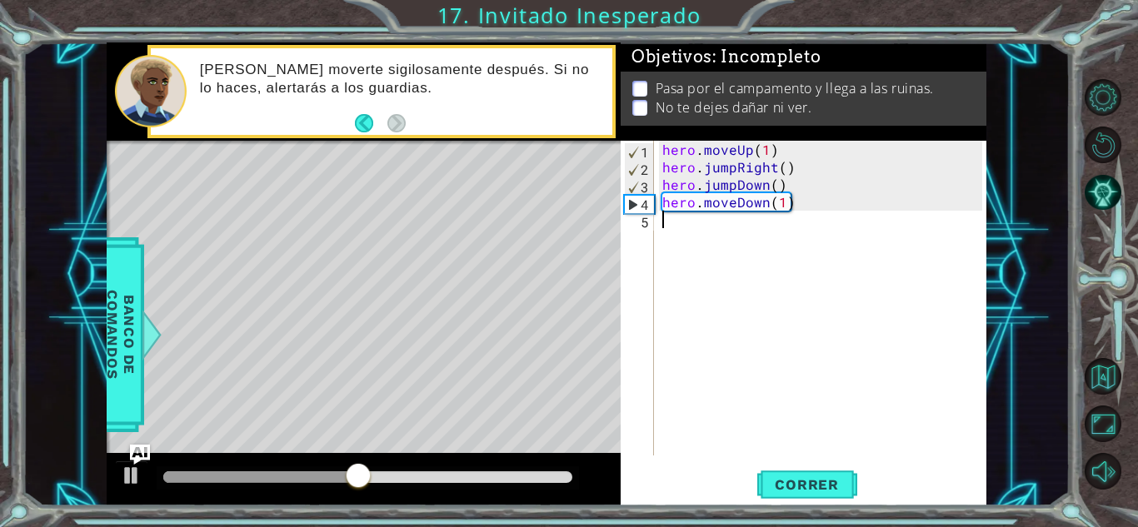
click at [826, 212] on div "hero . moveUp ( 1 ) hero . jumpRight ( ) hero . jumpDown ( ) hero . moveDown ( …" at bounding box center [825, 316] width 332 height 350
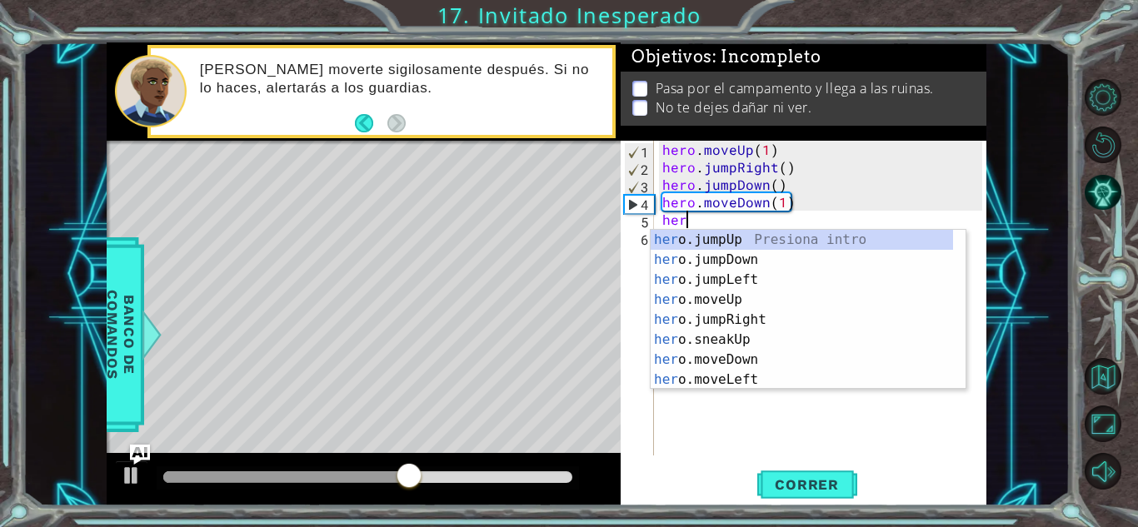
scroll to position [0, 1]
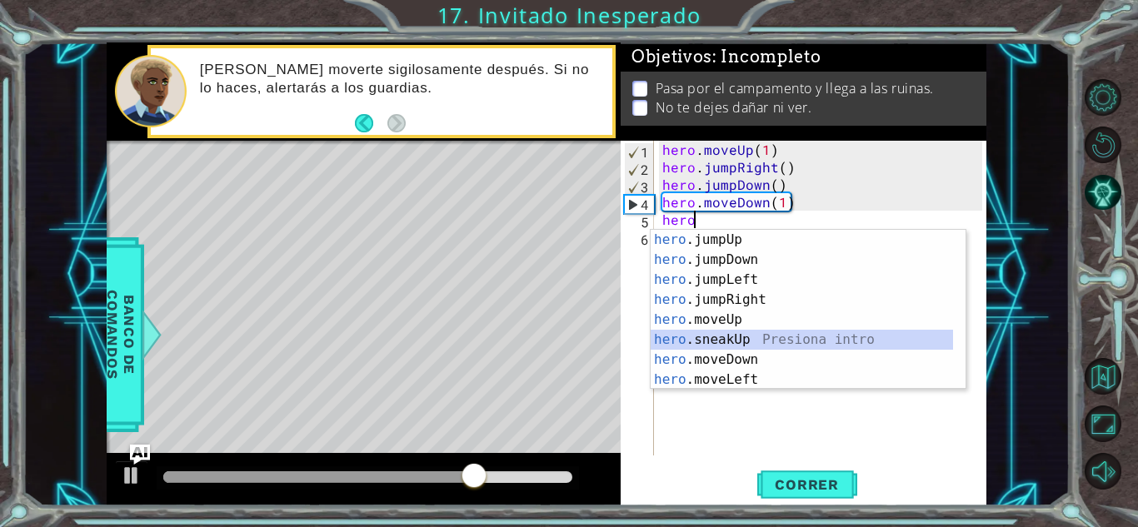
click at [756, 338] on div "hero .jumpUp Presiona intro hero .jumpDown Presiona intro hero .jumpLeft Presio…" at bounding box center [802, 330] width 302 height 200
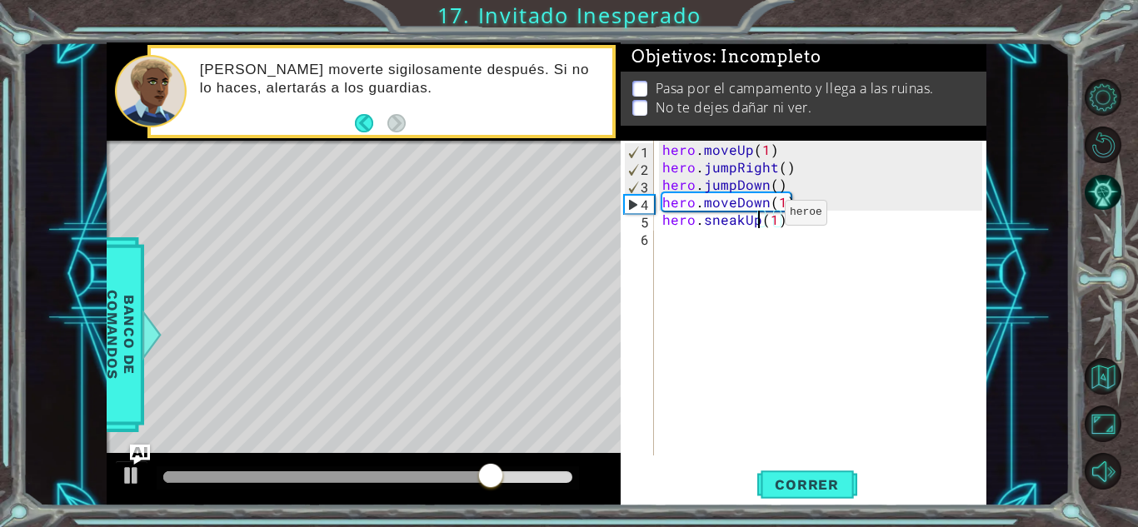
click at [756, 217] on div "hero . moveUp ( 1 ) hero . jumpRight ( ) hero . jumpDown ( ) hero . moveDown ( …" at bounding box center [825, 316] width 332 height 350
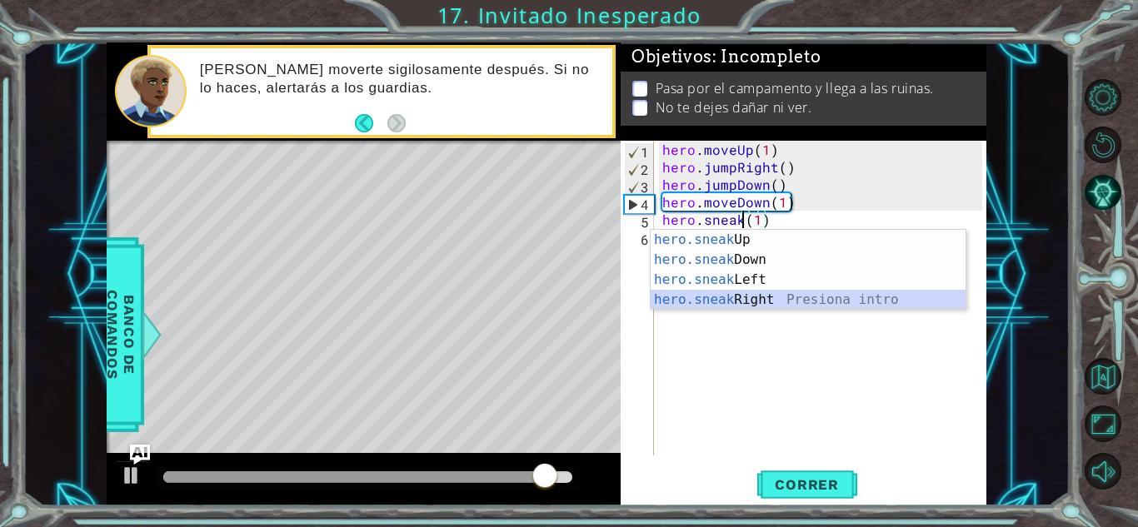
click at [757, 303] on div "hero.sneak Up Presiona intro hero.sneak Down Presiona intro hero.sneak Left Pre…" at bounding box center [808, 290] width 315 height 120
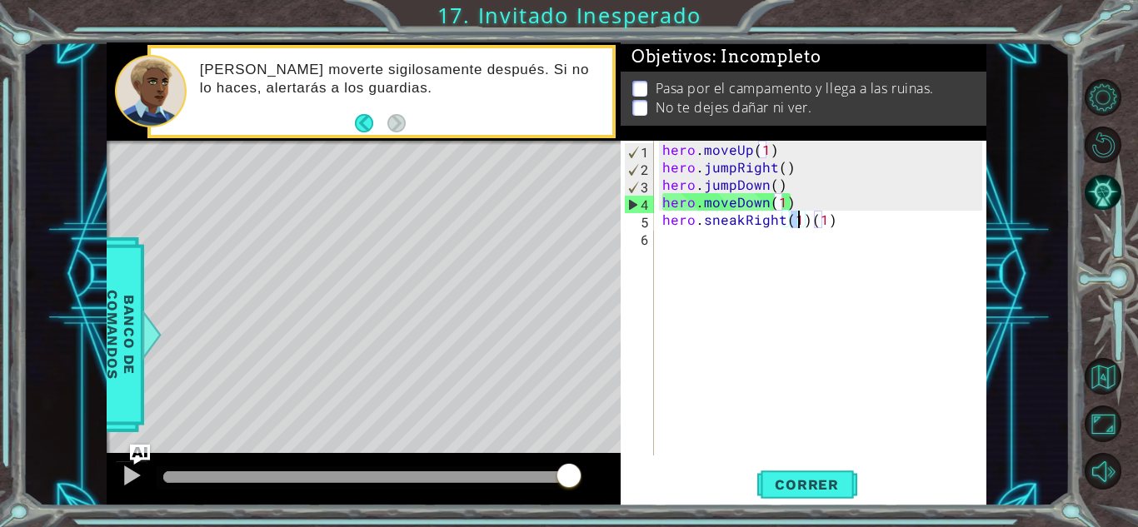
click at [871, 218] on div "hero . moveUp ( 1 ) hero . jumpRight ( ) hero . jumpDown ( ) hero . moveDown ( …" at bounding box center [825, 316] width 332 height 350
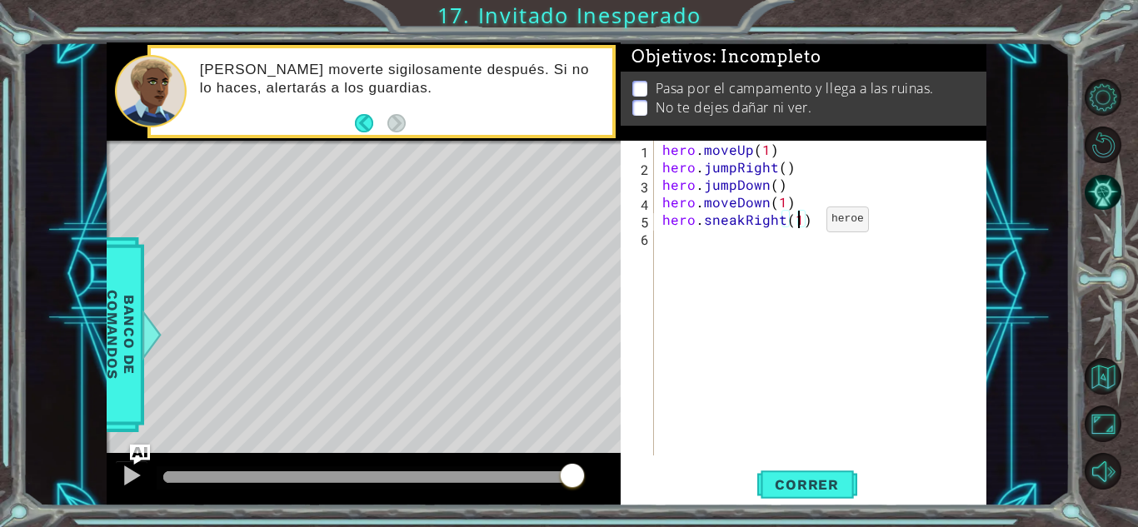
click at [798, 223] on div "hero . moveUp ( 1 ) hero . jumpRight ( ) hero . jumpDown ( ) hero . moveDown ( …" at bounding box center [825, 316] width 332 height 350
type textarea "hero.sneakRight(3)"
click at [758, 245] on div "hero . moveUp ( 1 ) hero . jumpRight ( ) hero . jumpDown ( ) hero . moveDown ( …" at bounding box center [825, 316] width 332 height 350
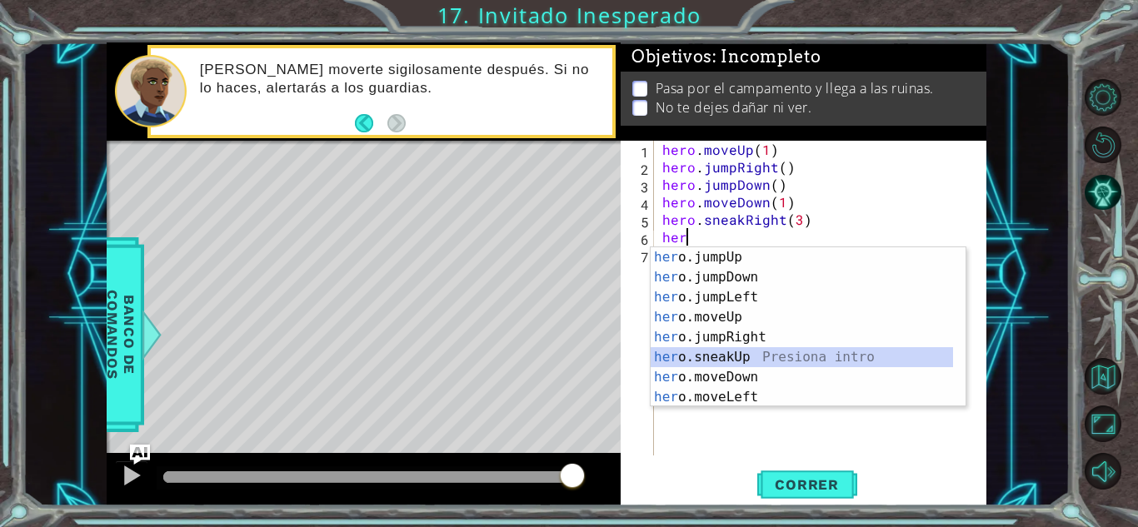
click at [744, 354] on div "her o.jumpUp Presiona intro her o.jumpDown Presiona intro her o.jumpLeft Presio…" at bounding box center [802, 347] width 302 height 200
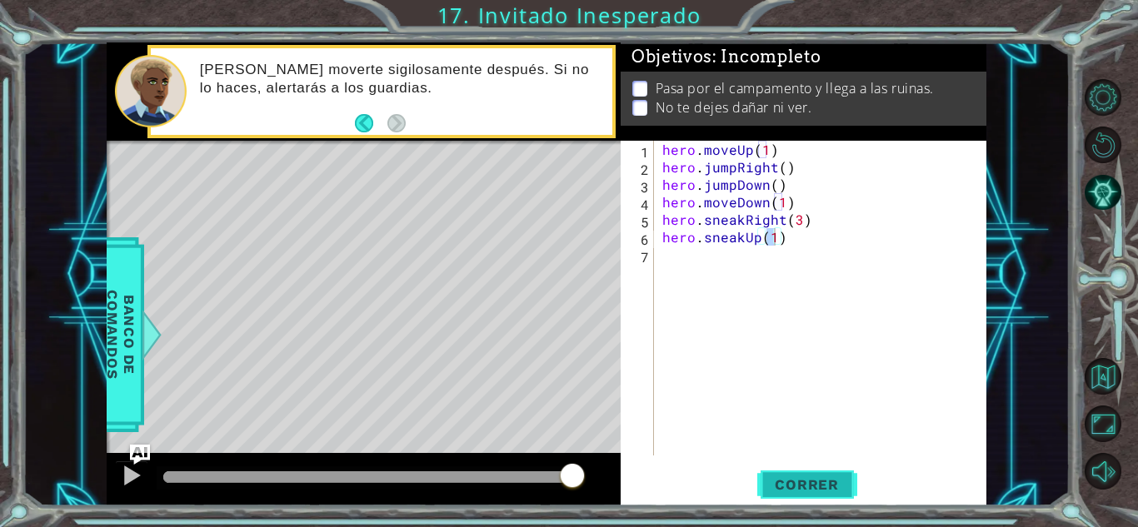
click at [773, 481] on span "Correr" at bounding box center [806, 484] width 97 height 17
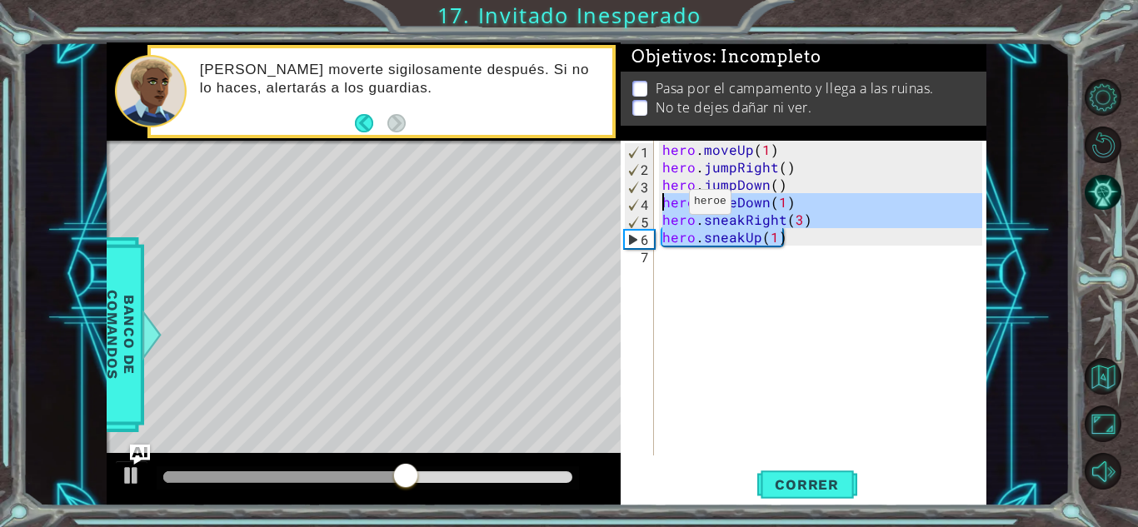
drag, startPoint x: 800, startPoint y: 234, endPoint x: 661, endPoint y: 206, distance: 142.0
click at [661, 206] on div "hero . moveUp ( 1 ) hero . jumpRight ( ) hero . jumpDown ( ) hero . moveDown ( …" at bounding box center [825, 316] width 332 height 350
type textarea "hero.moveDown(1) hero.sneakRight(3)"
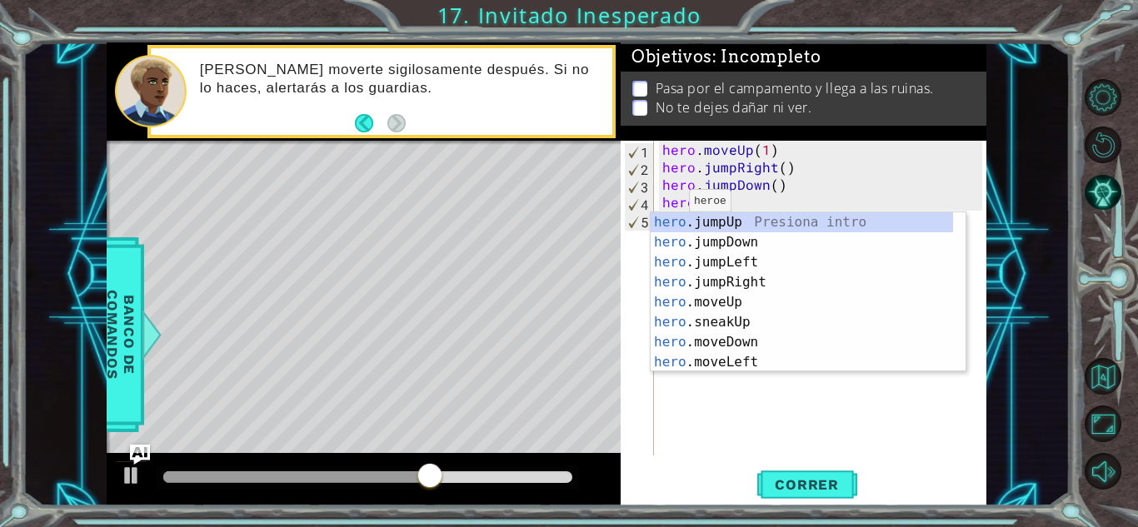
scroll to position [0, 1]
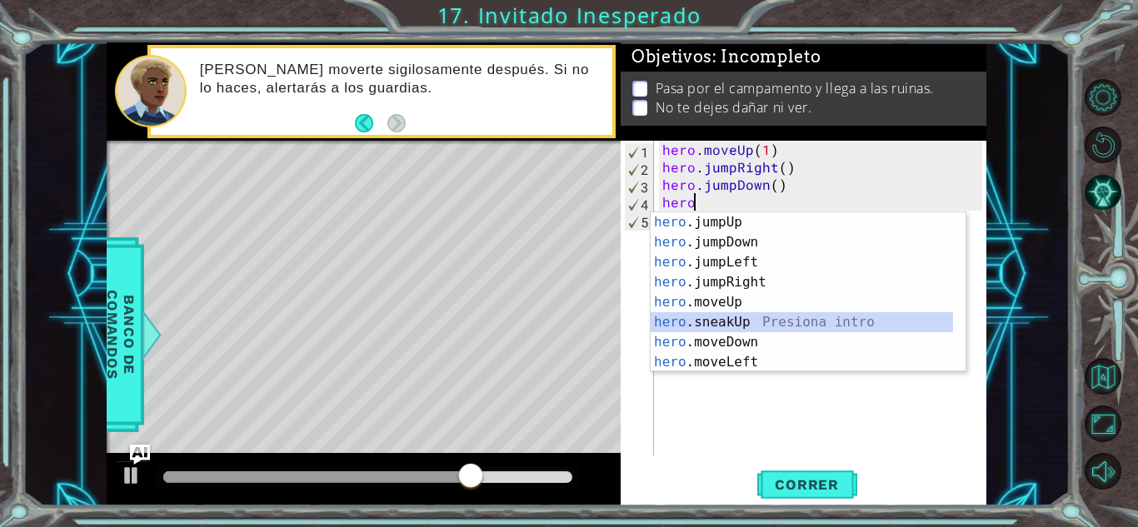
click at [772, 316] on div "hero .jumpUp Presiona intro hero .jumpDown Presiona intro hero .jumpLeft Presio…" at bounding box center [802, 312] width 302 height 200
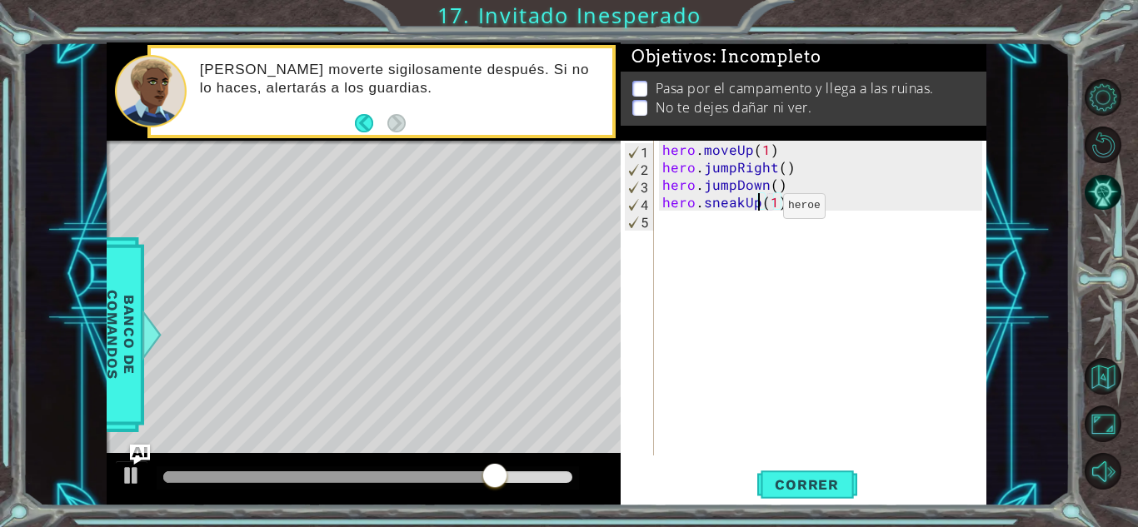
click at [755, 210] on div "hero . moveUp ( 1 ) hero . jumpRight ( ) hero . jumpDown ( ) hero . sneakUp ( 1…" at bounding box center [825, 316] width 332 height 350
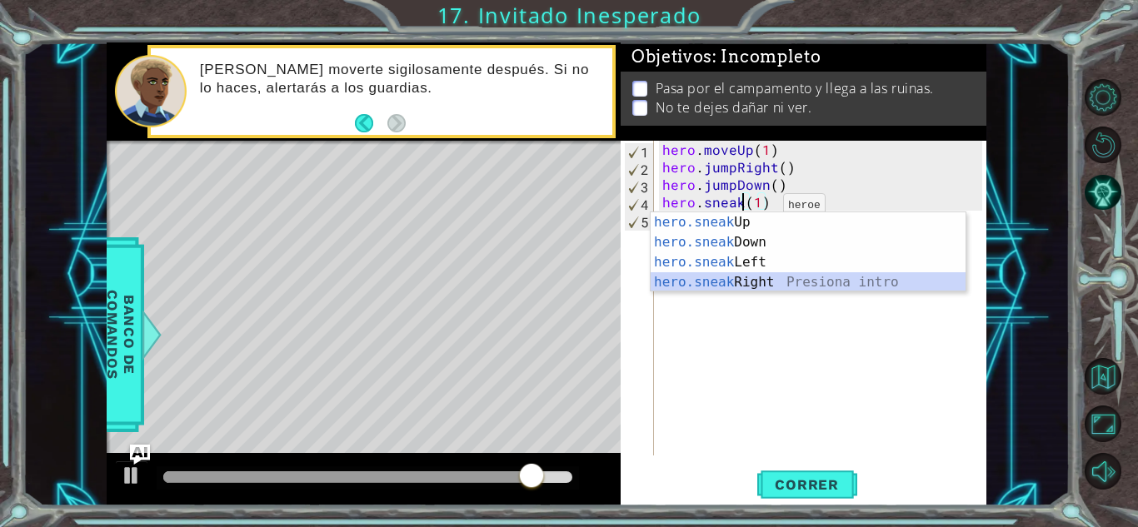
click at [753, 274] on div "hero.sneak Up Presiona intro hero.sneak Down Presiona intro hero.sneak Left Pre…" at bounding box center [808, 272] width 315 height 120
type textarea "hero.sneakRight(1)(1)"
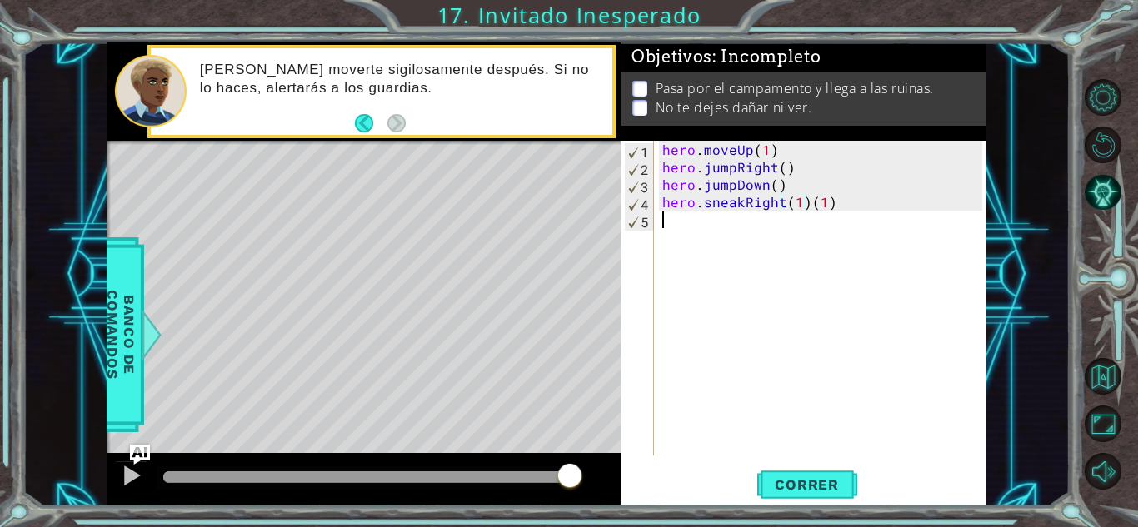
click at [739, 228] on div "hero . moveUp ( 1 ) hero . jumpRight ( ) hero . jumpDown ( ) hero . sneakRight …" at bounding box center [825, 316] width 332 height 350
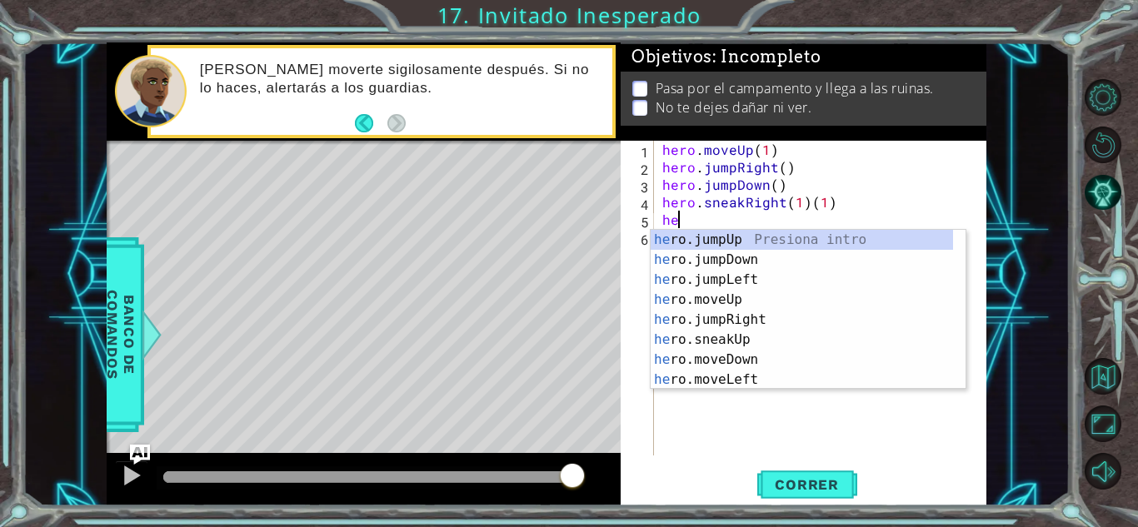
scroll to position [0, 0]
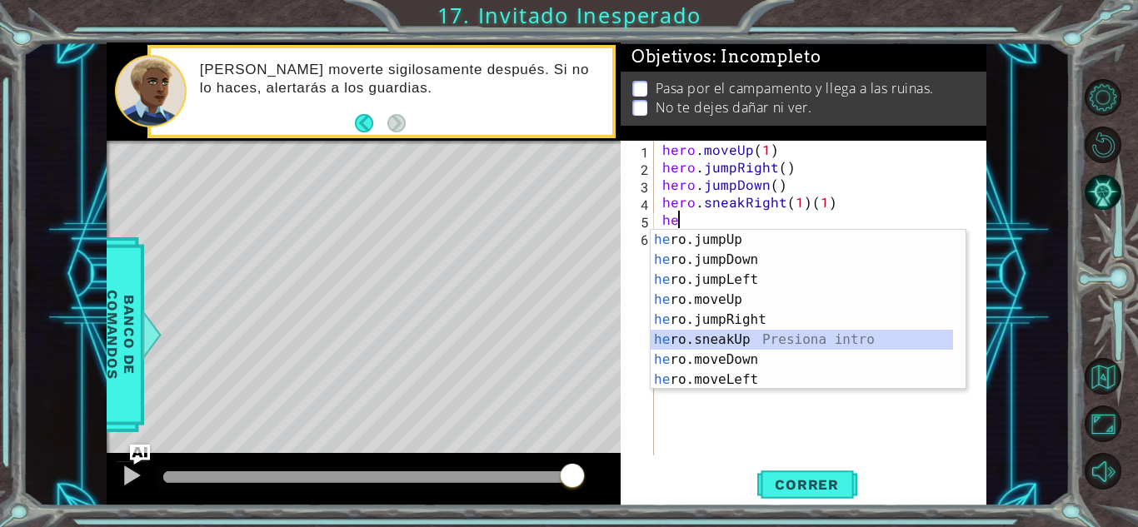
click at [748, 340] on div "he ro.jumpUp Presiona intro he ro.jumpDown Presiona intro he ro.jumpLeft Presio…" at bounding box center [802, 330] width 302 height 200
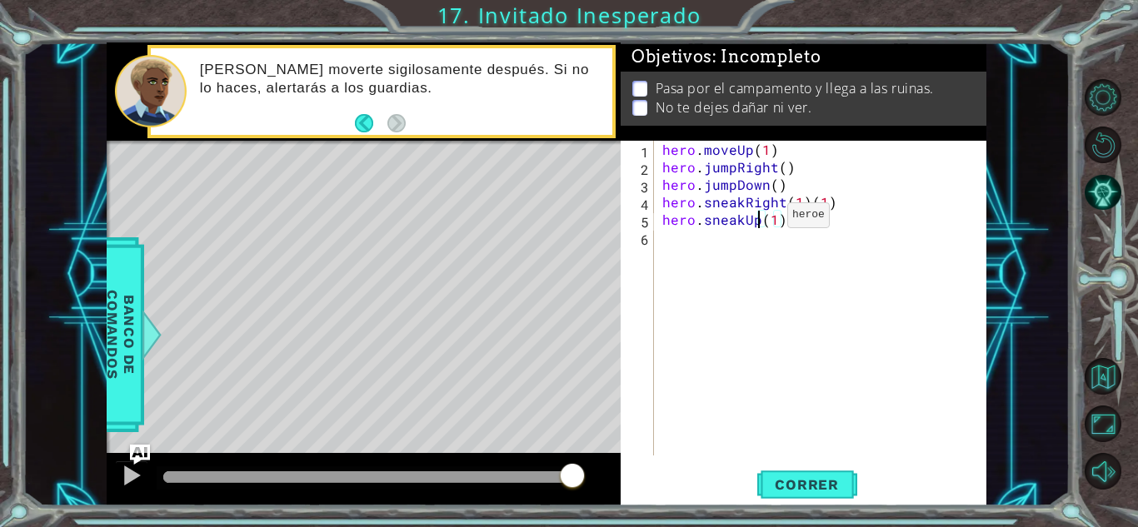
click at [759, 219] on div "hero . moveUp ( 1 ) hero . jumpRight ( ) hero . jumpDown ( ) hero . sneakRight …" at bounding box center [825, 316] width 332 height 350
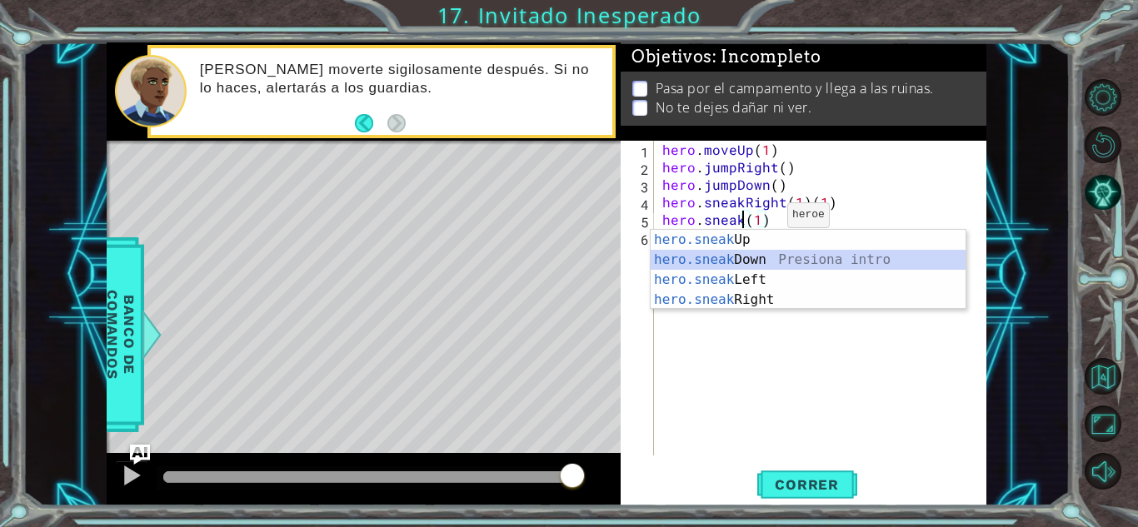
click at [758, 258] on div "hero.sneak Up Presiona intro hero.sneak Down Presiona intro hero.sneak Left Pre…" at bounding box center [808, 290] width 315 height 120
type textarea "hero.sneakDown(1)(1)"
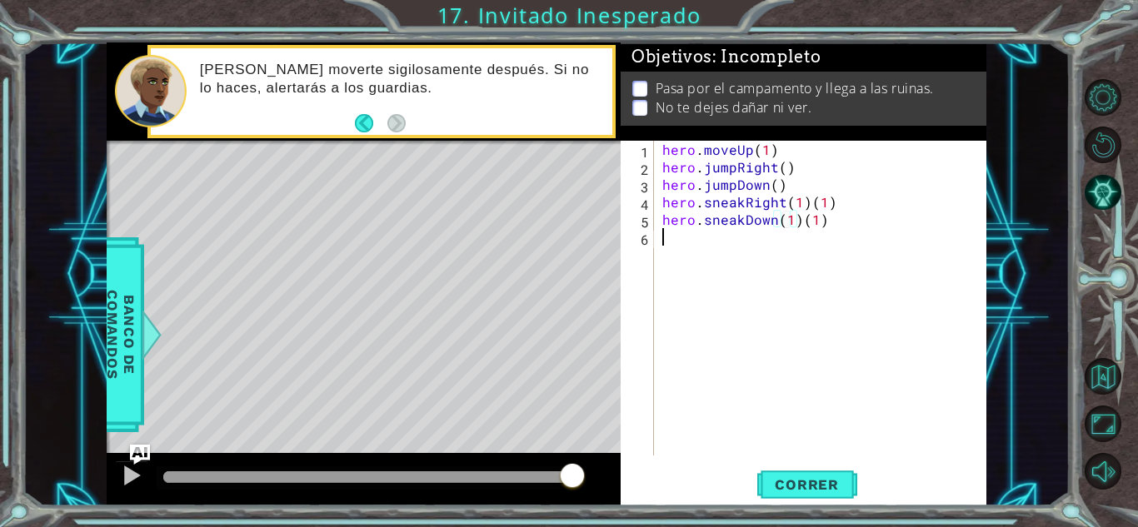
click at [727, 252] on div "hero . moveUp ( 1 ) hero . jumpRight ( ) hero . jumpDown ( ) hero . sneakRight …" at bounding box center [825, 316] width 332 height 350
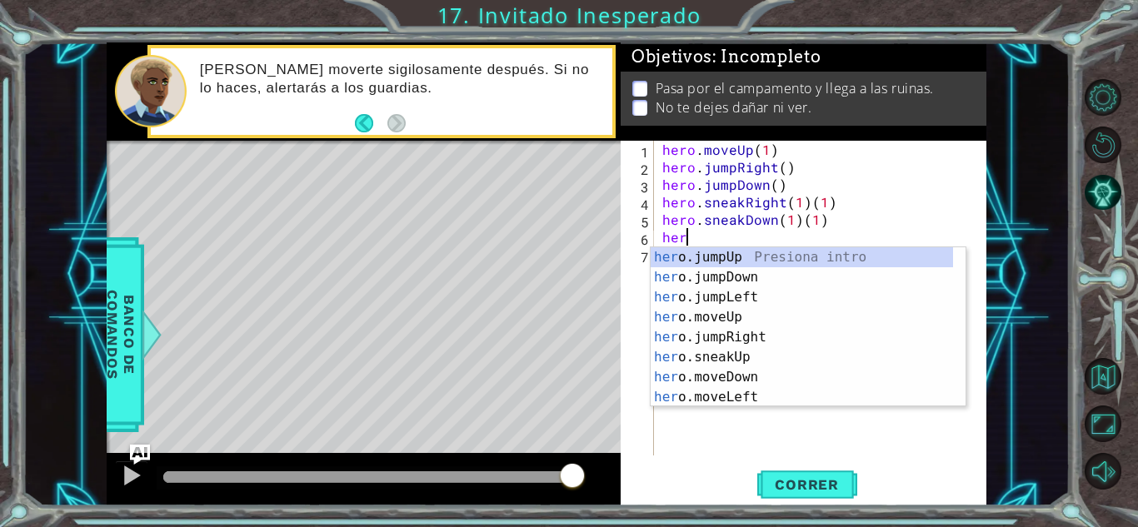
scroll to position [0, 1]
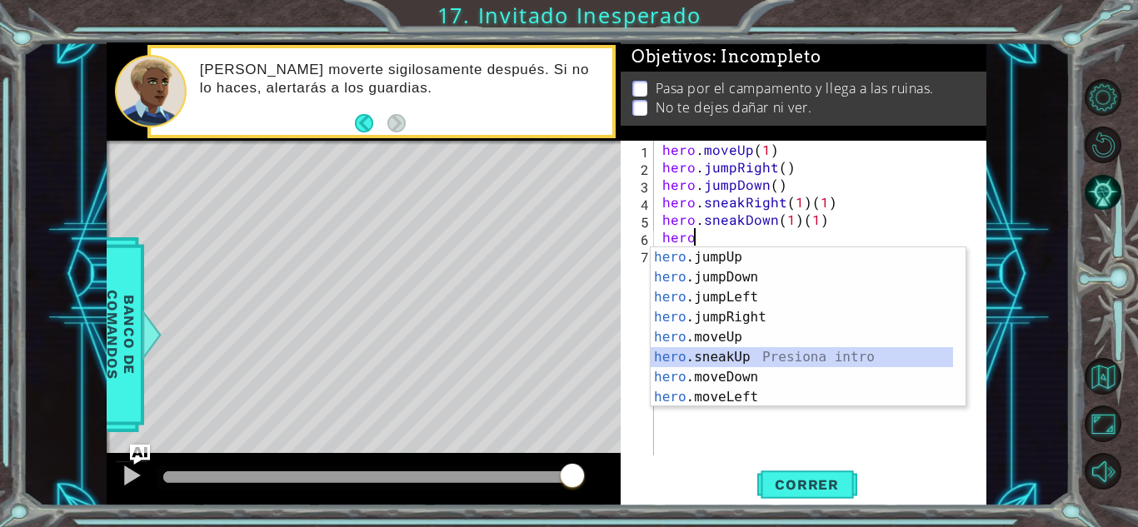
click at [715, 367] on div "hero .jumpUp Presiona intro hero .jumpDown Presiona intro hero .jumpLeft Presio…" at bounding box center [802, 347] width 302 height 200
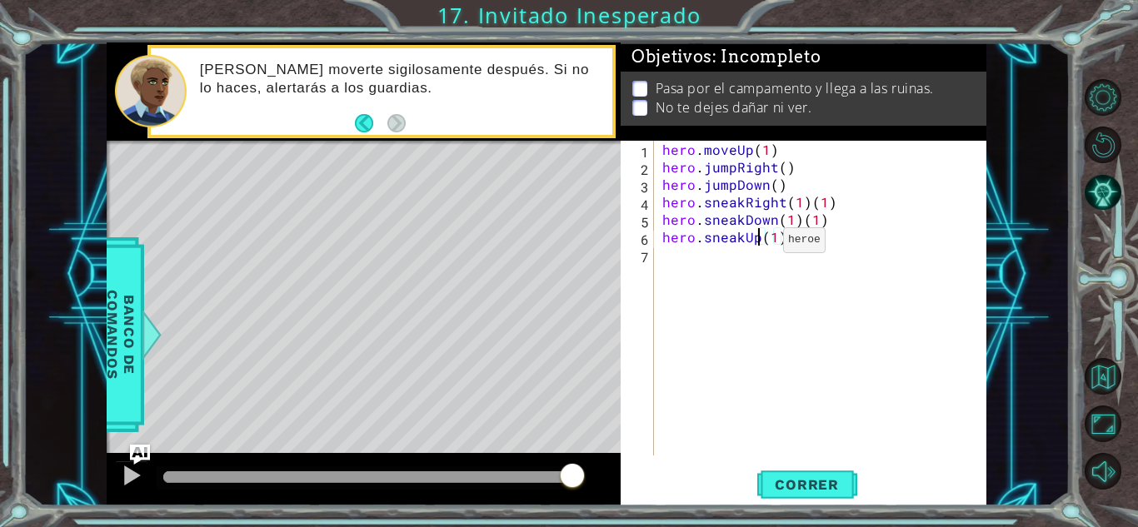
click at [755, 244] on div "hero . moveUp ( 1 ) hero . jumpRight ( ) hero . jumpDown ( ) hero . sneakRight …" at bounding box center [825, 316] width 332 height 350
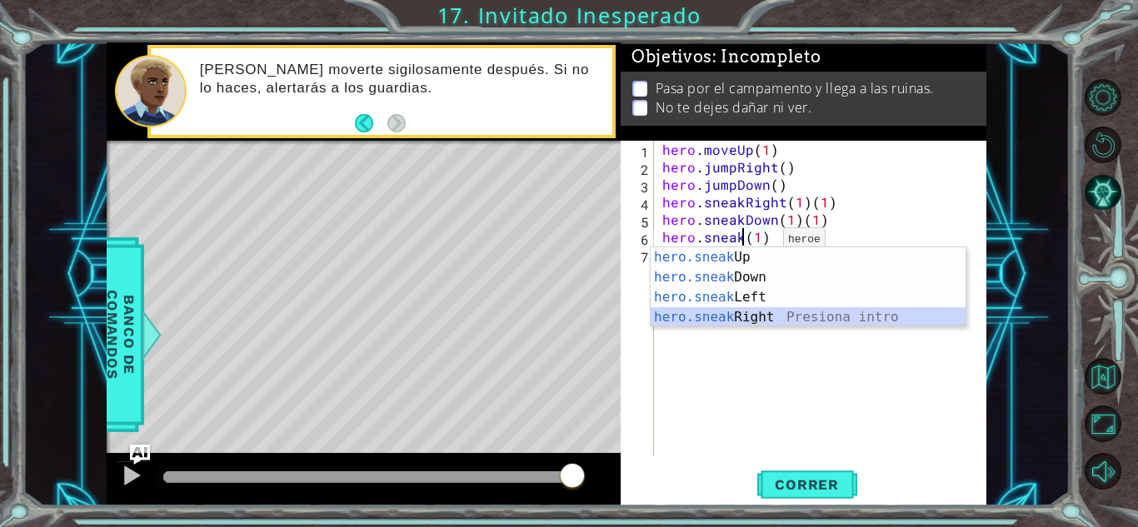
click at [776, 312] on div "hero.sneak Up Presiona intro hero.sneak Down Presiona intro hero.sneak Left Pre…" at bounding box center [808, 307] width 315 height 120
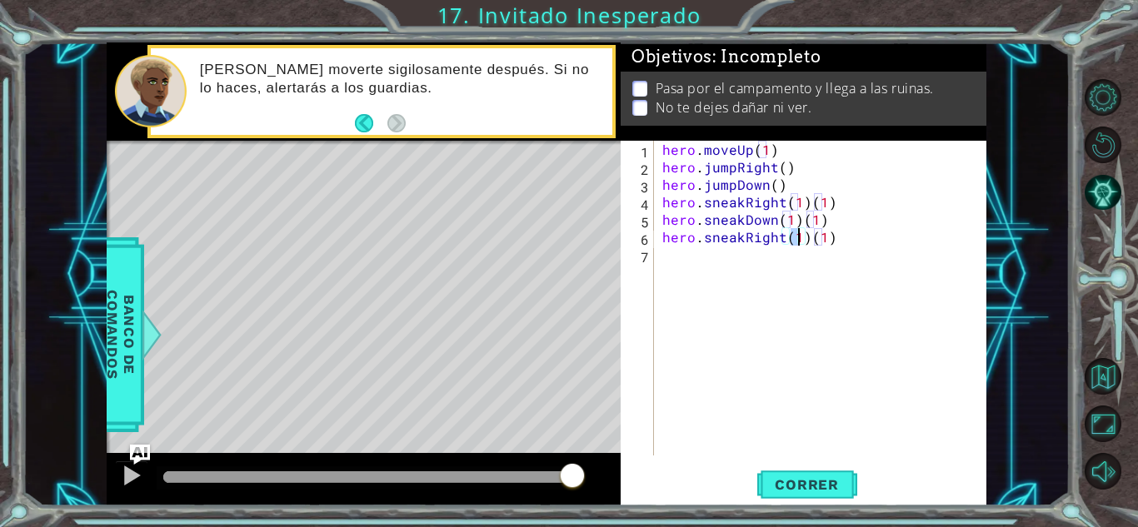
click at [832, 236] on div "hero . moveUp ( 1 ) hero . jumpRight ( ) hero . jumpDown ( ) hero . sneakRight …" at bounding box center [825, 316] width 332 height 350
click at [781, 478] on span "Correr" at bounding box center [806, 484] width 97 height 17
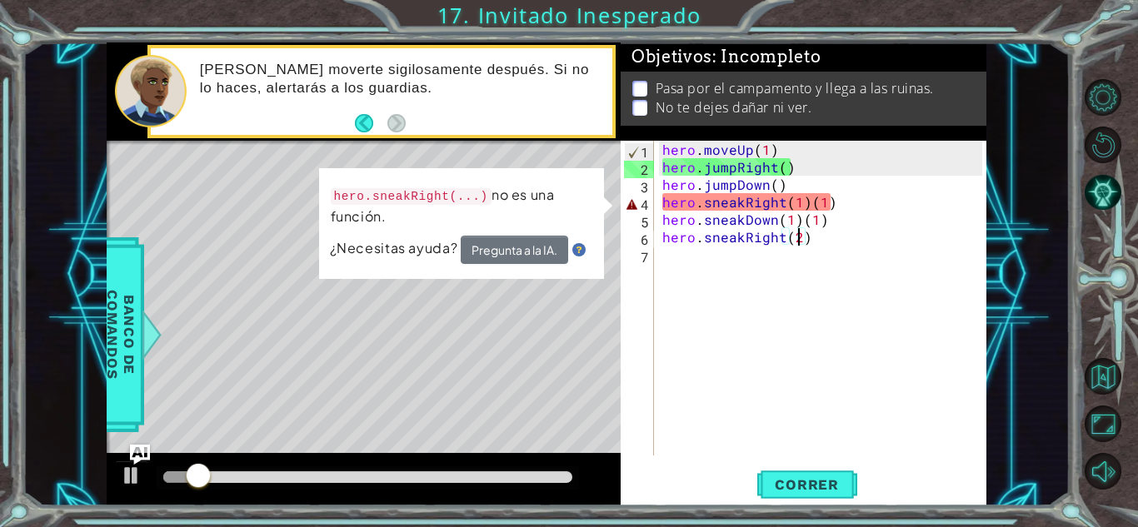
click at [851, 197] on div "hero . moveUp ( 1 ) hero . jumpRight ( ) hero . jumpDown ( ) hero . sneakRight …" at bounding box center [825, 316] width 332 height 350
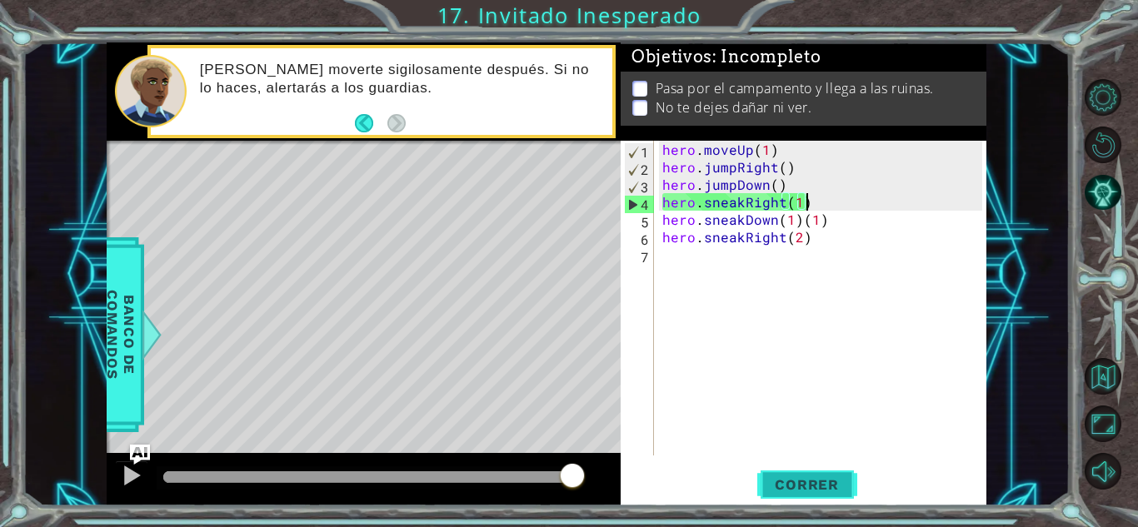
click at [807, 485] on span "Correr" at bounding box center [806, 484] width 97 height 17
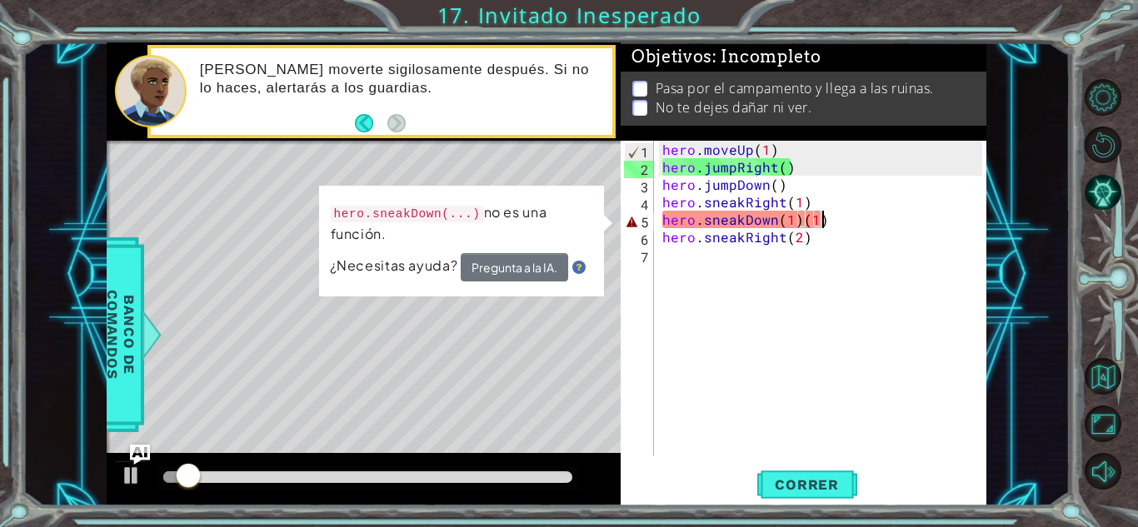
click at [830, 222] on div "hero . moveUp ( 1 ) hero . jumpRight ( ) hero . jumpDown ( ) hero . sneakRight …" at bounding box center [825, 316] width 332 height 350
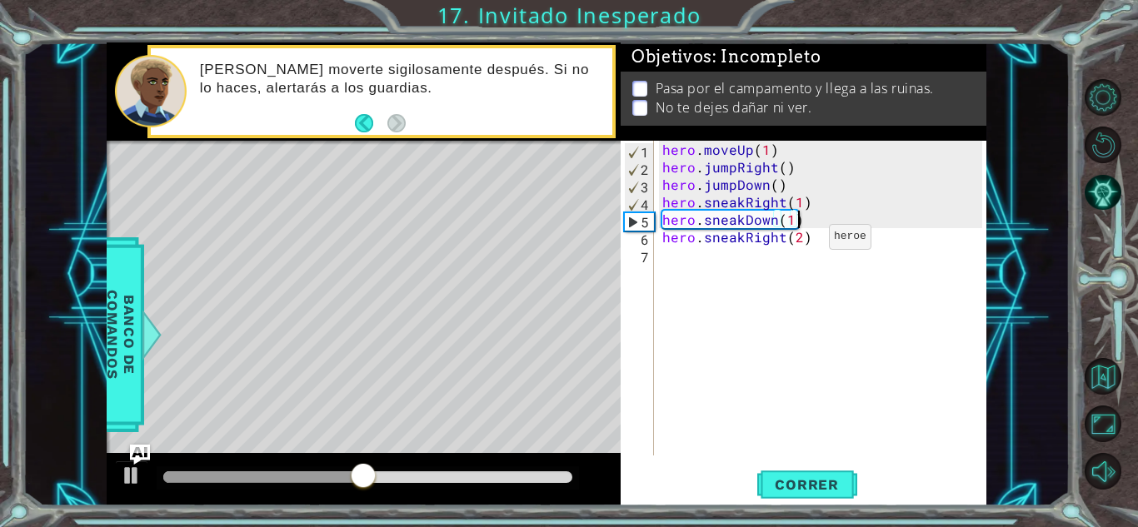
click at [806, 242] on div "hero . moveUp ( 1 ) hero . jumpRight ( ) hero . jumpDown ( ) hero . sneakRight …" at bounding box center [825, 316] width 332 height 350
type textarea "hero.sneakRight(2)"
click at [790, 322] on div "hero . moveUp ( 1 ) hero . jumpRight ( ) hero . jumpDown ( ) hero . sneakRight …" at bounding box center [825, 316] width 332 height 350
click at [773, 277] on div "hero . moveUp ( 1 ) hero . jumpRight ( ) hero . jumpDown ( ) hero . sneakRight …" at bounding box center [825, 316] width 332 height 350
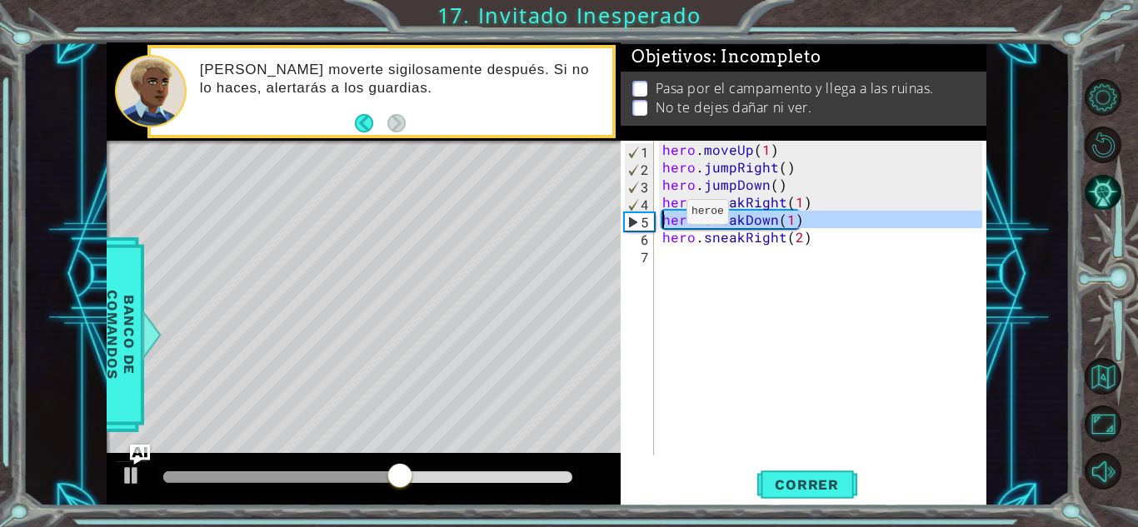
click at [637, 225] on div "5" at bounding box center [639, 221] width 29 height 17
type textarea "hero.sneakDown(1)"
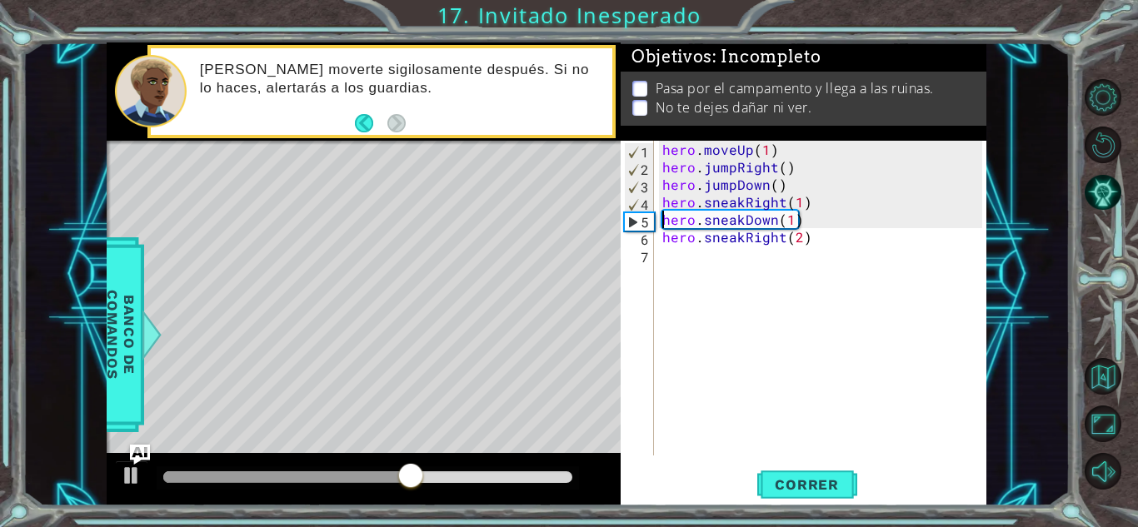
click at [688, 258] on div "hero . moveUp ( 1 ) hero . jumpRight ( ) hero . jumpDown ( ) hero . sneakRight …" at bounding box center [825, 316] width 332 height 350
click at [817, 496] on button "Correr" at bounding box center [807, 485] width 100 height 37
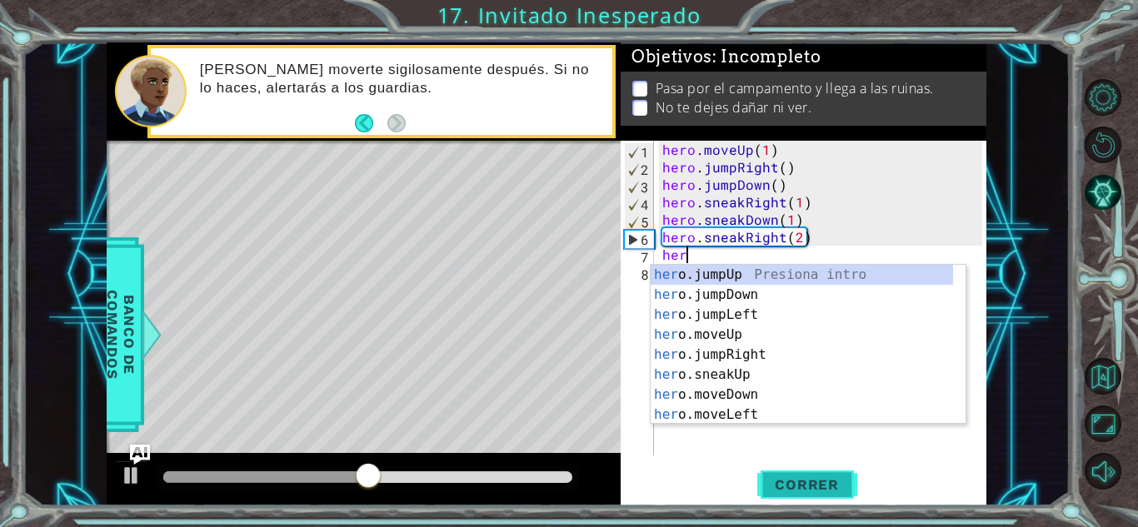
scroll to position [0, 1]
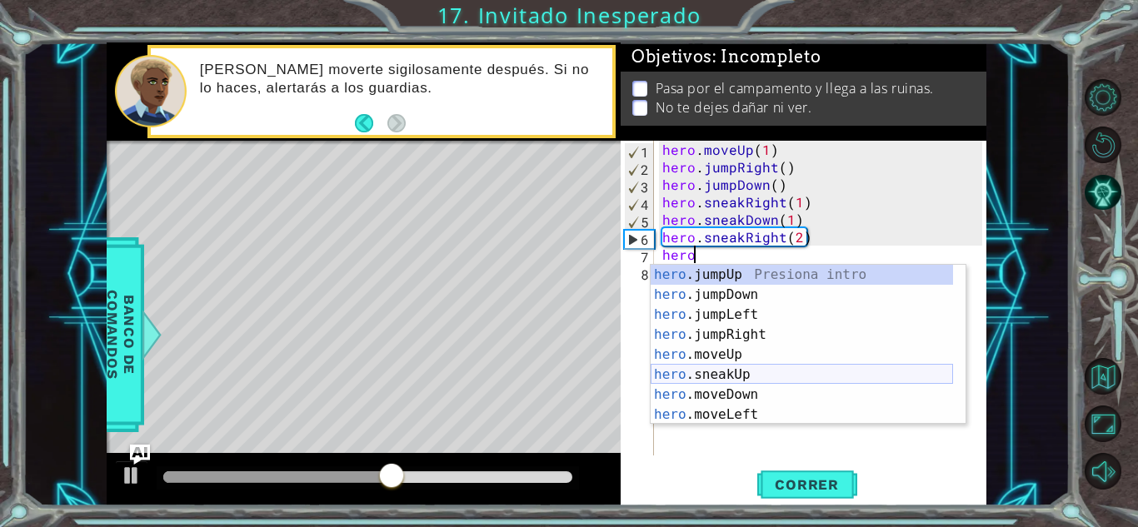
click at [786, 378] on div "hero .jumpUp Presiona intro hero .jumpDown Presiona intro hero .jumpLeft Presio…" at bounding box center [802, 365] width 302 height 200
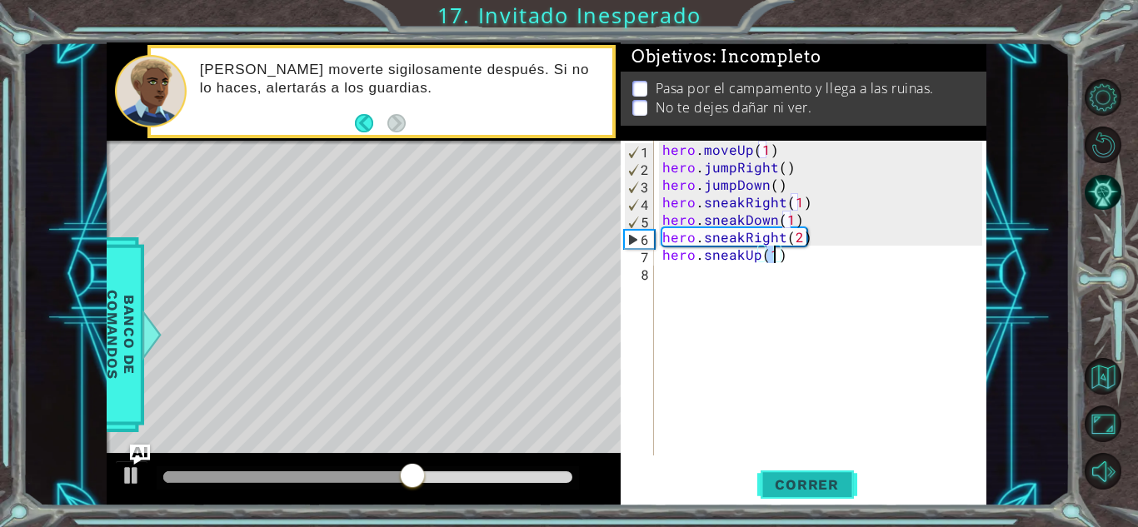
type textarea "hero.sneakUp(1)"
click at [800, 478] on span "Correr" at bounding box center [806, 484] width 97 height 17
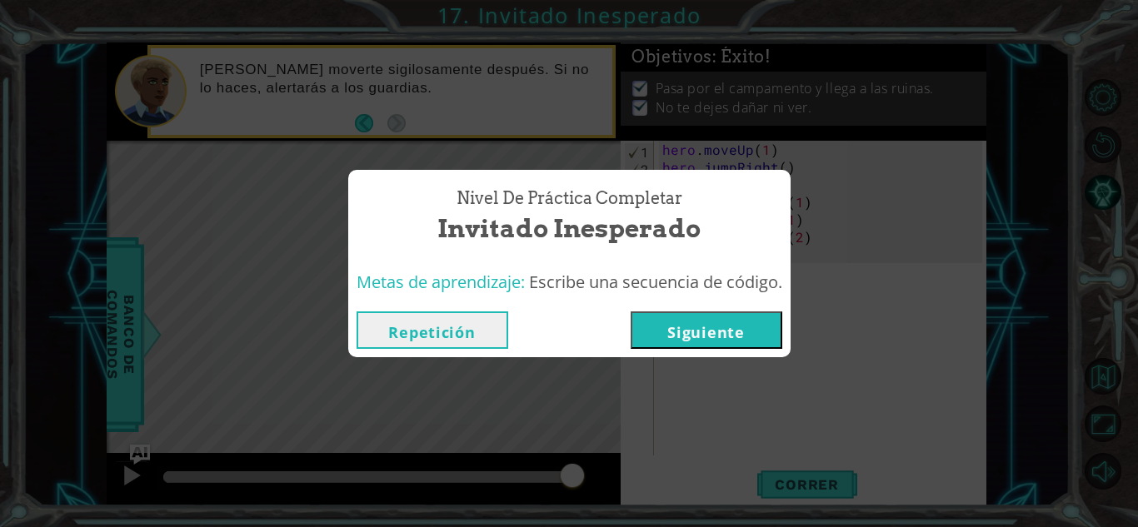
click at [698, 336] on button "Siguiente" at bounding box center [707, 330] width 152 height 37
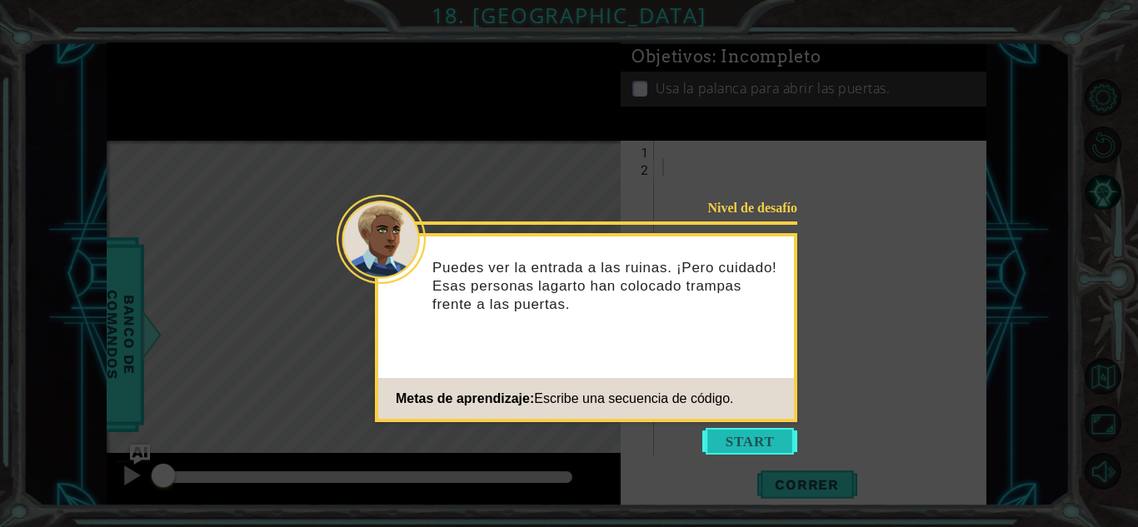
click at [764, 447] on button "Start" at bounding box center [749, 441] width 95 height 27
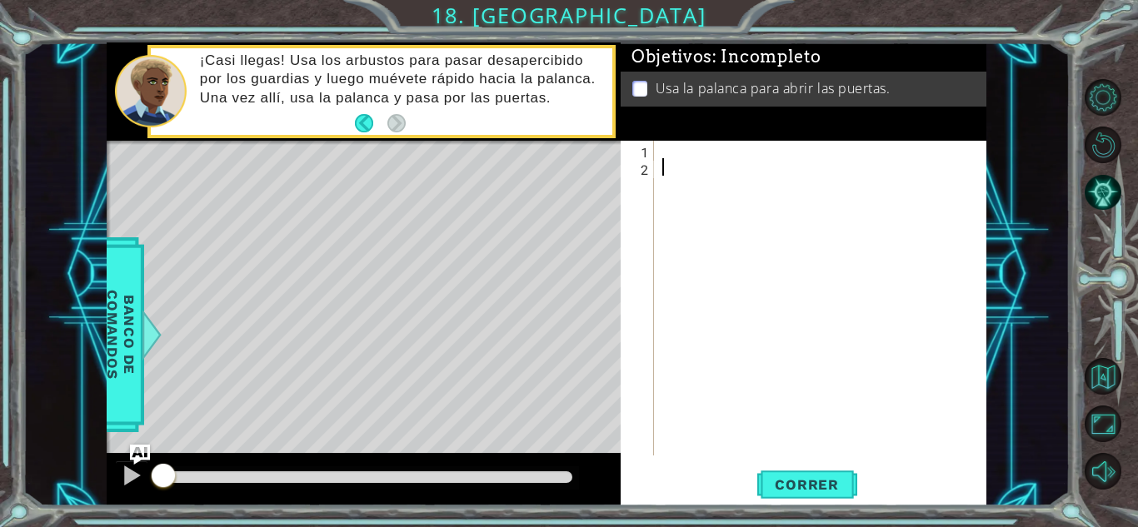
click at [723, 147] on div at bounding box center [825, 316] width 332 height 350
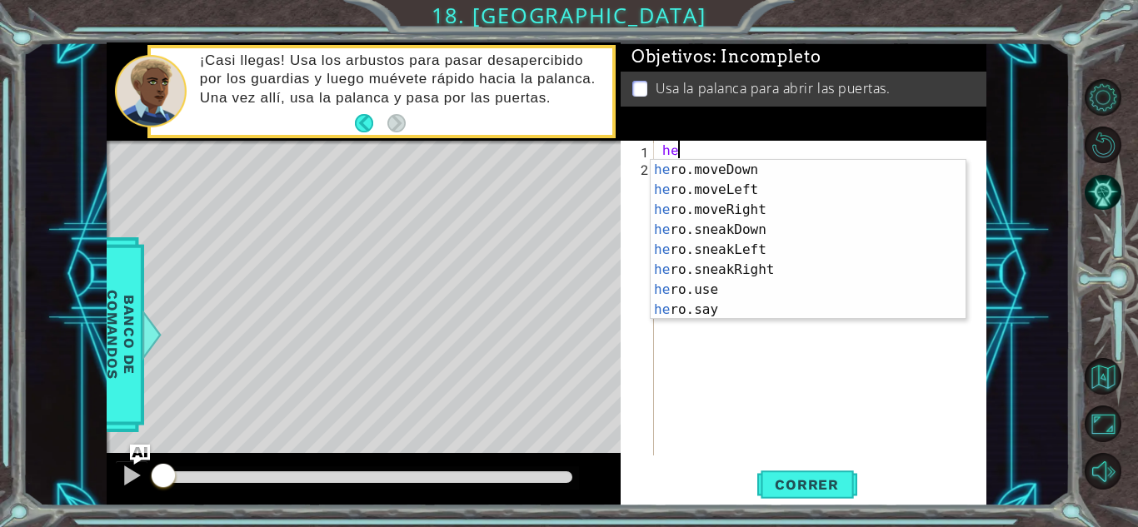
scroll to position [120, 0]
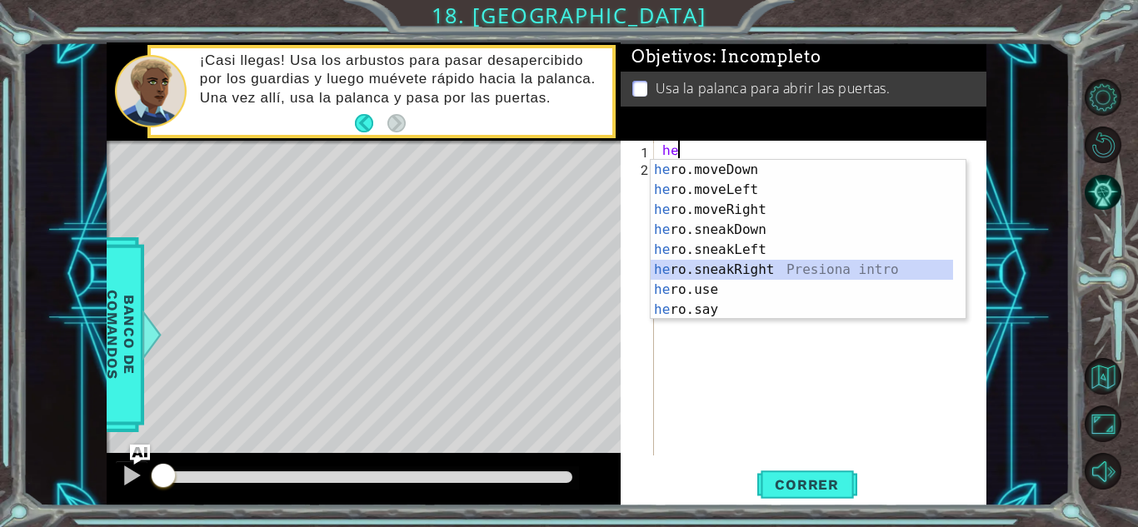
click at [832, 269] on div "he ro.moveDown Presiona intro he ro.moveLeft Presiona intro he ro.moveRight Pre…" at bounding box center [802, 260] width 302 height 200
type textarea "hero.sneakRight(1)"
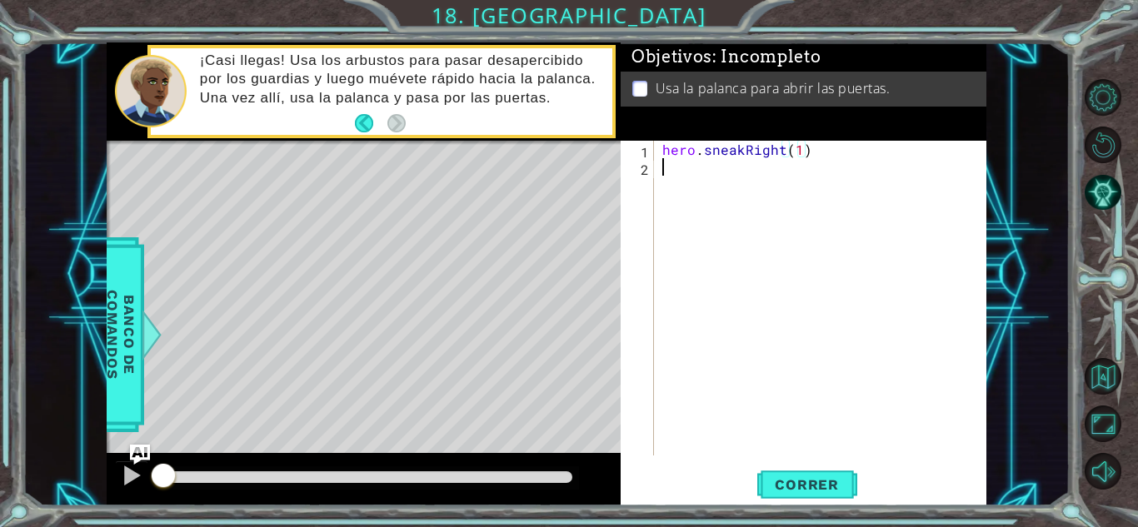
click at [756, 178] on div "hero . sneakRight ( 1 )" at bounding box center [825, 316] width 332 height 350
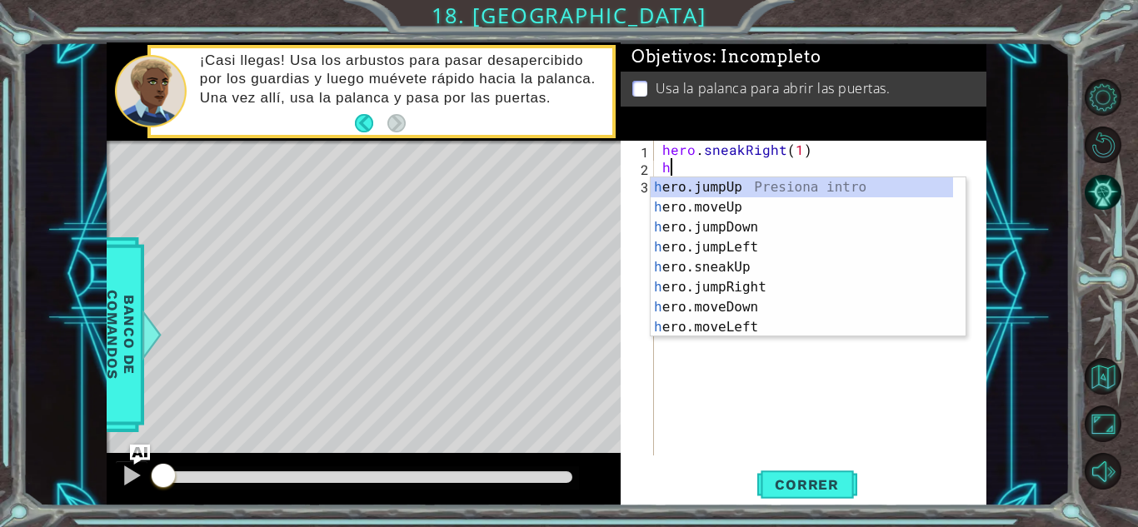
scroll to position [0, 0]
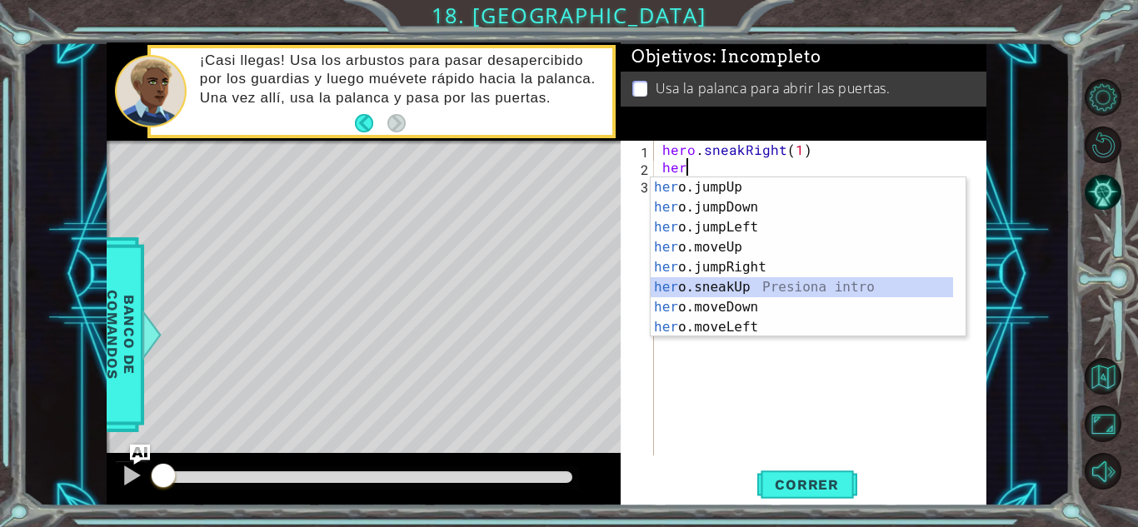
click at [764, 292] on div "her o.jumpUp Presiona intro her o.jumpDown Presiona intro her o.jumpLeft Presio…" at bounding box center [802, 277] width 302 height 200
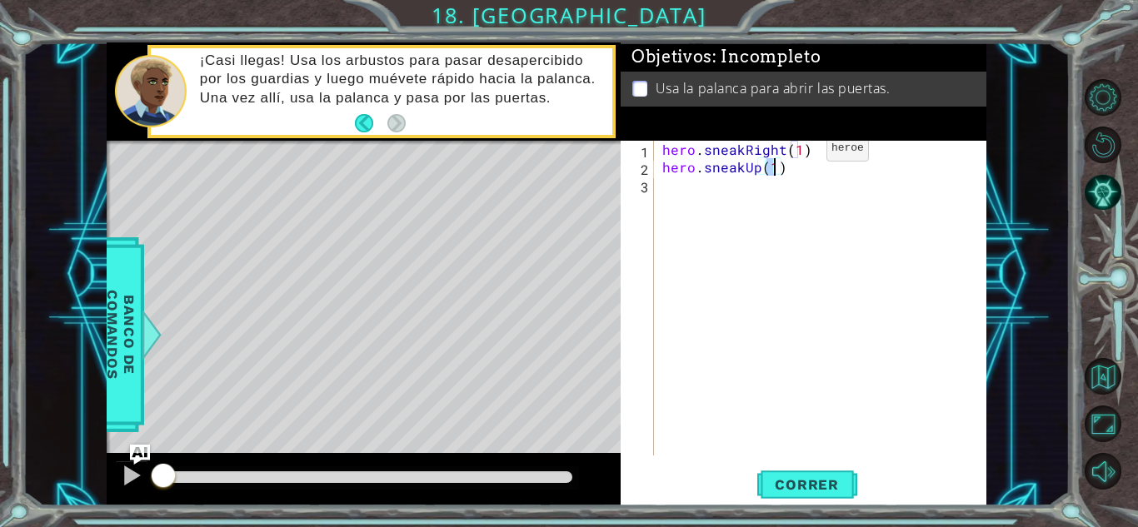
type textarea "hero.sneakUp(2)"
click at [673, 179] on div "hero . sneakRight ( 1 ) hero . sneakUp ( 2 )" at bounding box center [825, 316] width 332 height 350
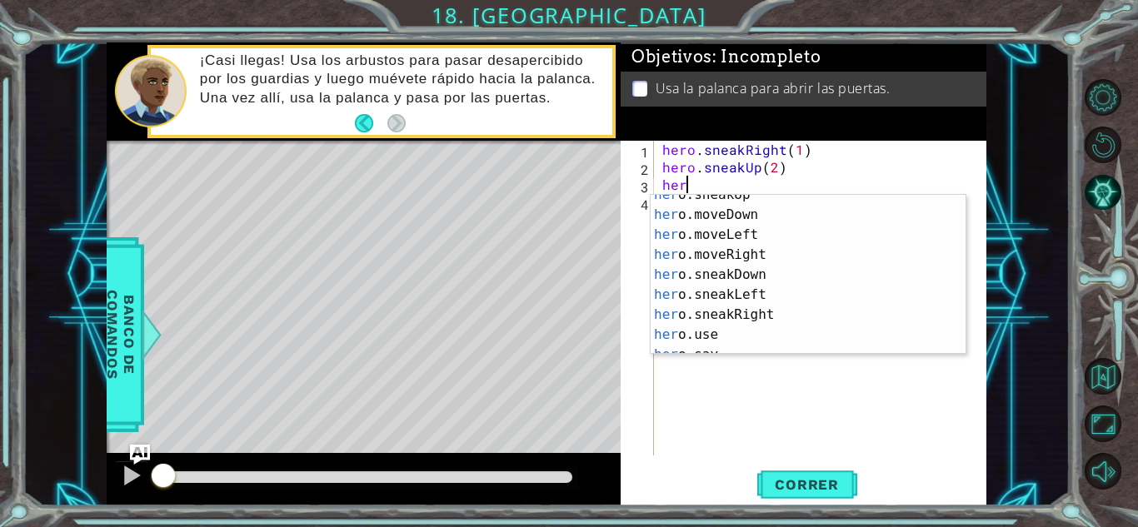
scroll to position [113, 0]
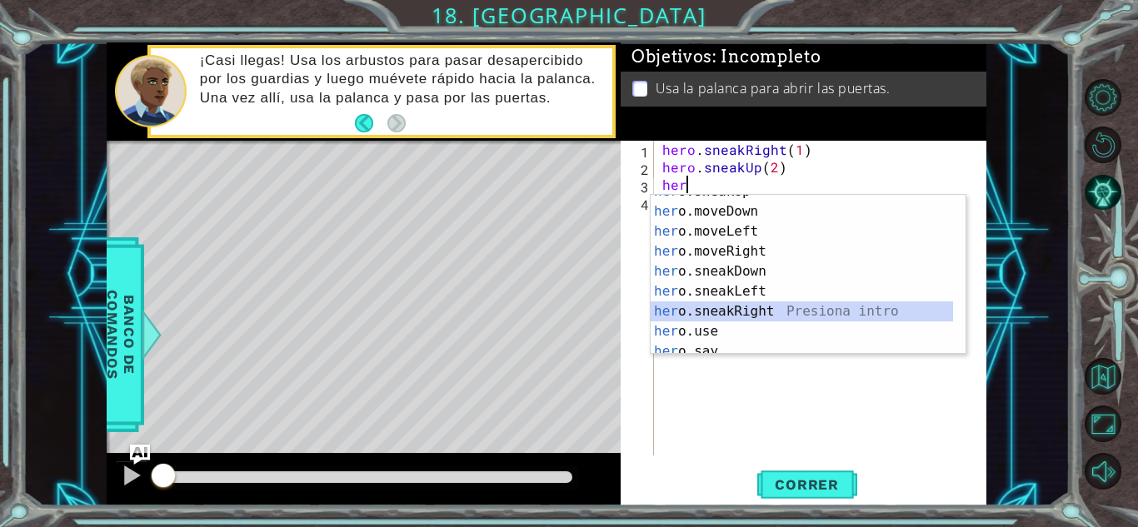
click at [686, 304] on div "her o.sneakUp Presiona intro her o.moveDown Presiona intro her o.moveLeft Presi…" at bounding box center [802, 282] width 302 height 200
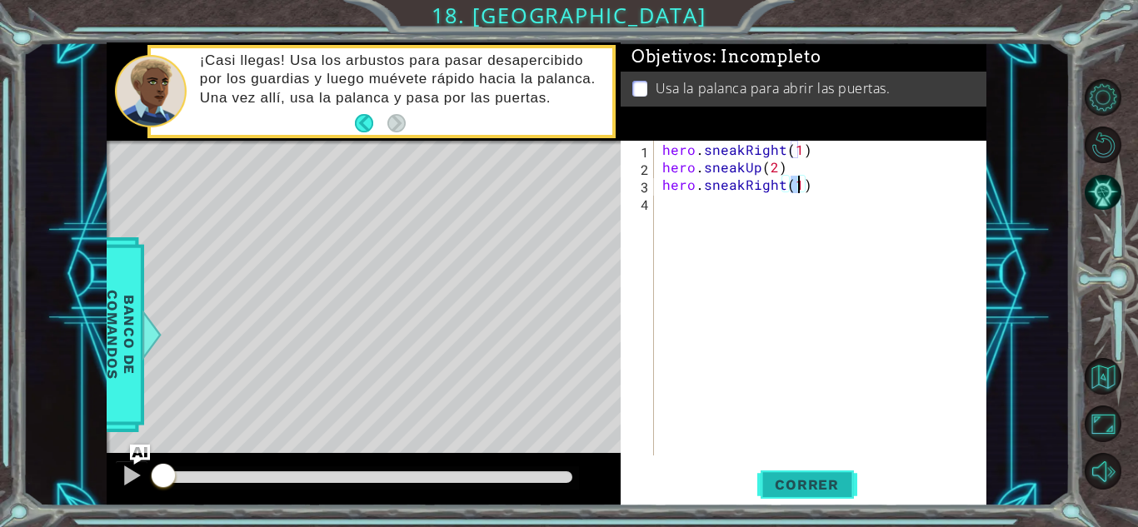
type textarea "hero.sneakRight(1)"
click at [803, 483] on span "Correr" at bounding box center [806, 484] width 97 height 17
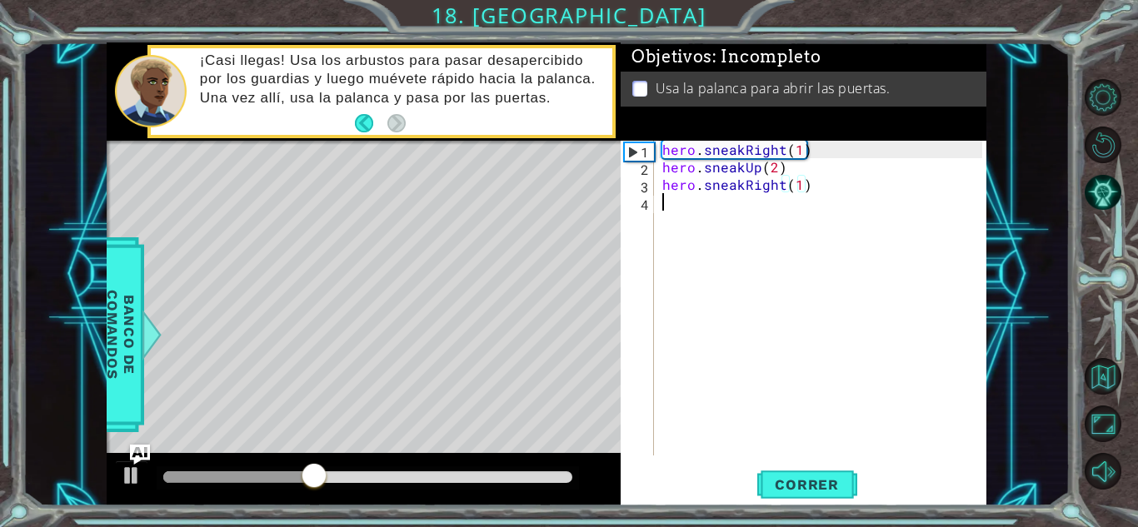
click at [725, 212] on div "hero . sneakRight ( 1 ) hero . sneakUp ( 2 ) hero . sneakRight ( 1 )" at bounding box center [825, 316] width 332 height 350
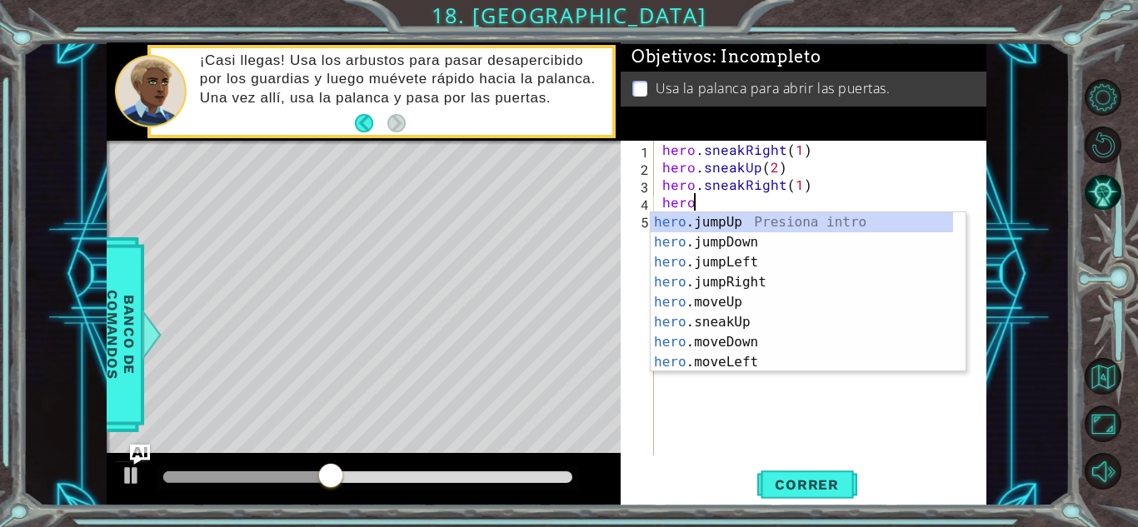
scroll to position [0, 1]
click at [736, 317] on div "hero .jumpUp Presiona intro hero .jumpDown Presiona intro hero .jumpLeft Presio…" at bounding box center [802, 312] width 302 height 200
type textarea "hero.sneakUp(1)"
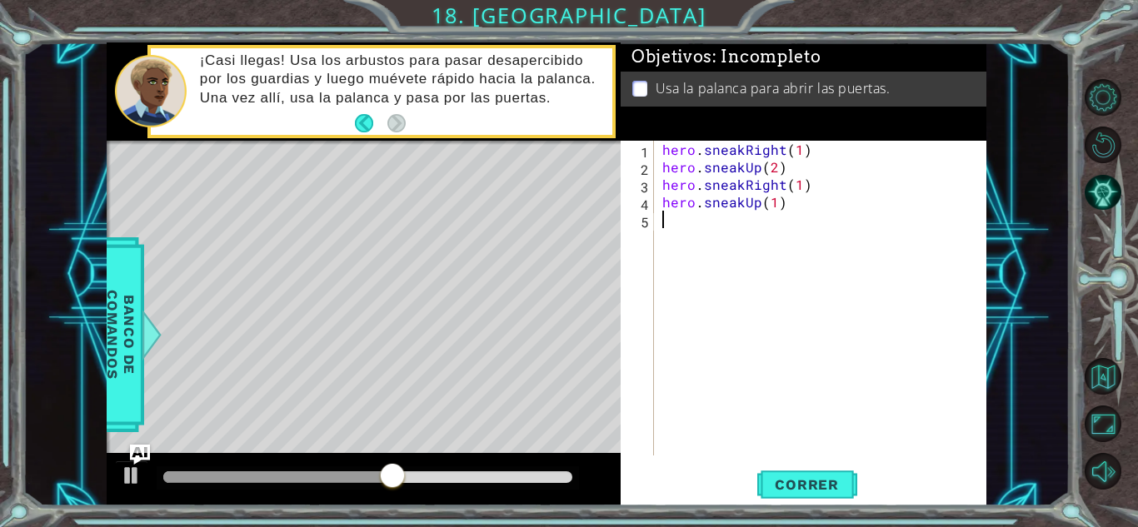
click at [737, 232] on div "hero . sneakRight ( 1 ) hero . sneakUp ( 2 ) hero . sneakRight ( 1 ) hero . sne…" at bounding box center [825, 316] width 332 height 350
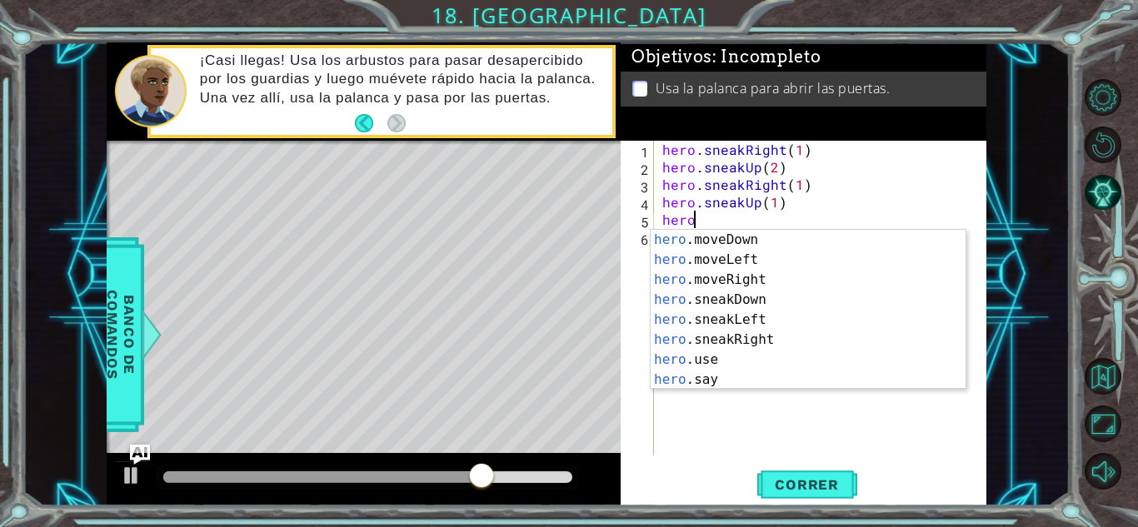
scroll to position [120, 0]
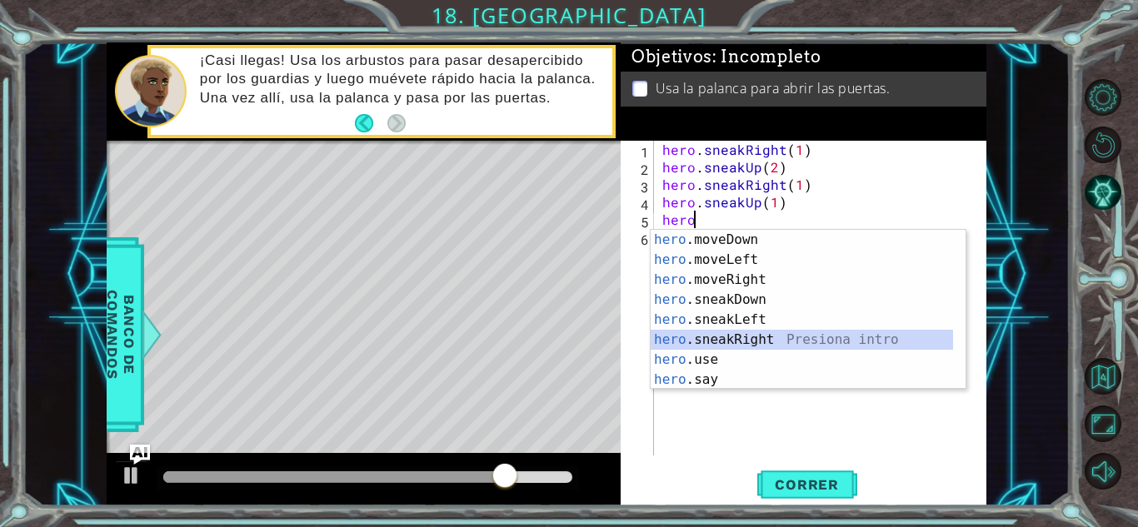
click at [785, 342] on div "hero .moveDown Presiona intro hero .moveLeft Presiona intro hero .moveRight Pre…" at bounding box center [802, 330] width 302 height 200
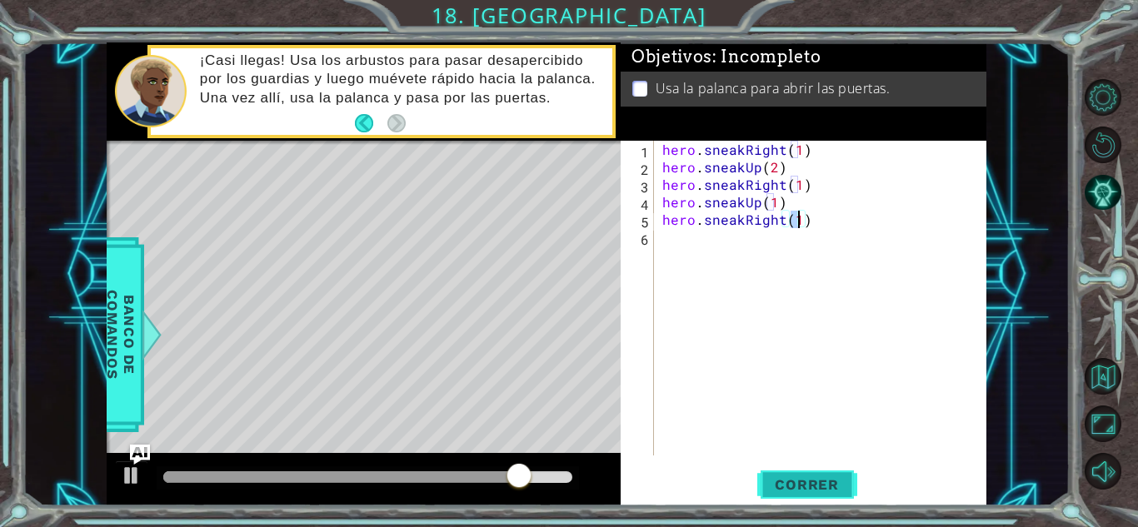
type textarea "hero.sneakRight(1)"
click at [776, 477] on span "Correr" at bounding box center [806, 484] width 97 height 17
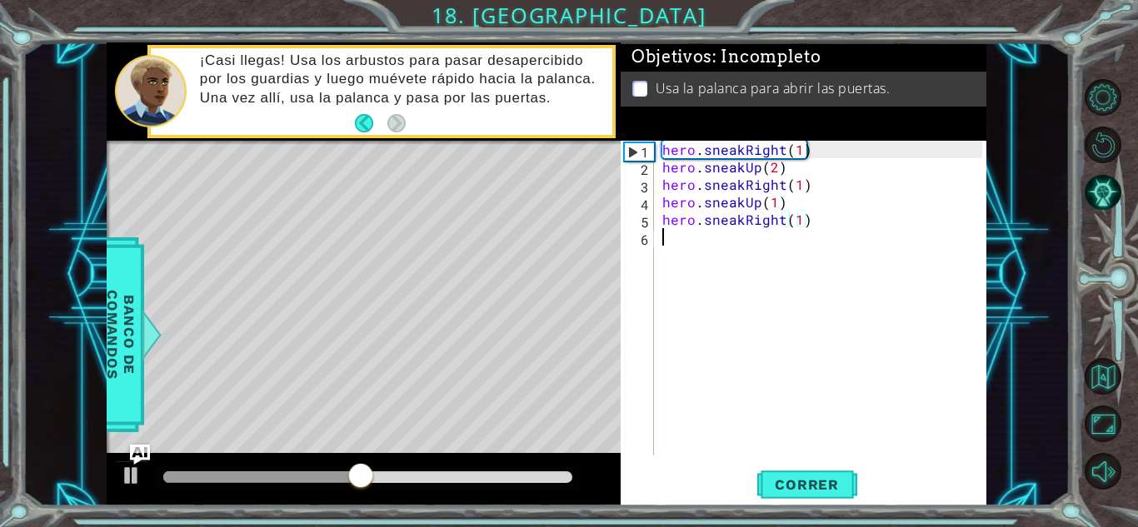
click at [722, 257] on div "hero . sneakRight ( 1 ) hero . sneakUp ( 2 ) hero . sneakRight ( 1 ) hero . sne…" at bounding box center [825, 316] width 332 height 350
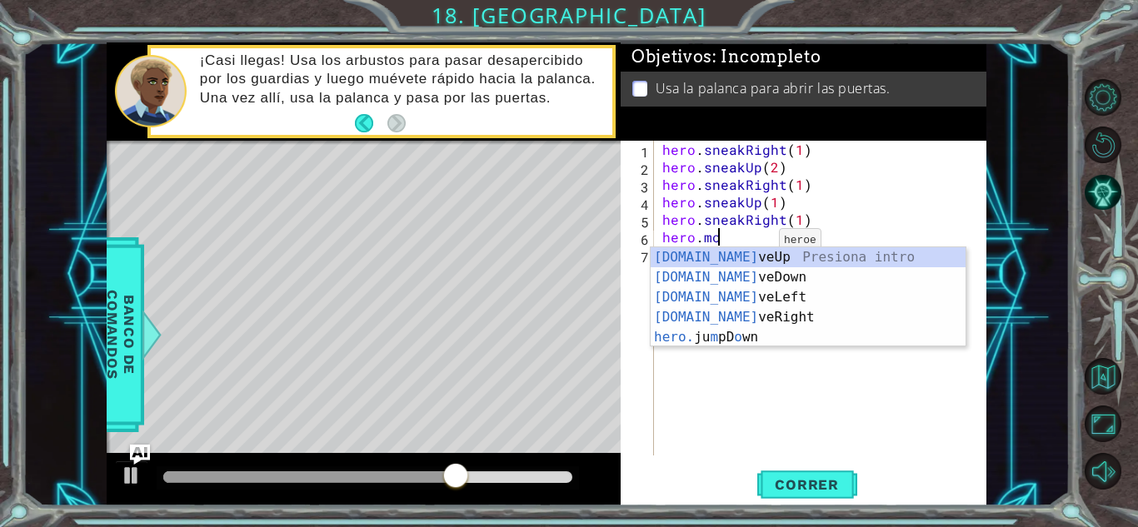
scroll to position [0, 3]
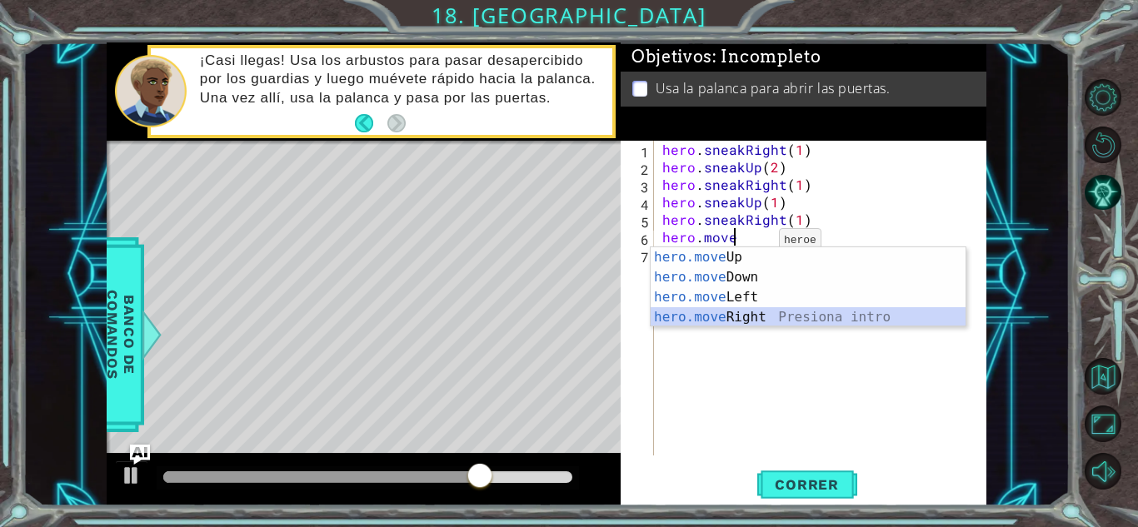
click at [762, 309] on div "hero.move Up Presiona intro hero.move Down Presiona intro hero.move Left Presio…" at bounding box center [808, 307] width 315 height 120
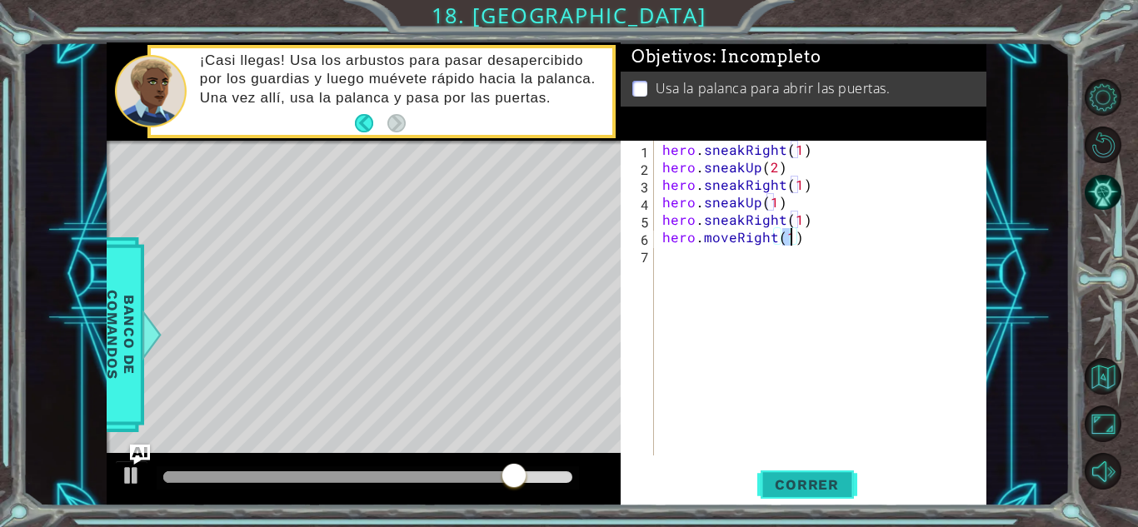
type textarea "hero.moveRight(1)"
click at [780, 476] on span "Correr" at bounding box center [806, 484] width 97 height 17
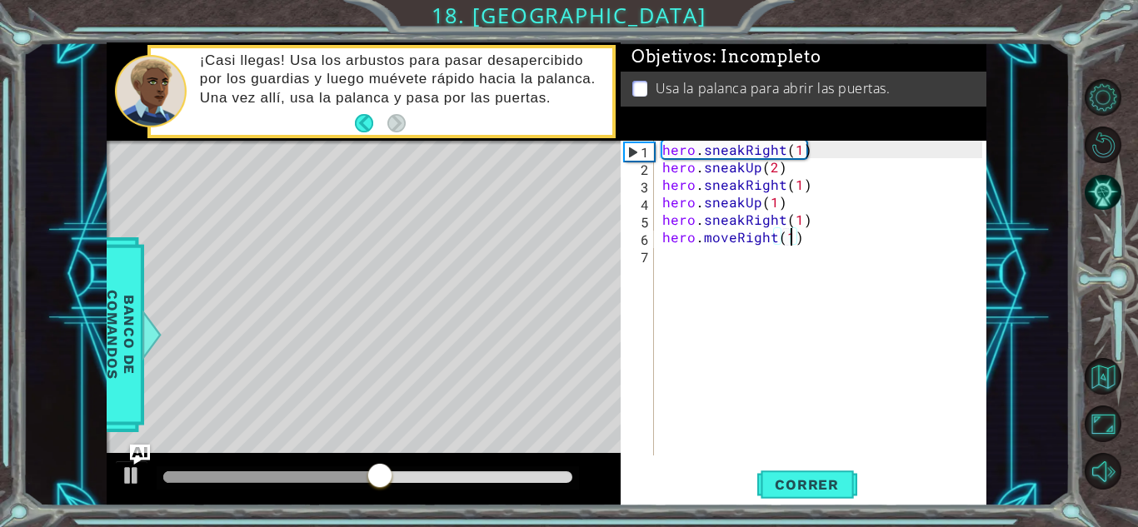
click at [691, 259] on div "hero . sneakRight ( 1 ) hero . sneakUp ( 2 ) hero . sneakRight ( 1 ) hero . sne…" at bounding box center [825, 316] width 332 height 350
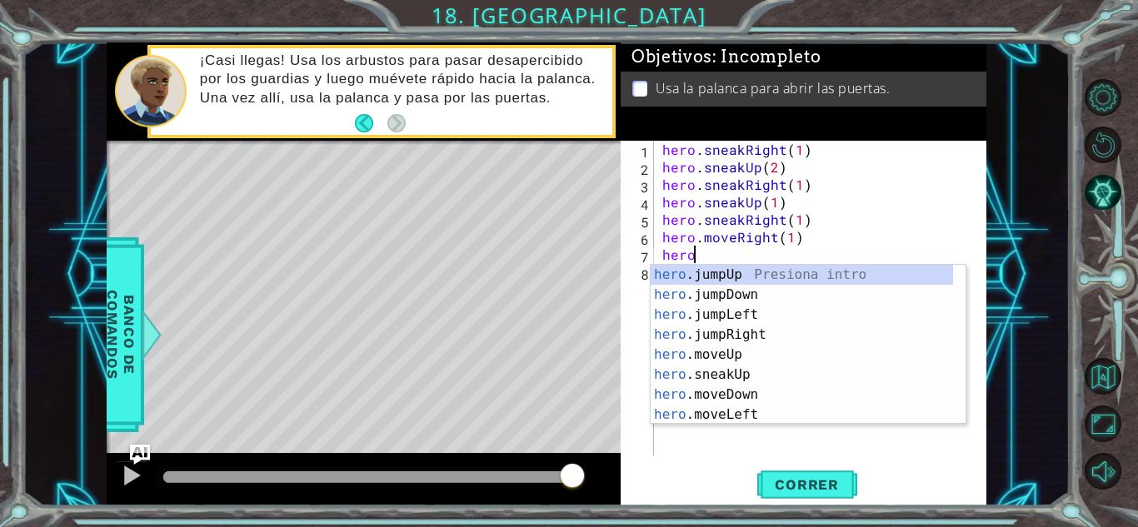
scroll to position [0, 2]
click at [781, 400] on div "hero. jumpUp Presiona intro hero. jumpDown Presiona intro hero. jumpLeft Presio…" at bounding box center [802, 365] width 302 height 200
type textarea "hero.moveDown(1)"
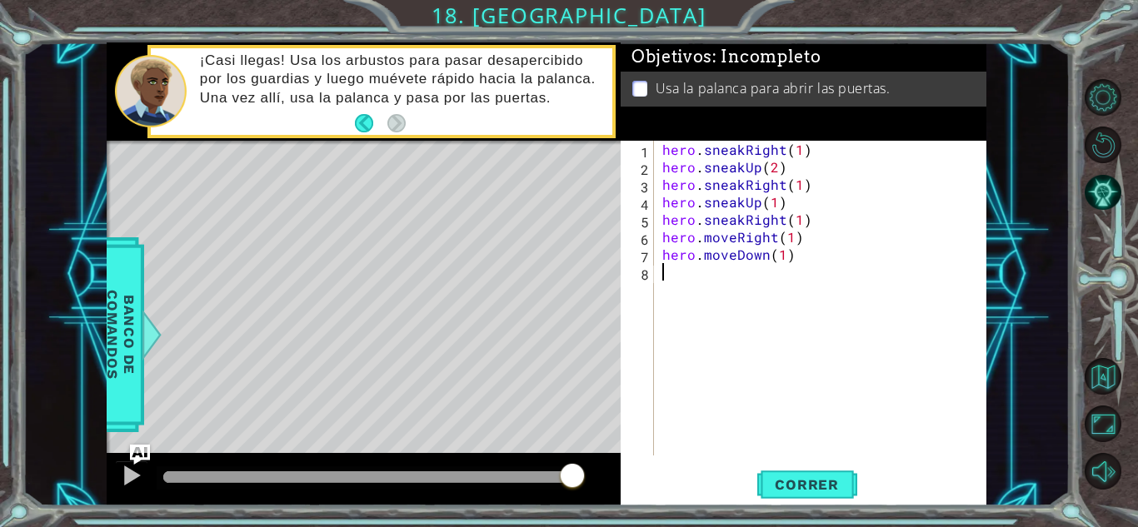
click at [725, 275] on div "hero . sneakRight ( 1 ) hero . sneakUp ( 2 ) hero . sneakRight ( 1 ) hero . sne…" at bounding box center [825, 316] width 332 height 350
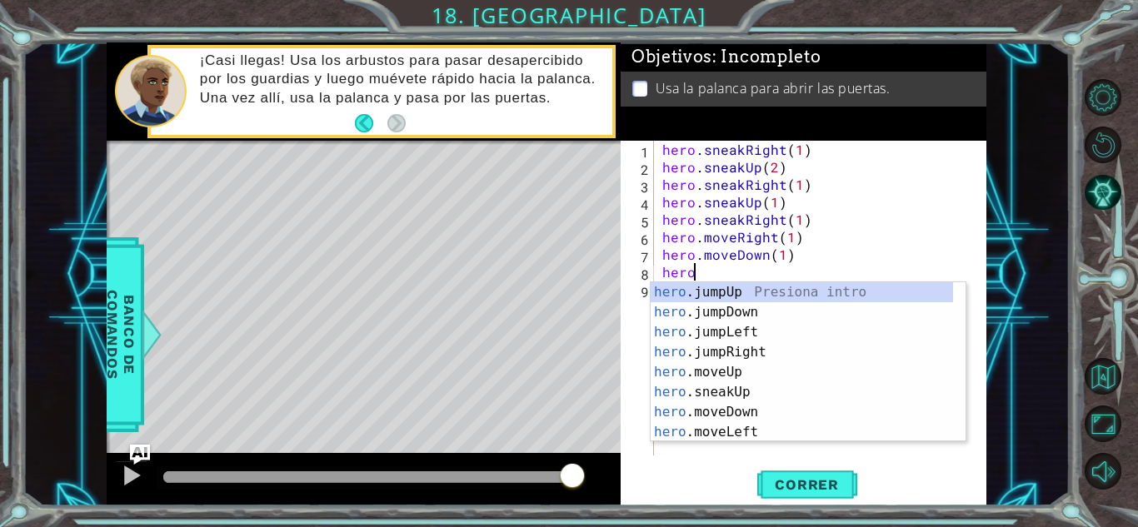
scroll to position [0, 1]
type textarea "hero."
click at [752, 315] on div "hero. jumpUp Presiona intro hero. jumpDown Presiona intro hero. jumpLeft Presio…" at bounding box center [802, 382] width 302 height 200
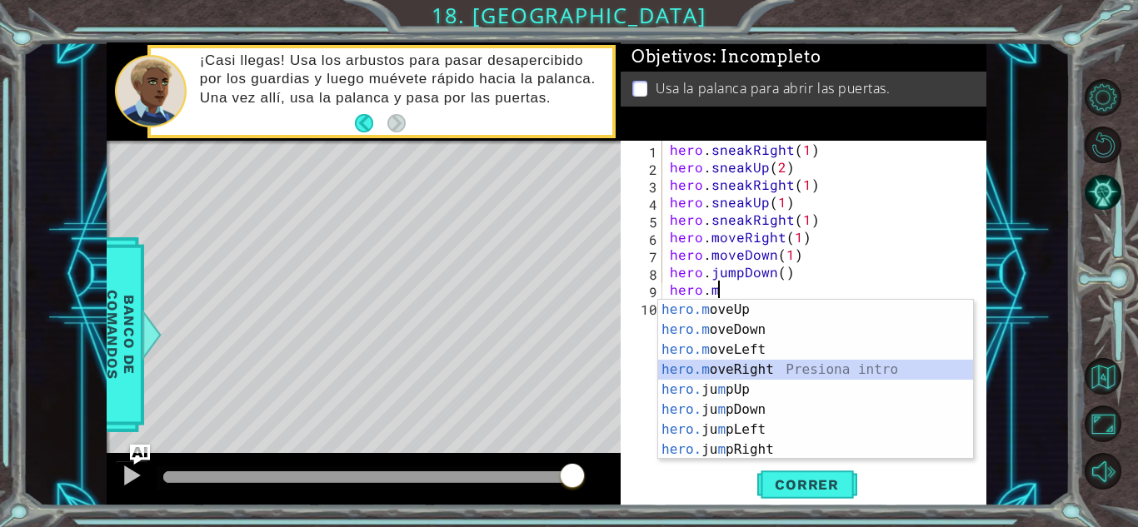
click at [760, 369] on div "hero.m oveUp Presiona intro hero.m oveDown Presiona intro hero.m oveLeft Presio…" at bounding box center [815, 400] width 315 height 200
type textarea "hero.moveRight(1)"
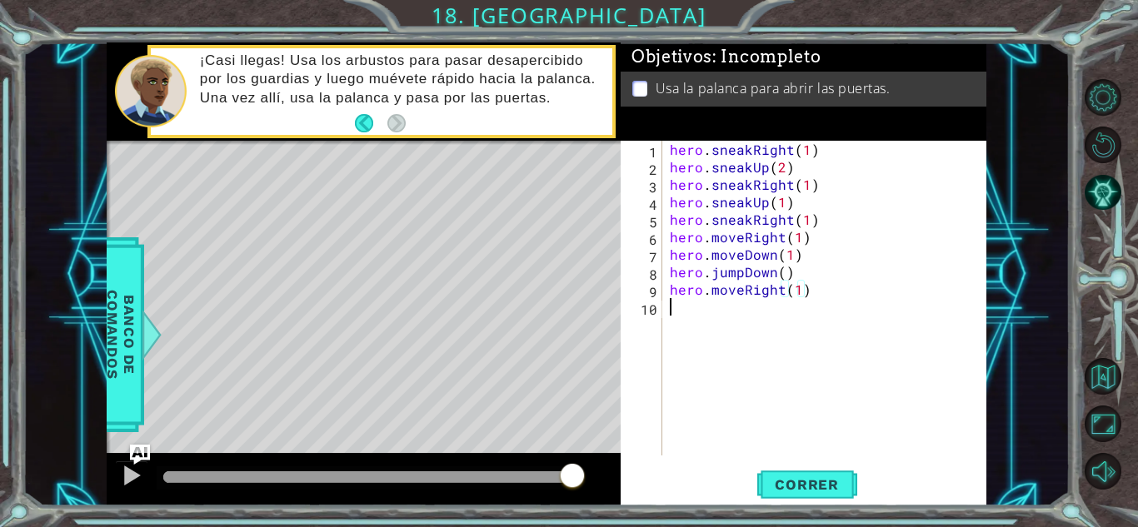
click at [711, 311] on div "hero . sneakRight ( 1 ) hero . sneakUp ( 2 ) hero . sneakRight ( 1 ) hero . sne…" at bounding box center [828, 316] width 324 height 350
click at [801, 485] on span "Correr" at bounding box center [806, 484] width 97 height 17
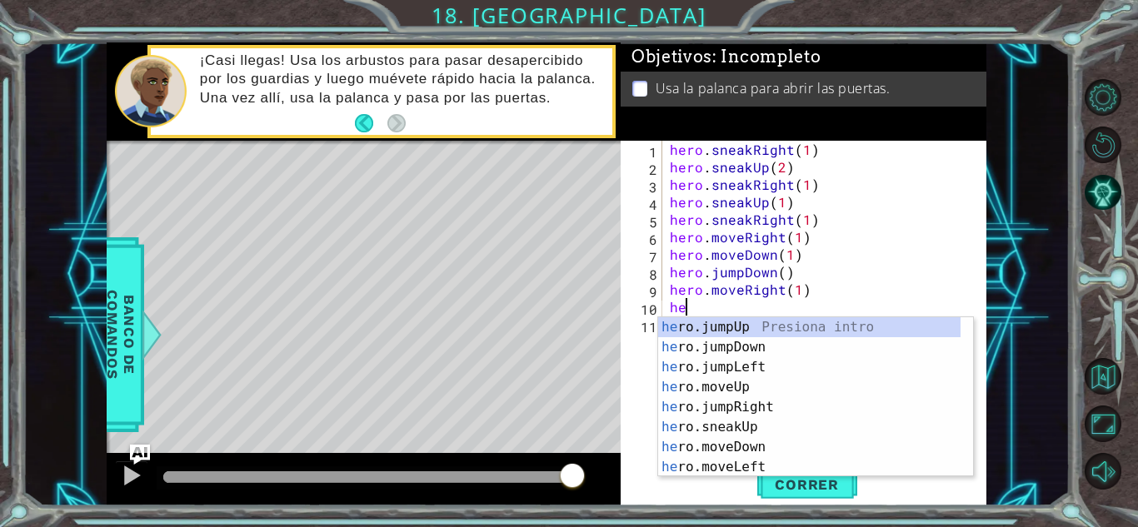
type textarea "h"
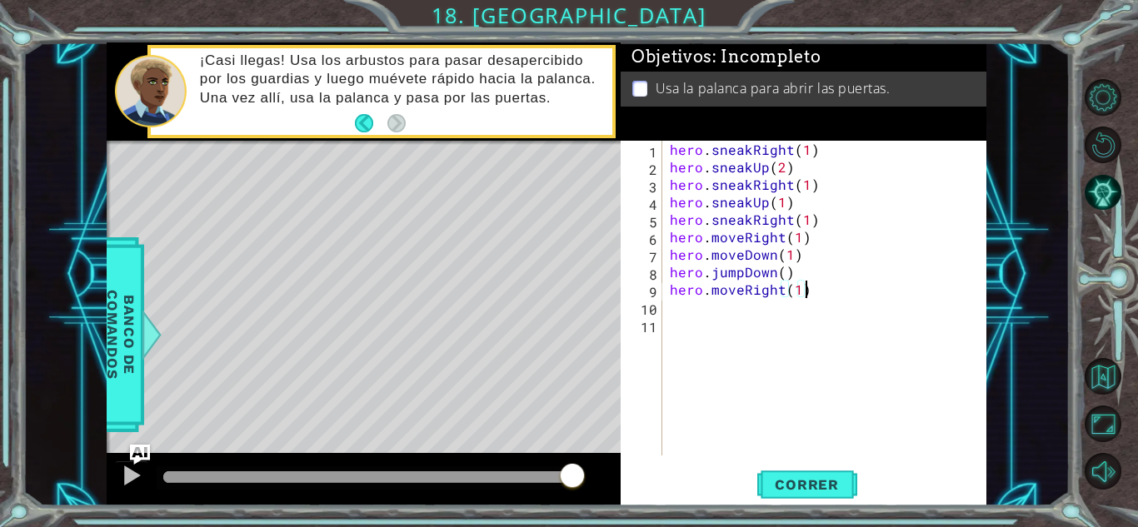
click at [802, 294] on div "hero . sneakRight ( 1 ) hero . sneakUp ( 2 ) hero . sneakRight ( 1 ) hero . sne…" at bounding box center [828, 316] width 324 height 350
click at [791, 294] on div "hero . sneakRight ( 1 ) hero . sneakUp ( 2 ) hero . sneakRight ( 1 ) hero . sne…" at bounding box center [828, 316] width 324 height 350
type textarea "hero.moveRight(2)"
click at [766, 310] on div "hero . sneakRight ( 1 ) hero . sneakUp ( 2 ) hero . sneakRight ( 1 ) hero . sne…" at bounding box center [828, 316] width 324 height 350
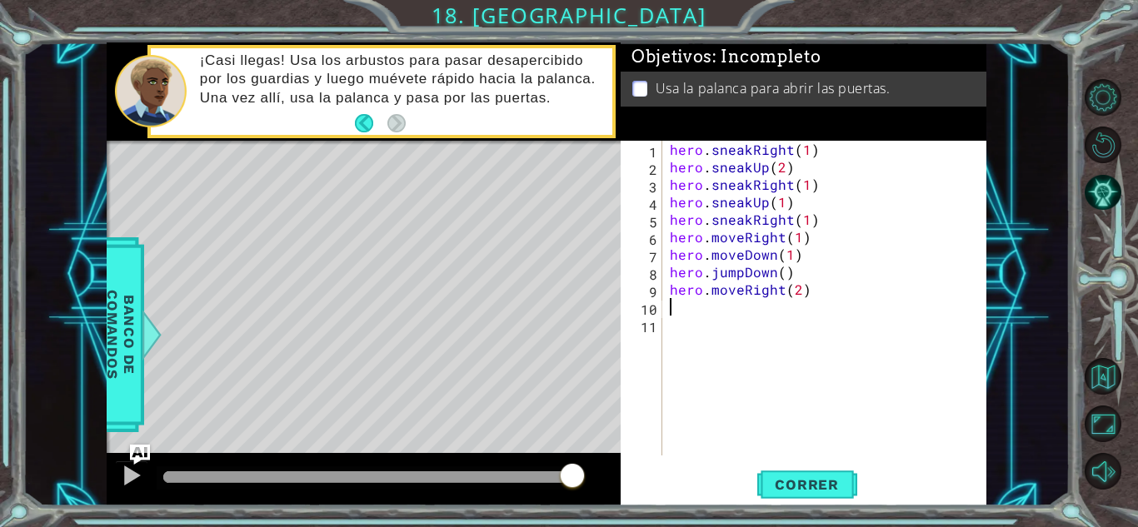
scroll to position [0, 0]
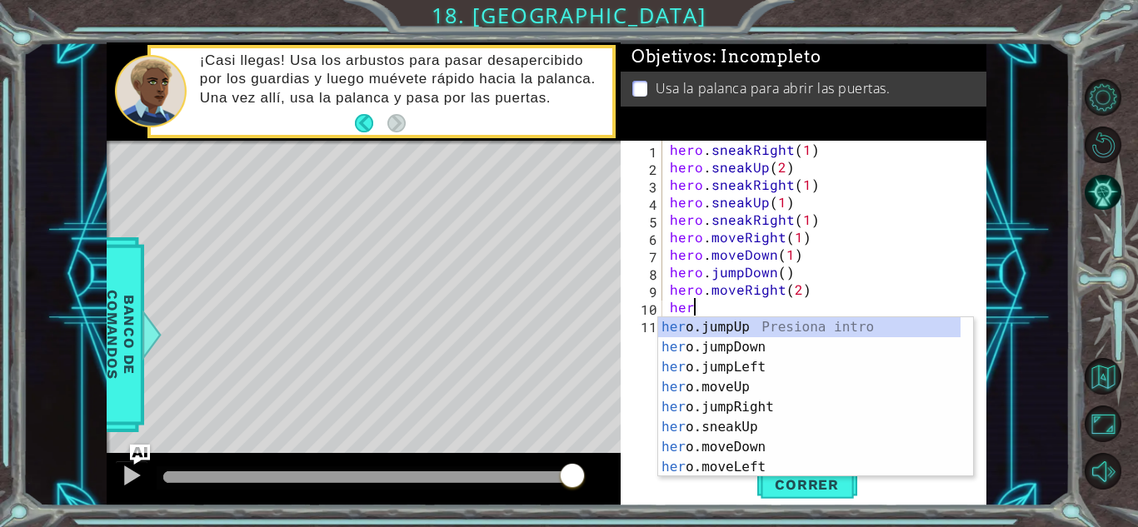
type textarea "hero"
click at [739, 322] on div "hero .jumpUp Presiona intro hero .jumpDown Presiona intro hero .jumpLeft Presio…" at bounding box center [809, 417] width 302 height 200
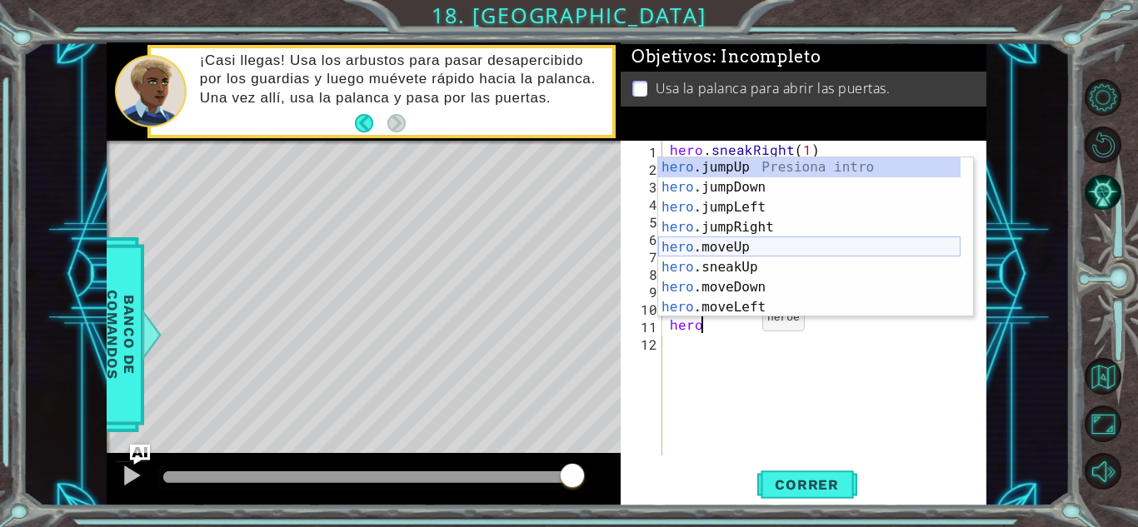
click at [727, 241] on div "hero .jumpUp Presiona intro hero .jumpDown Presiona intro hero .jumpLeft Presio…" at bounding box center [809, 257] width 302 height 200
type textarea "hero.moveUp(1)"
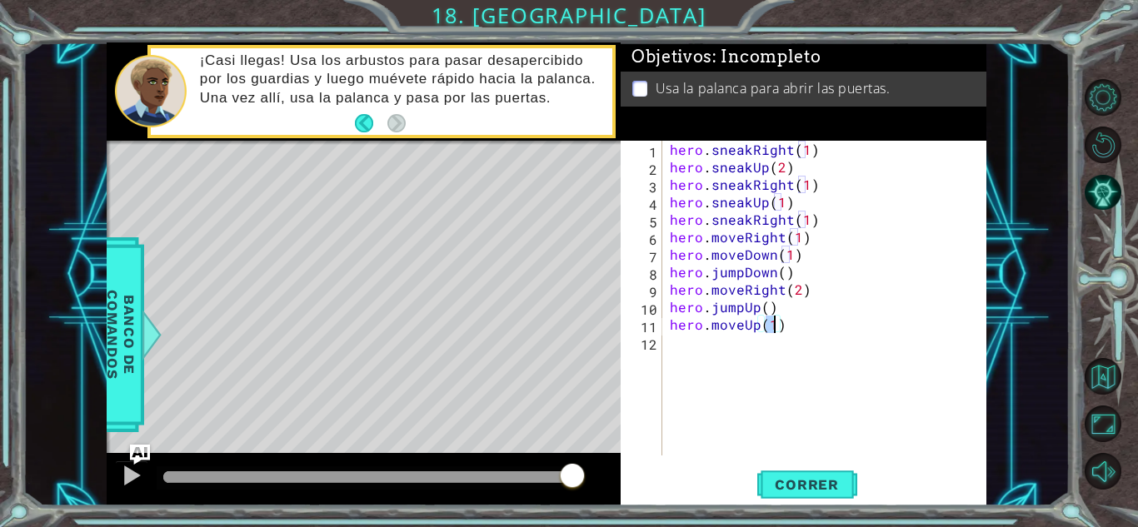
click at [697, 344] on div "hero . sneakRight ( 1 ) hero . sneakUp ( 2 ) hero . sneakRight ( 1 ) hero . sne…" at bounding box center [828, 316] width 324 height 350
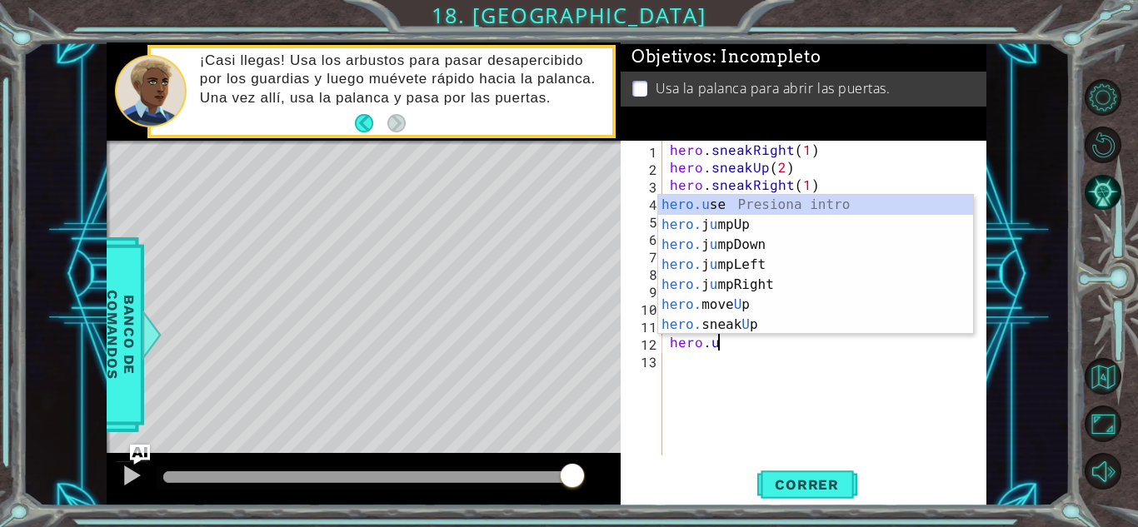
scroll to position [0, 2]
click at [783, 197] on div "hero.u se Presiona intro hero. j u mpUp Presiona intro hero. j u mpDown Presion…" at bounding box center [815, 285] width 315 height 180
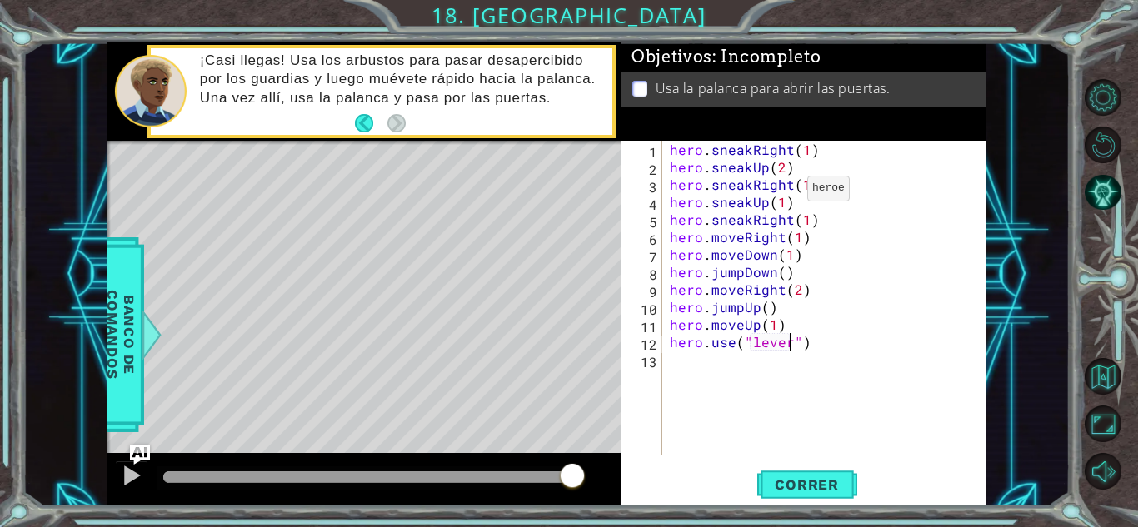
scroll to position [0, 7]
type textarea "hero.use("lever")"
click at [820, 483] on span "Correr" at bounding box center [806, 484] width 97 height 17
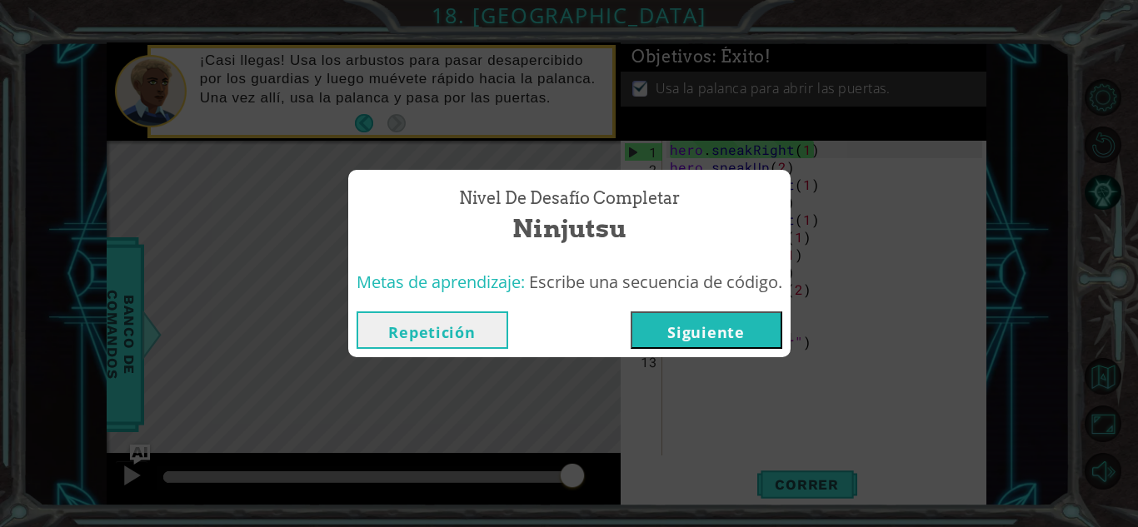
click at [745, 324] on button "Siguiente" at bounding box center [707, 330] width 152 height 37
